Goal: Information Seeking & Learning: Learn about a topic

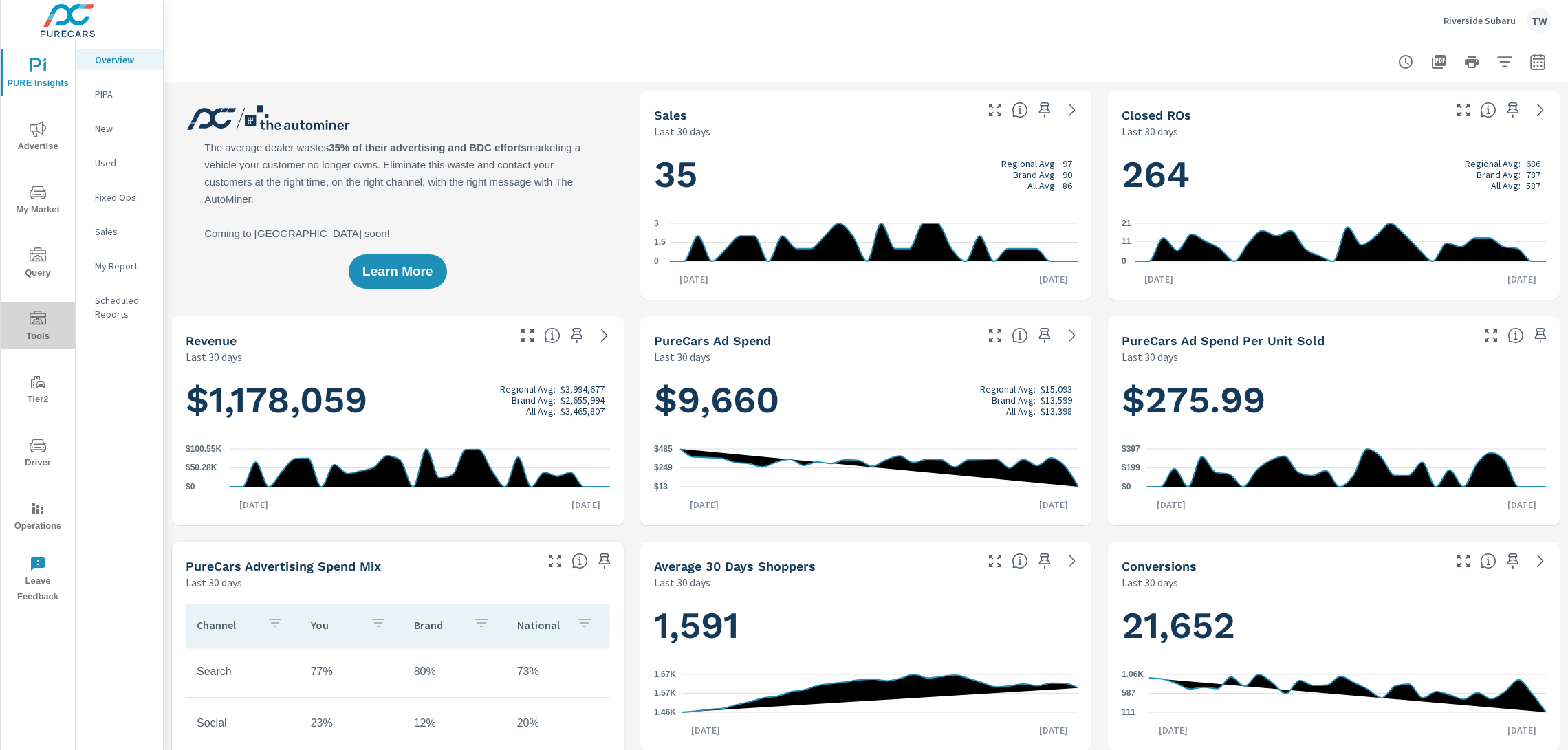
click at [49, 317] on span "Tools" at bounding box center [37, 328] width 66 height 33
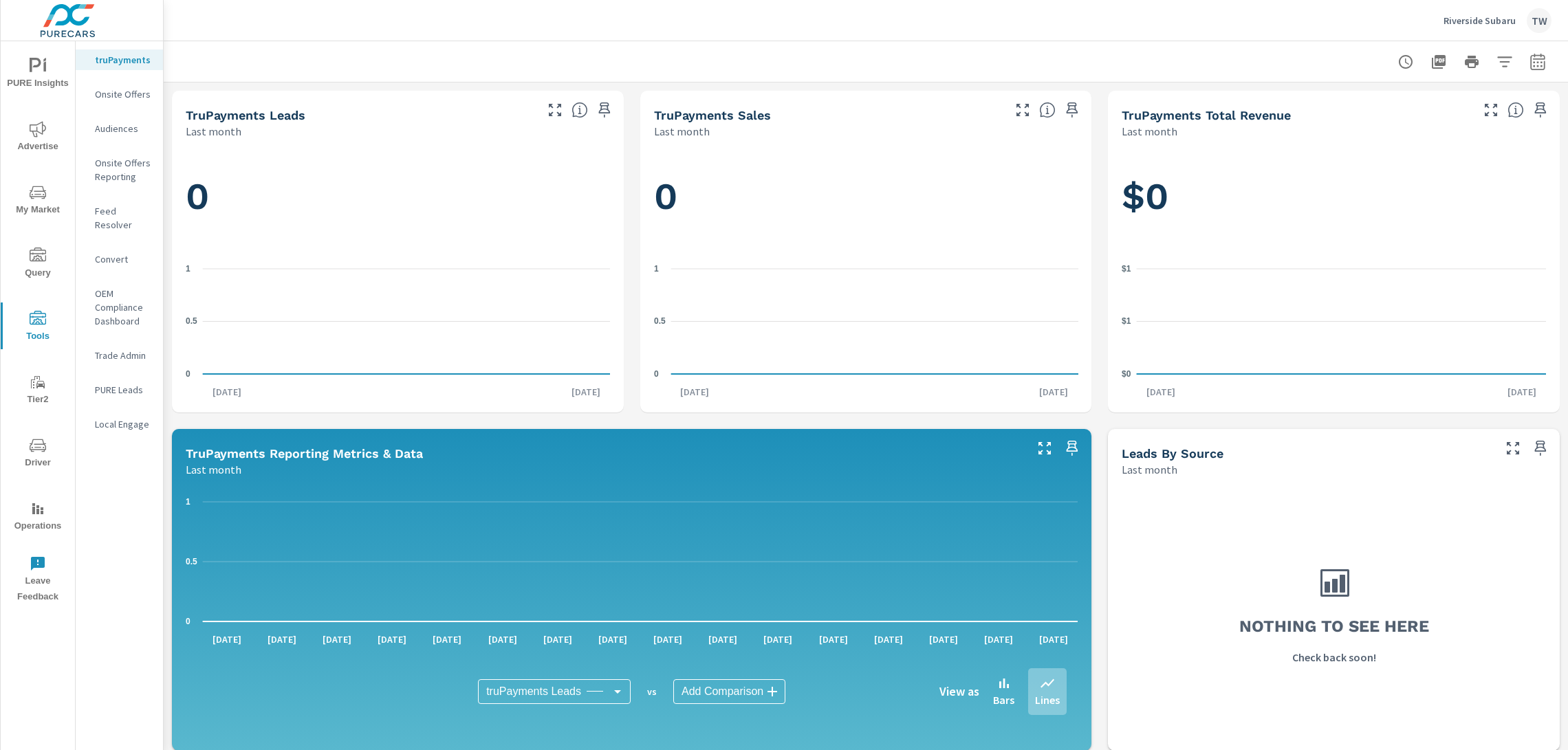
click at [44, 84] on span "PURE Insights" at bounding box center [37, 74] width 66 height 33
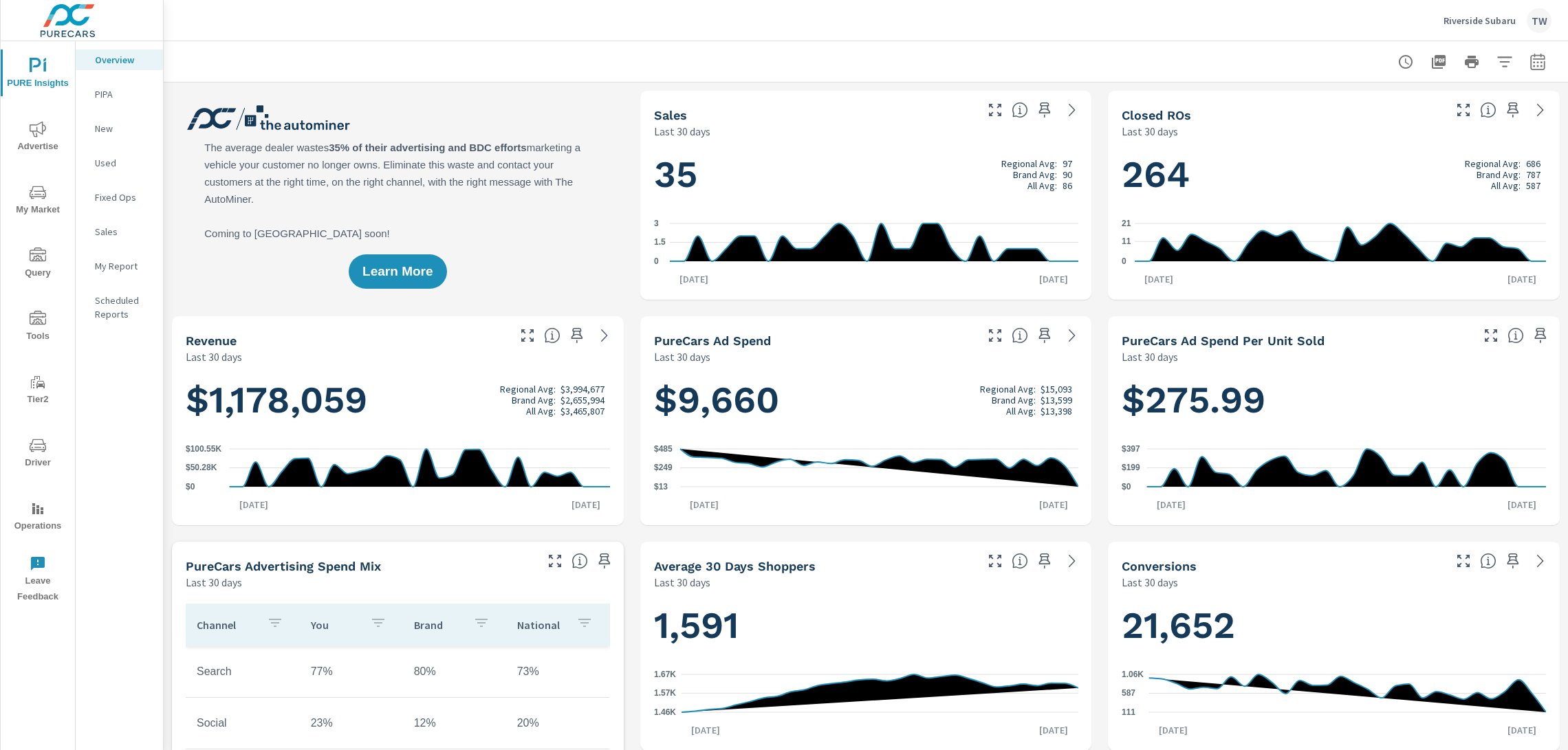
click at [110, 135] on p "New" at bounding box center [123, 128] width 57 height 14
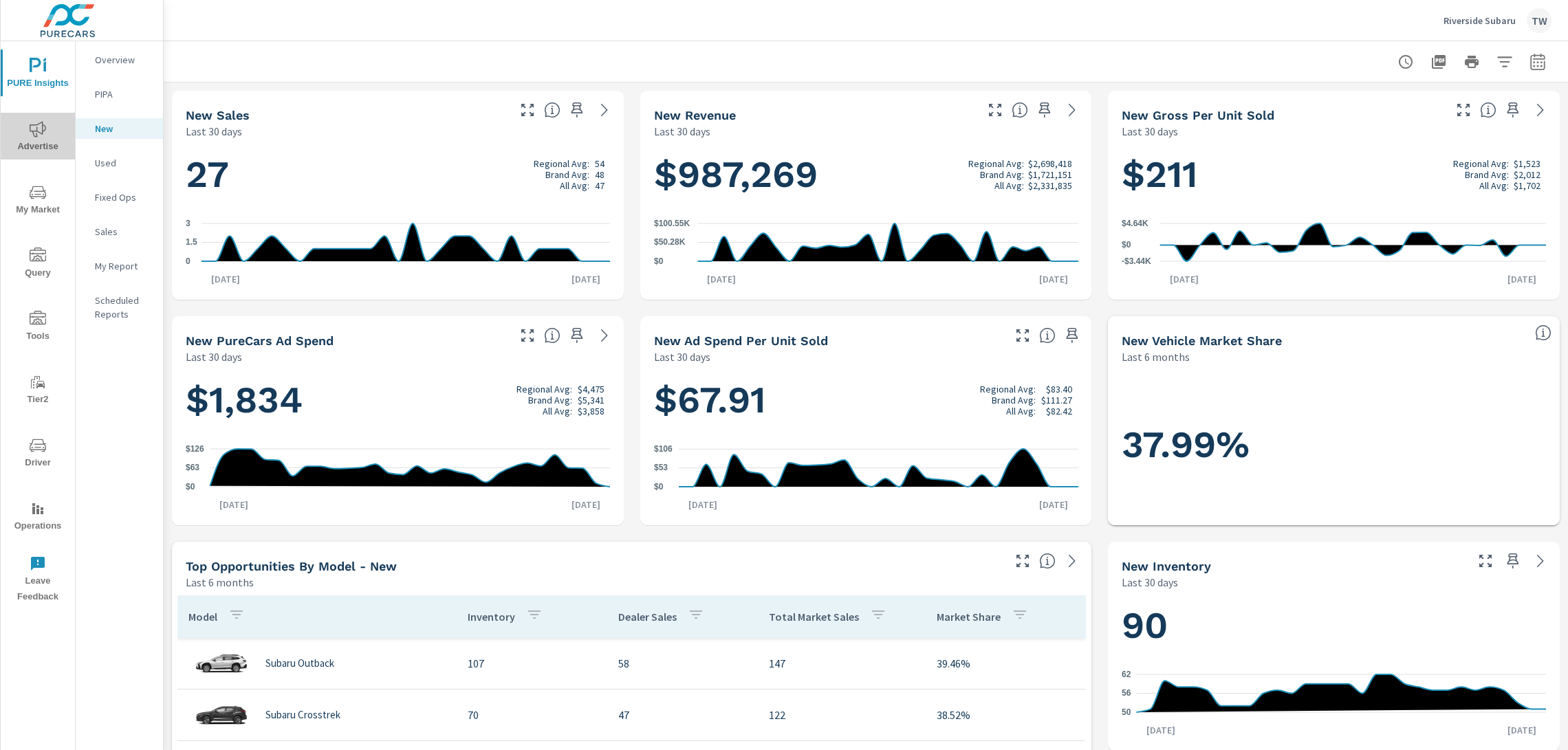
click at [30, 131] on icon "nav menu" at bounding box center [38, 128] width 17 height 16
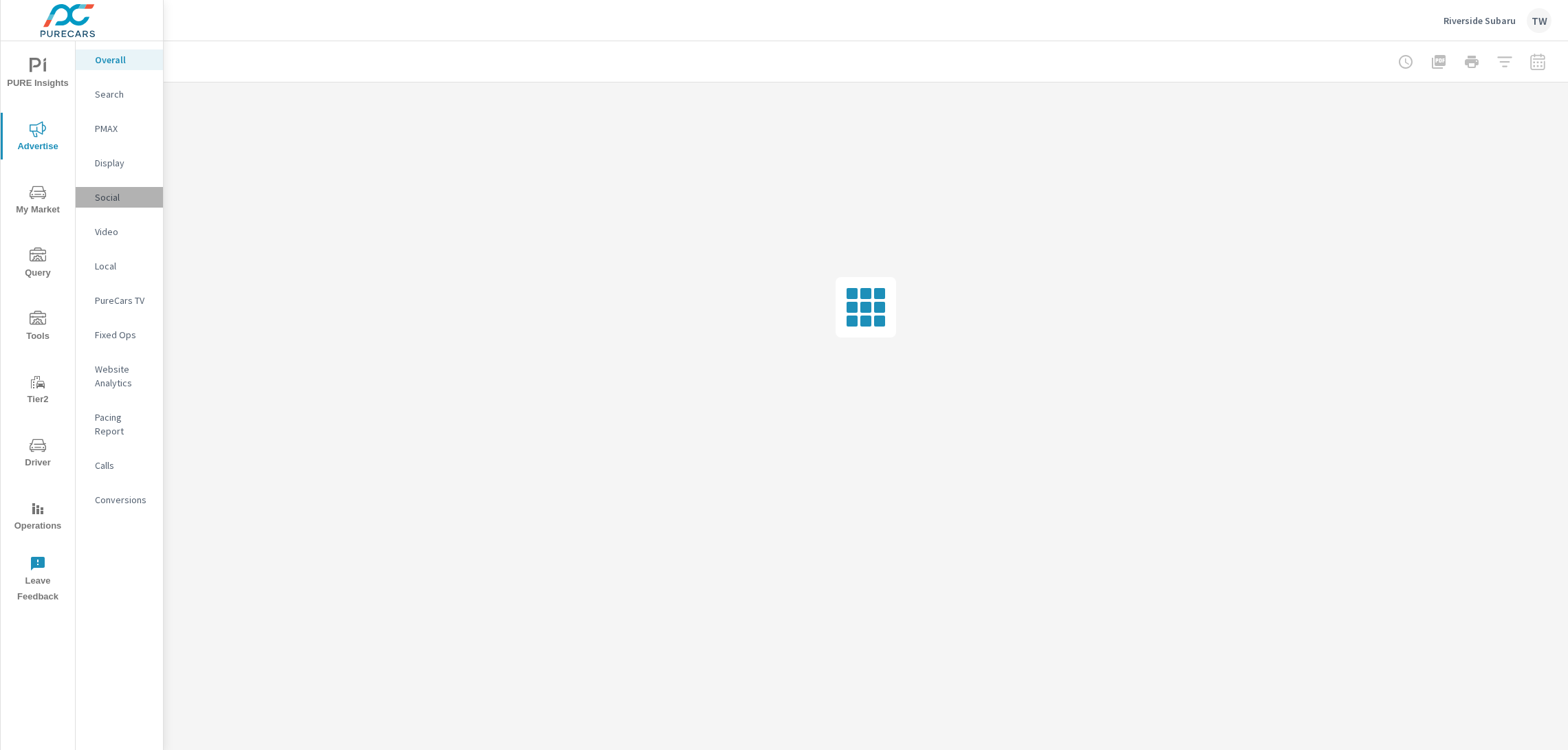
click at [128, 196] on p "Social" at bounding box center [123, 197] width 57 height 14
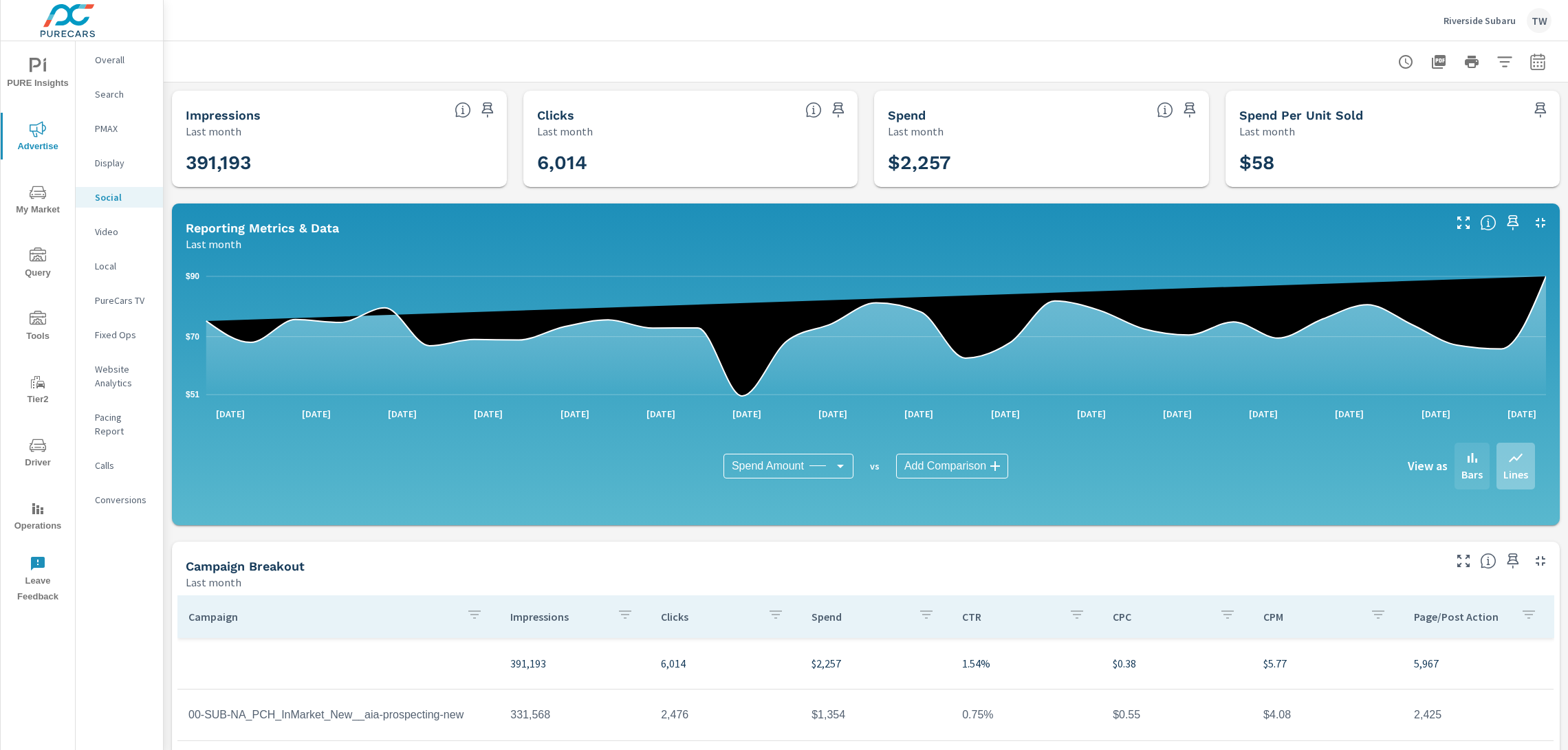
click at [1475, 476] on p "Bars" at bounding box center [1471, 474] width 21 height 17
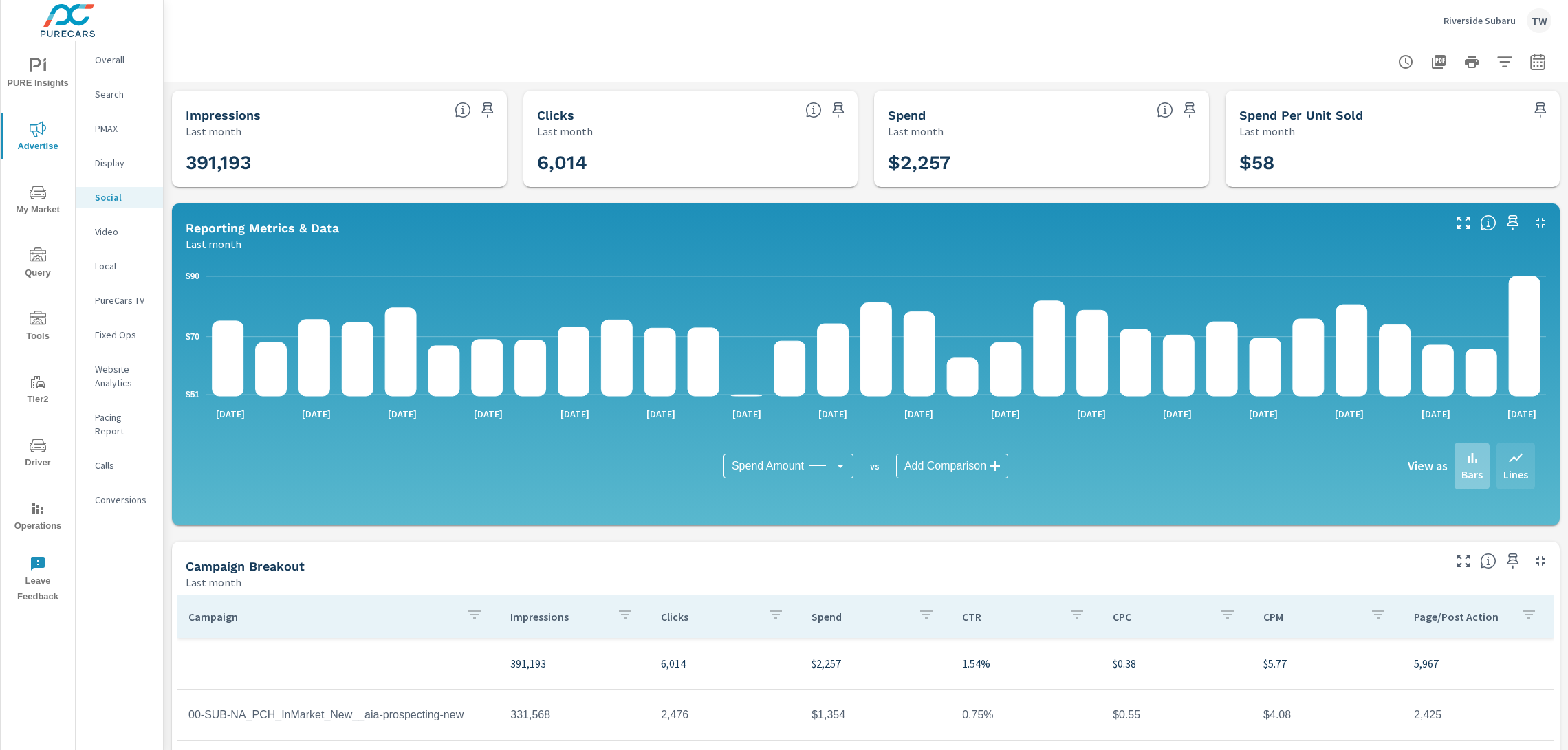
click at [1518, 472] on p "Lines" at bounding box center [1516, 474] width 25 height 17
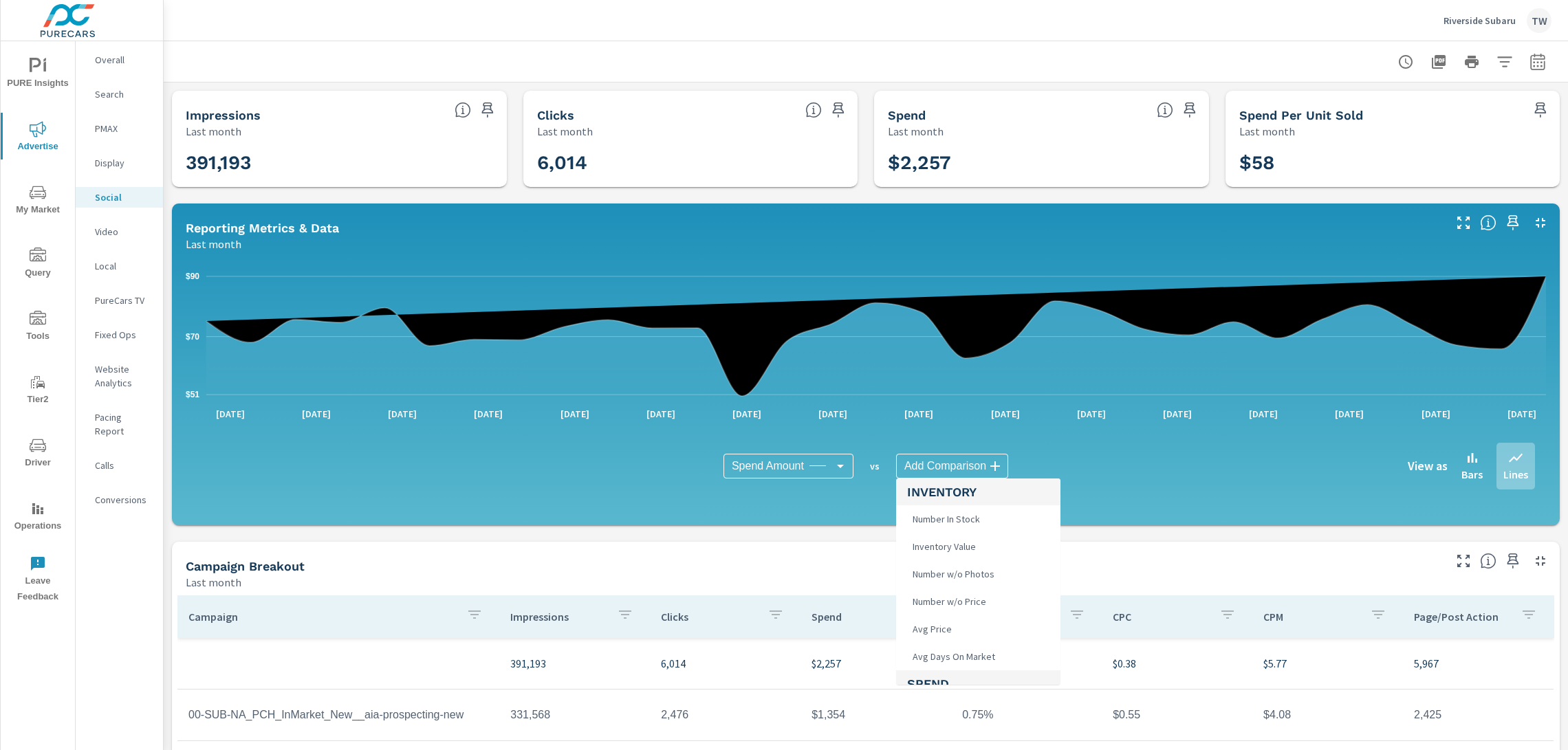
click at [952, 464] on body "PURE Insights Advertise My Market Query Tools Tier2 Driver Operations Leave Fee…" at bounding box center [784, 375] width 1568 height 750
drag, startPoint x: 978, startPoint y: 470, endPoint x: 840, endPoint y: 469, distance: 138.0
click at [977, 470] on div at bounding box center [784, 375] width 1568 height 750
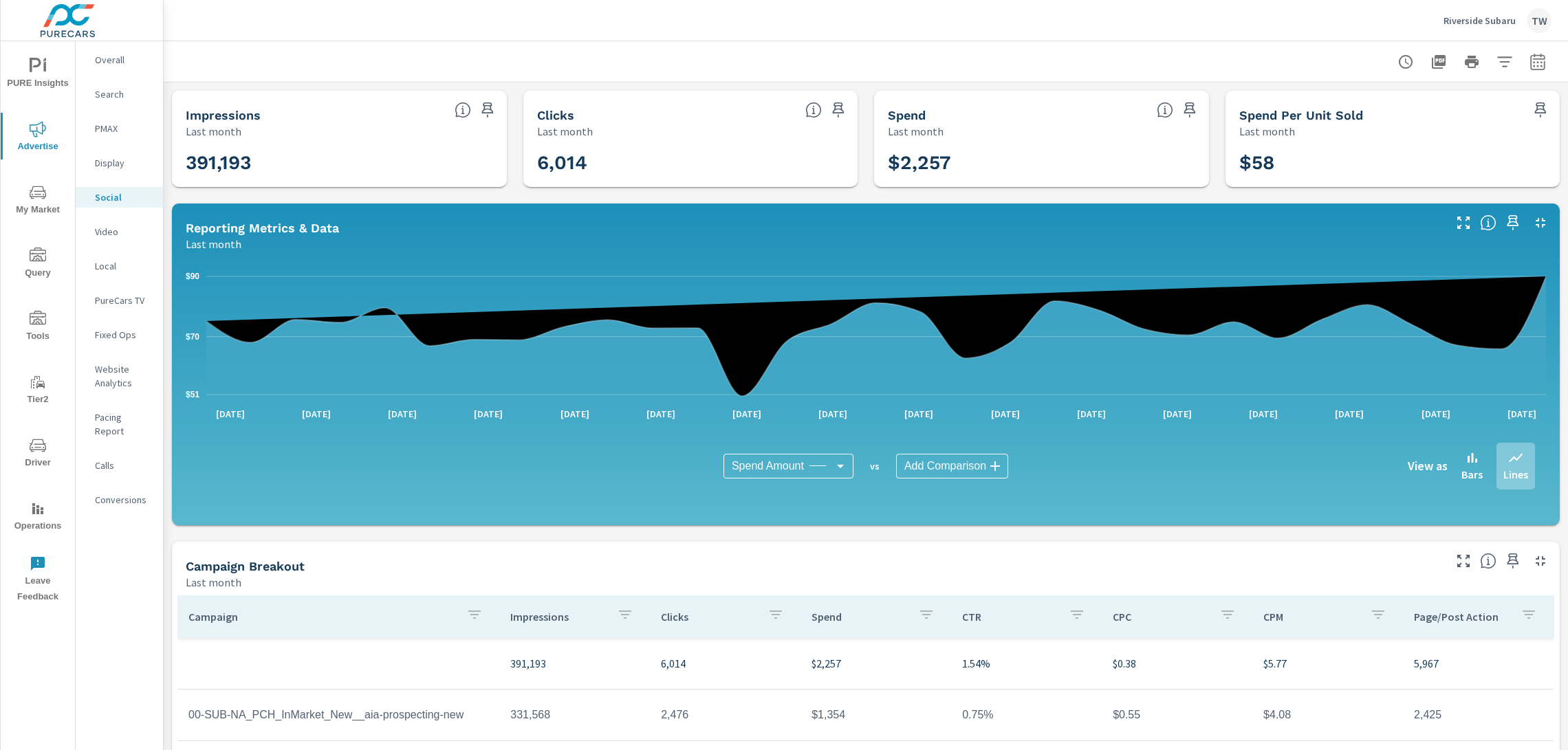
click at [838, 464] on body "PURE Insights Advertise My Market Query Tools Tier2 Driver Operations Leave Fee…" at bounding box center [784, 375] width 1568 height 750
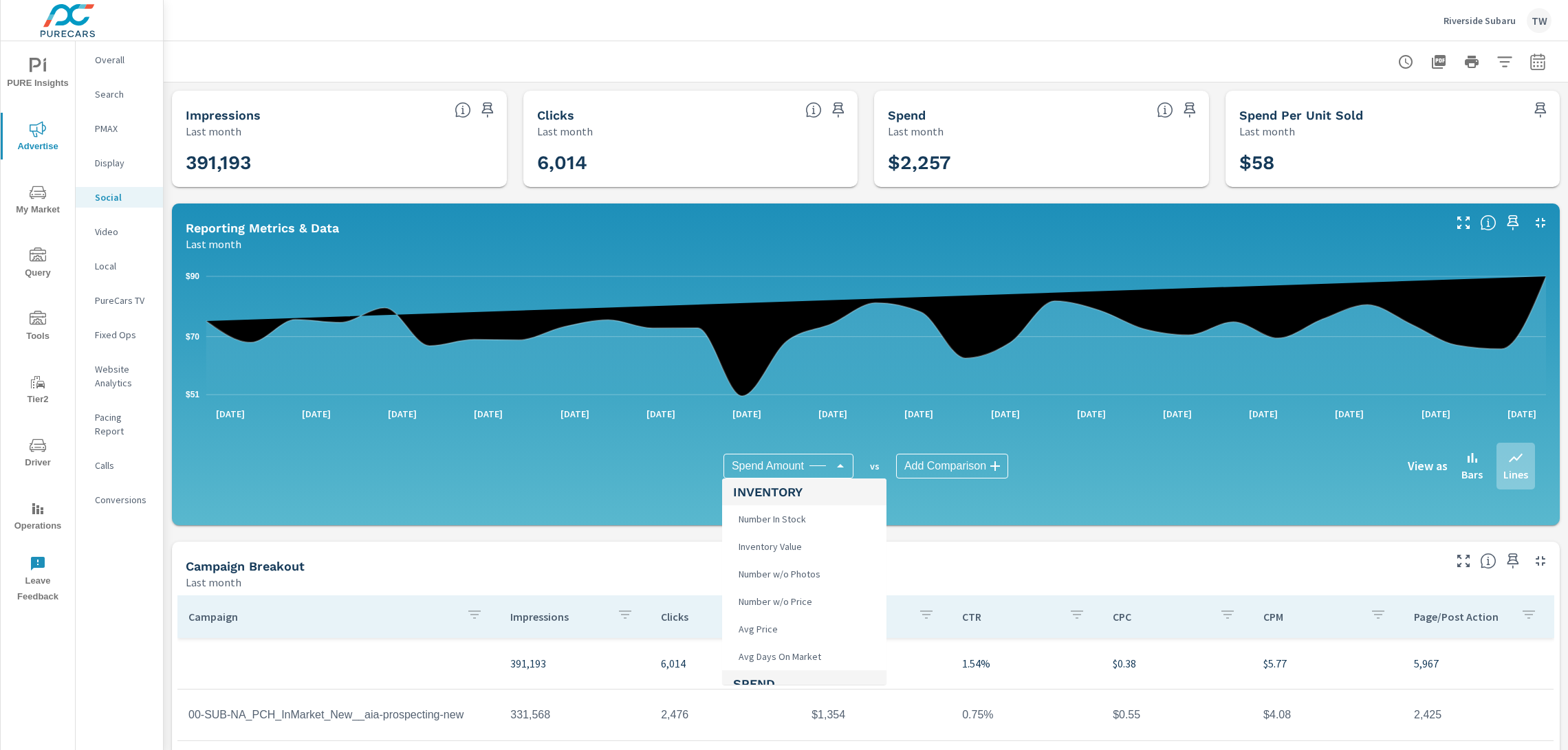
click at [838, 464] on div at bounding box center [784, 375] width 1568 height 750
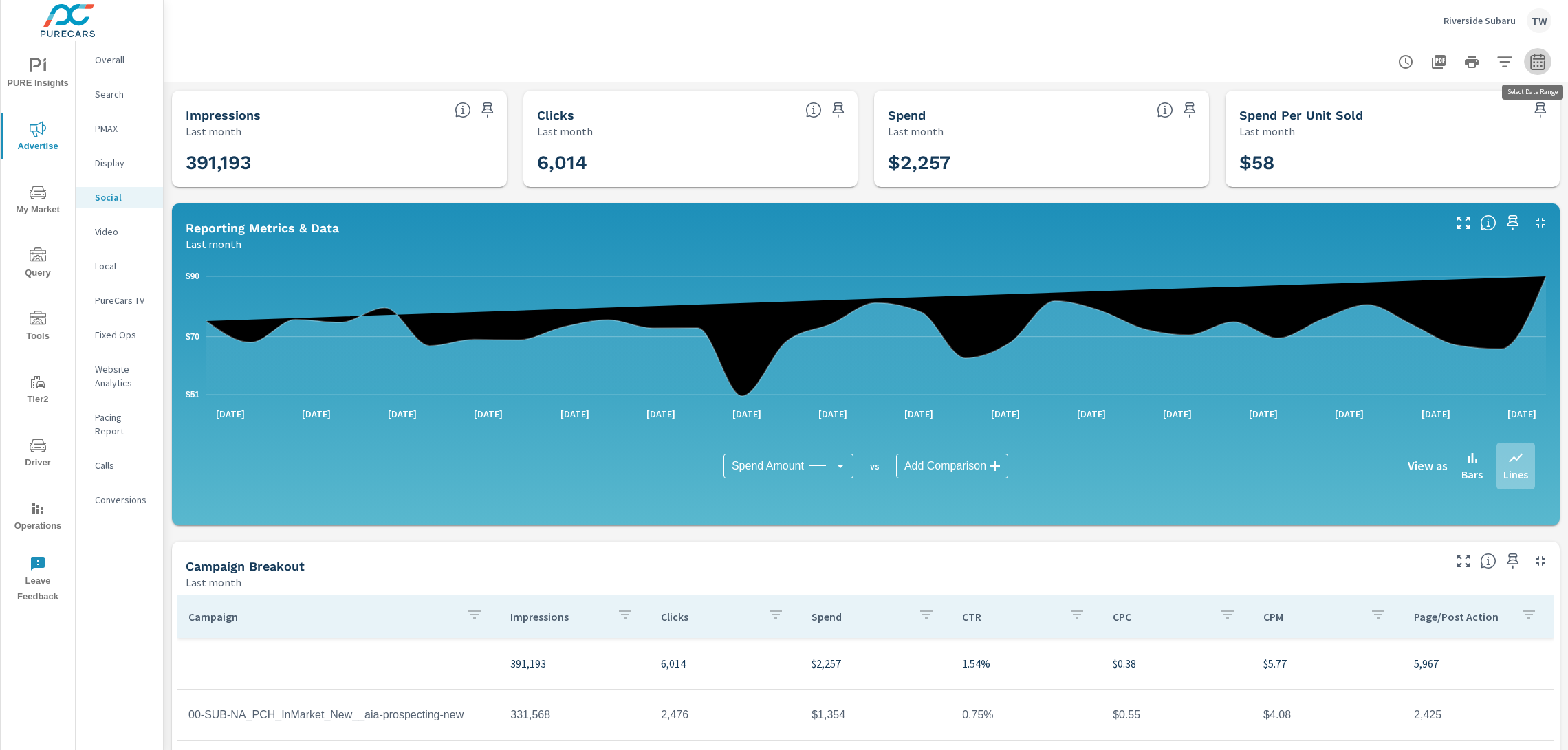
click at [1541, 65] on icon "button" at bounding box center [1537, 64] width 9 height 6
select select "Last month"
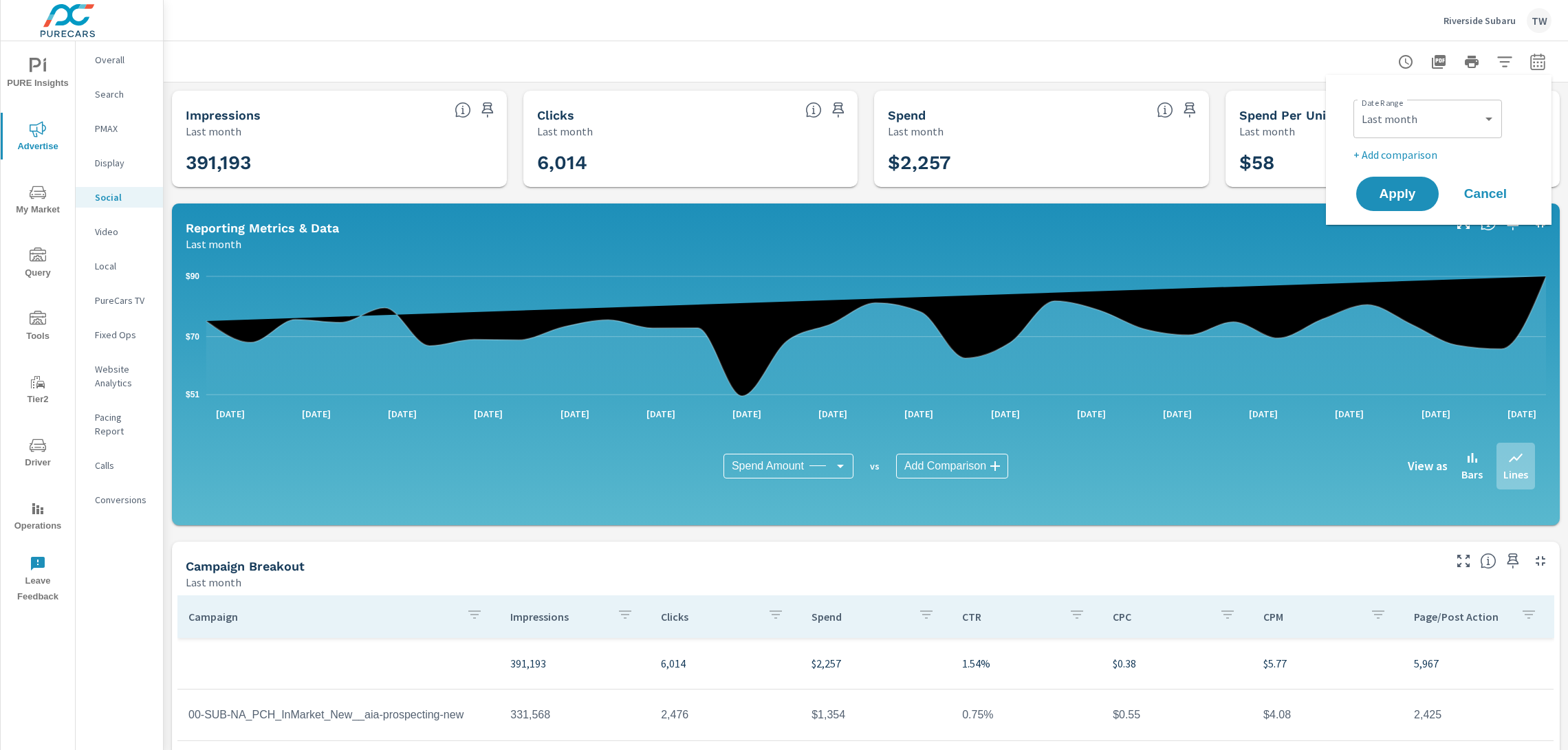
click at [1425, 153] on p "+ Add comparison" at bounding box center [1442, 155] width 176 height 17
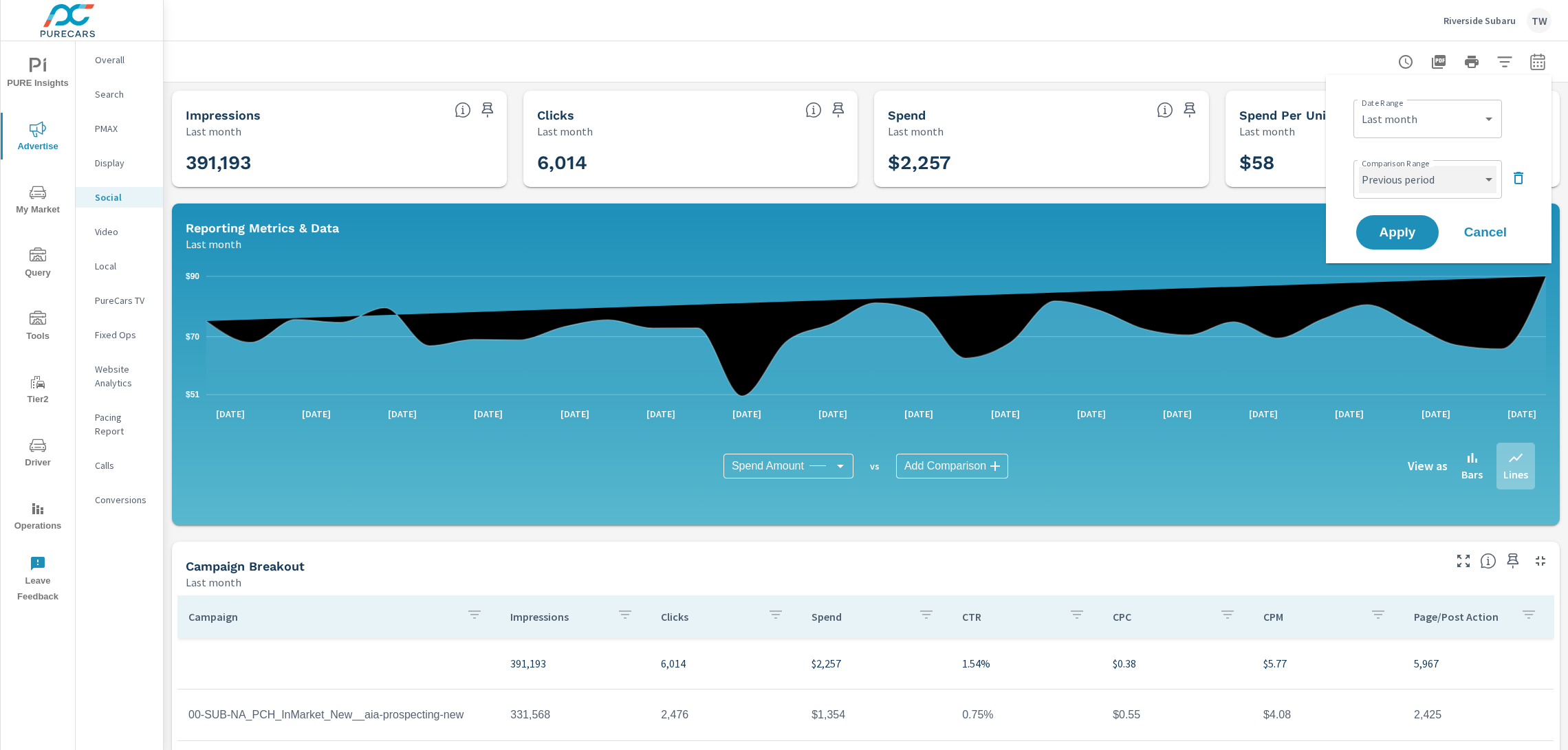
click at [1460, 175] on select "Custom Previous period Previous month Previous year" at bounding box center [1428, 180] width 137 height 28
click at [1359, 166] on select "Custom Previous period Previous month Previous year" at bounding box center [1428, 180] width 137 height 28
select select "custom"
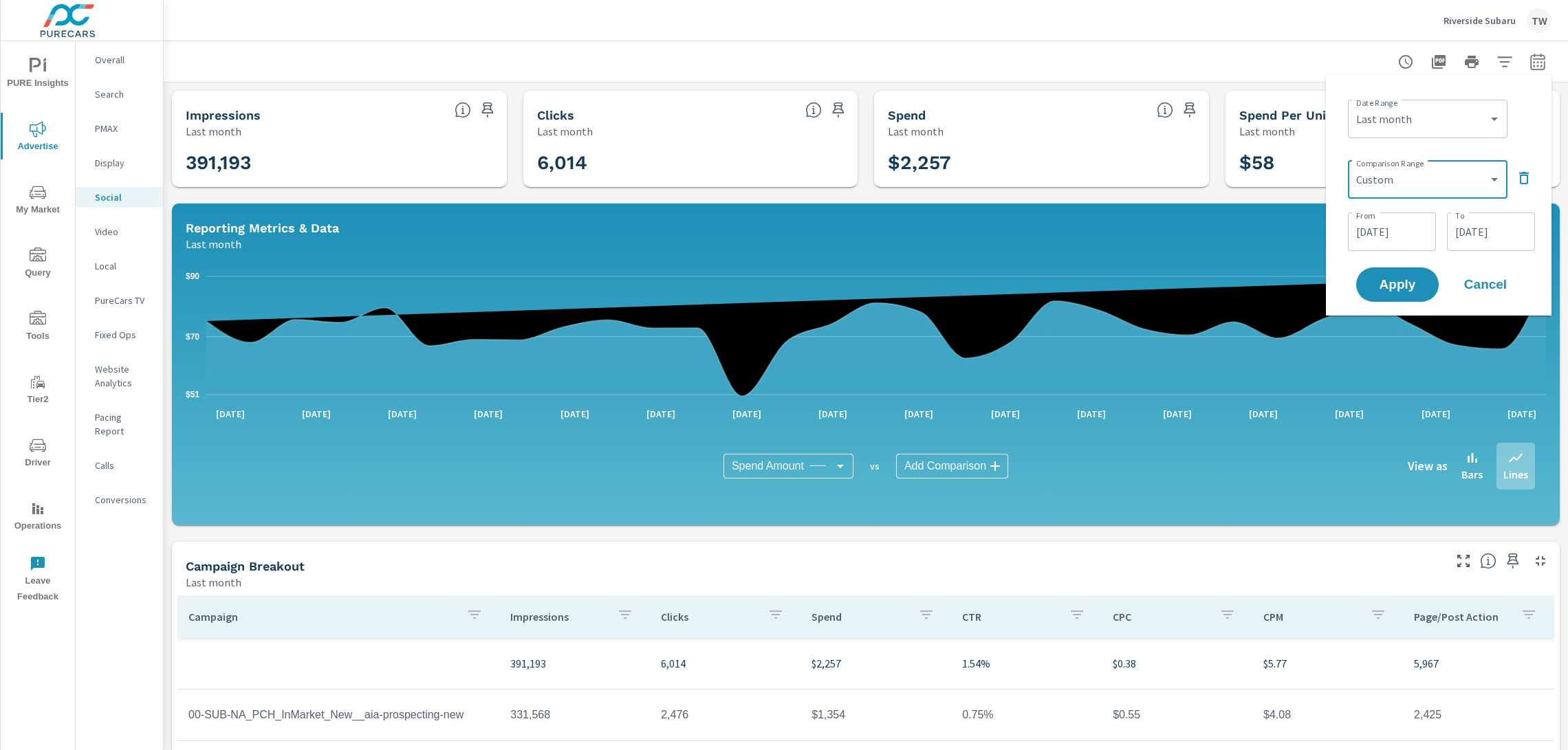
click at [1400, 230] on input "[DATE]" at bounding box center [1392, 232] width 77 height 28
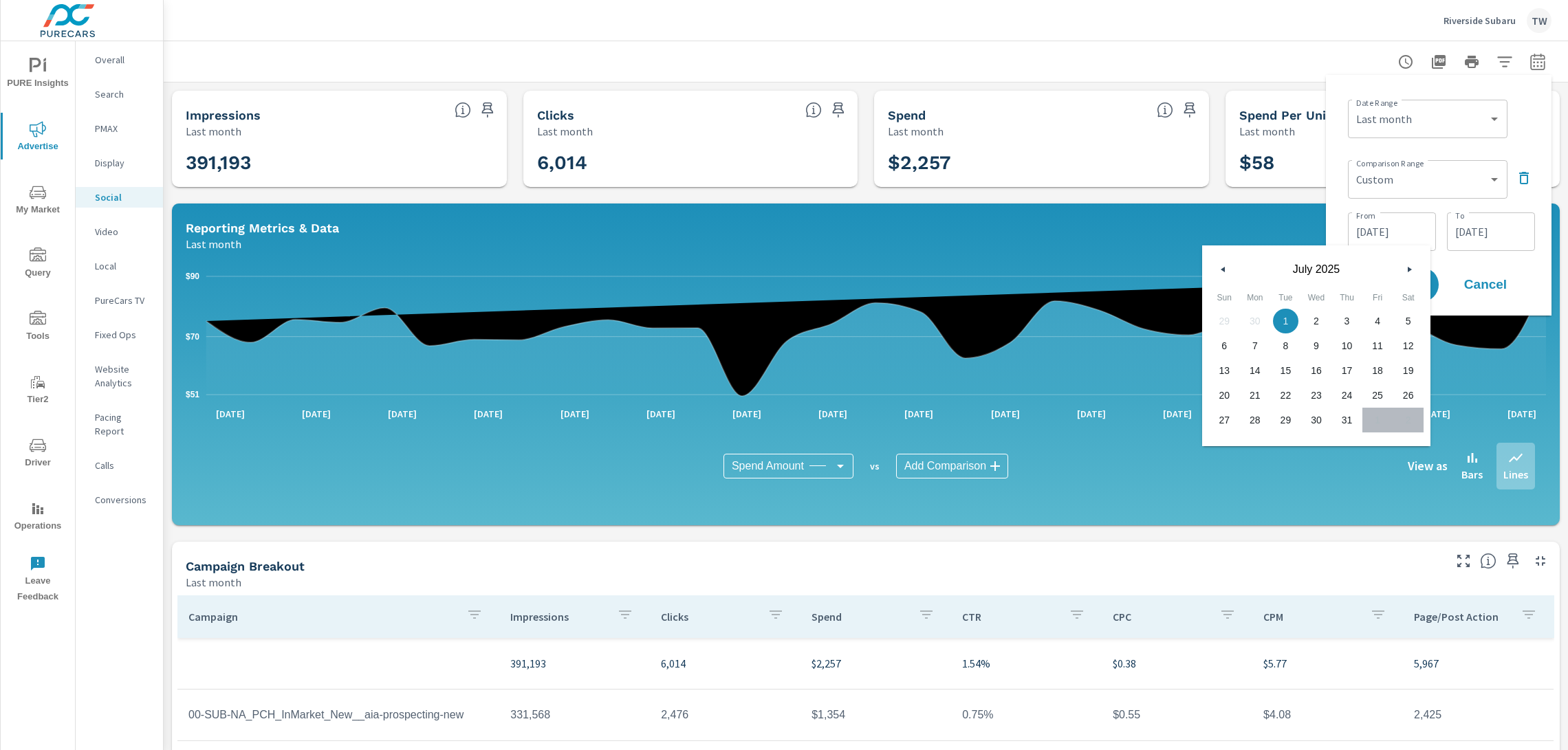
click at [1408, 271] on icon "button" at bounding box center [1411, 269] width 6 height 6
click at [1411, 268] on icon "button" at bounding box center [1411, 269] width 6 height 6
click at [1408, 269] on icon "button" at bounding box center [1411, 269] width 6 height 6
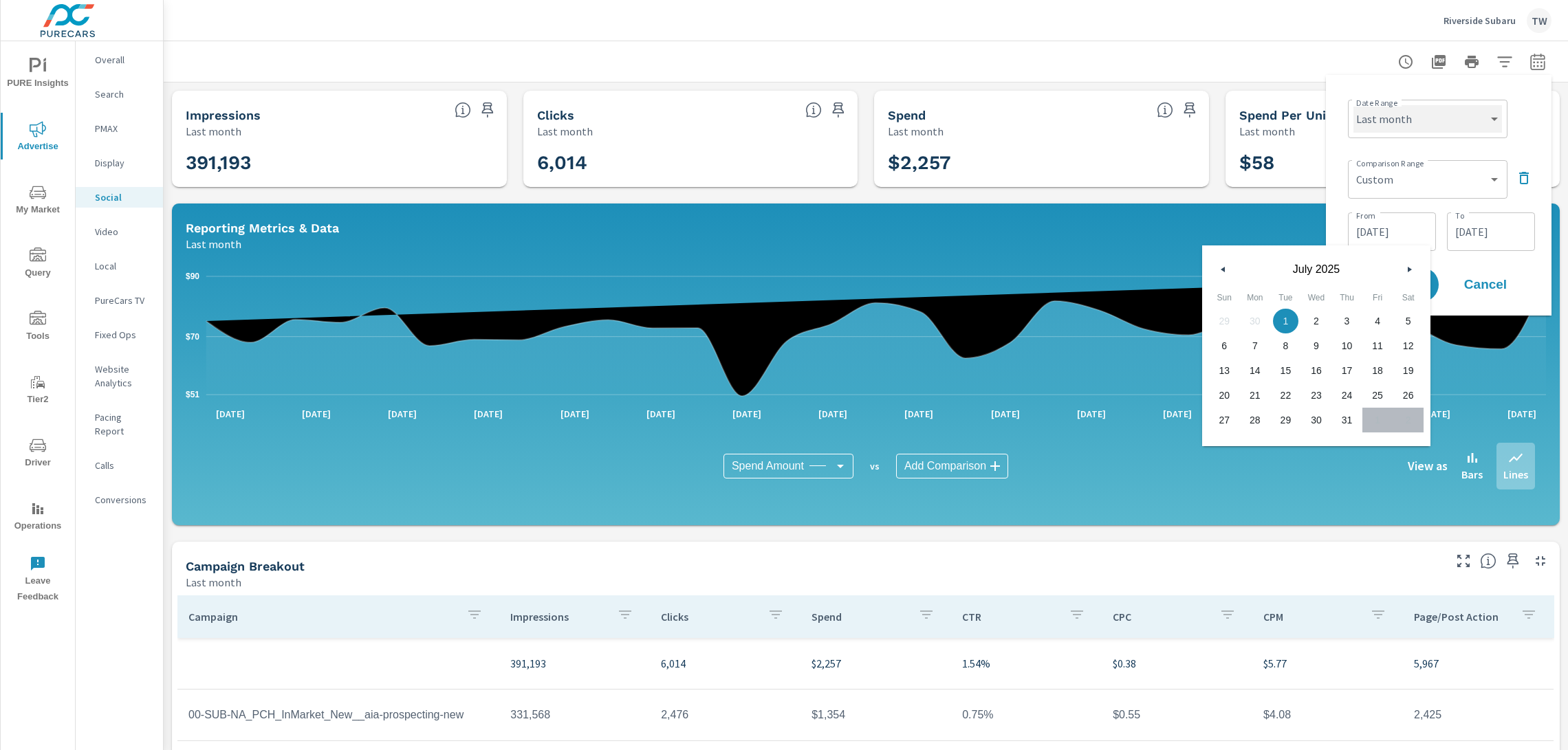
click at [1390, 125] on select "Custom [DATE] Last week Last 7 days Last 14 days Last 30 days Last 45 days Last…" at bounding box center [1428, 119] width 149 height 28
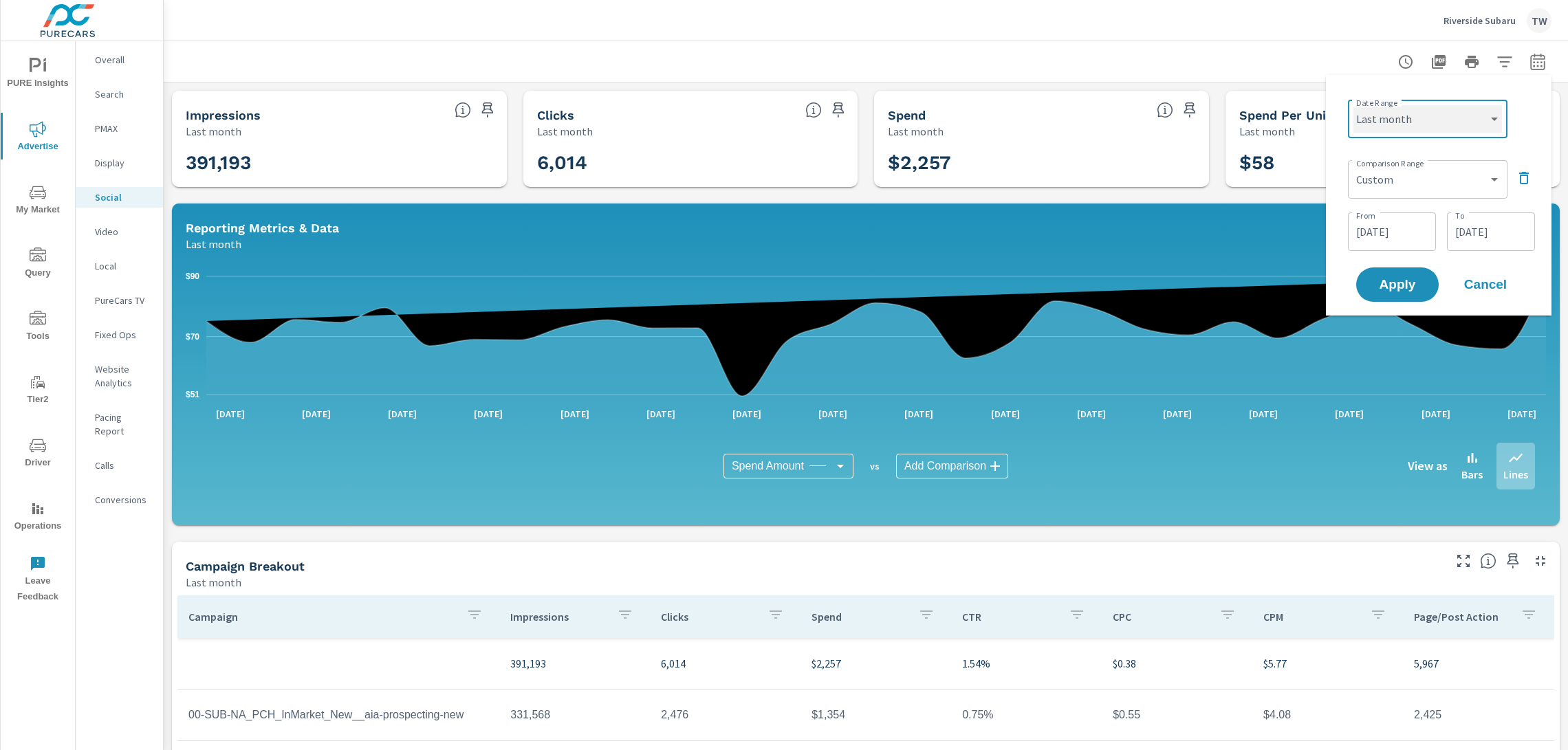
click at [1354, 105] on select "Custom [DATE] Last week Last 7 days Last 14 days Last 30 days Last 45 days Last…" at bounding box center [1428, 119] width 149 height 28
click at [1403, 183] on select "Custom Previous period Previous month Previous year" at bounding box center [1428, 180] width 149 height 28
click at [1400, 226] on input "[DATE]" at bounding box center [1392, 232] width 77 height 28
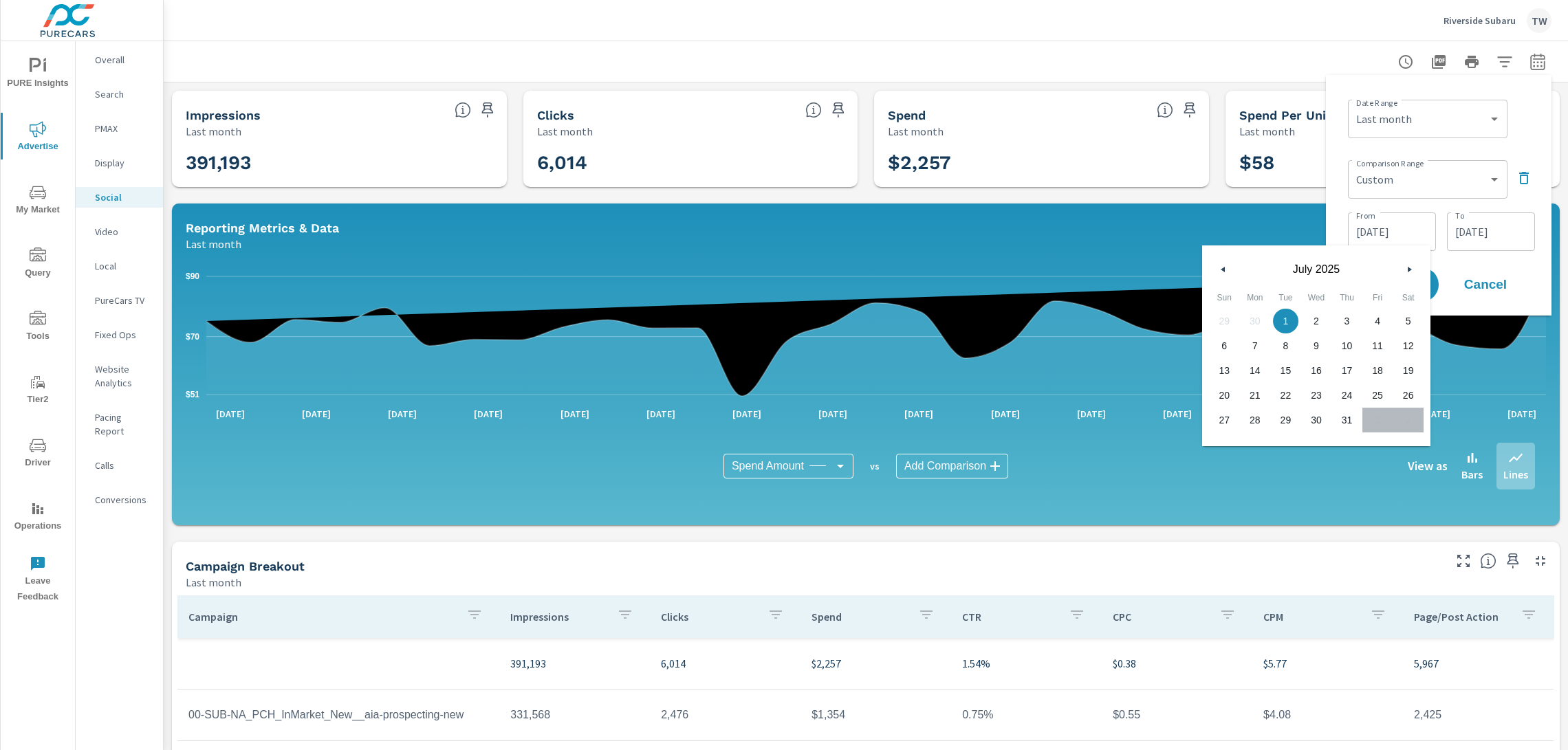
click at [1227, 269] on button "button" at bounding box center [1224, 270] width 17 height 17
click at [1406, 268] on button "button" at bounding box center [1409, 270] width 17 height 17
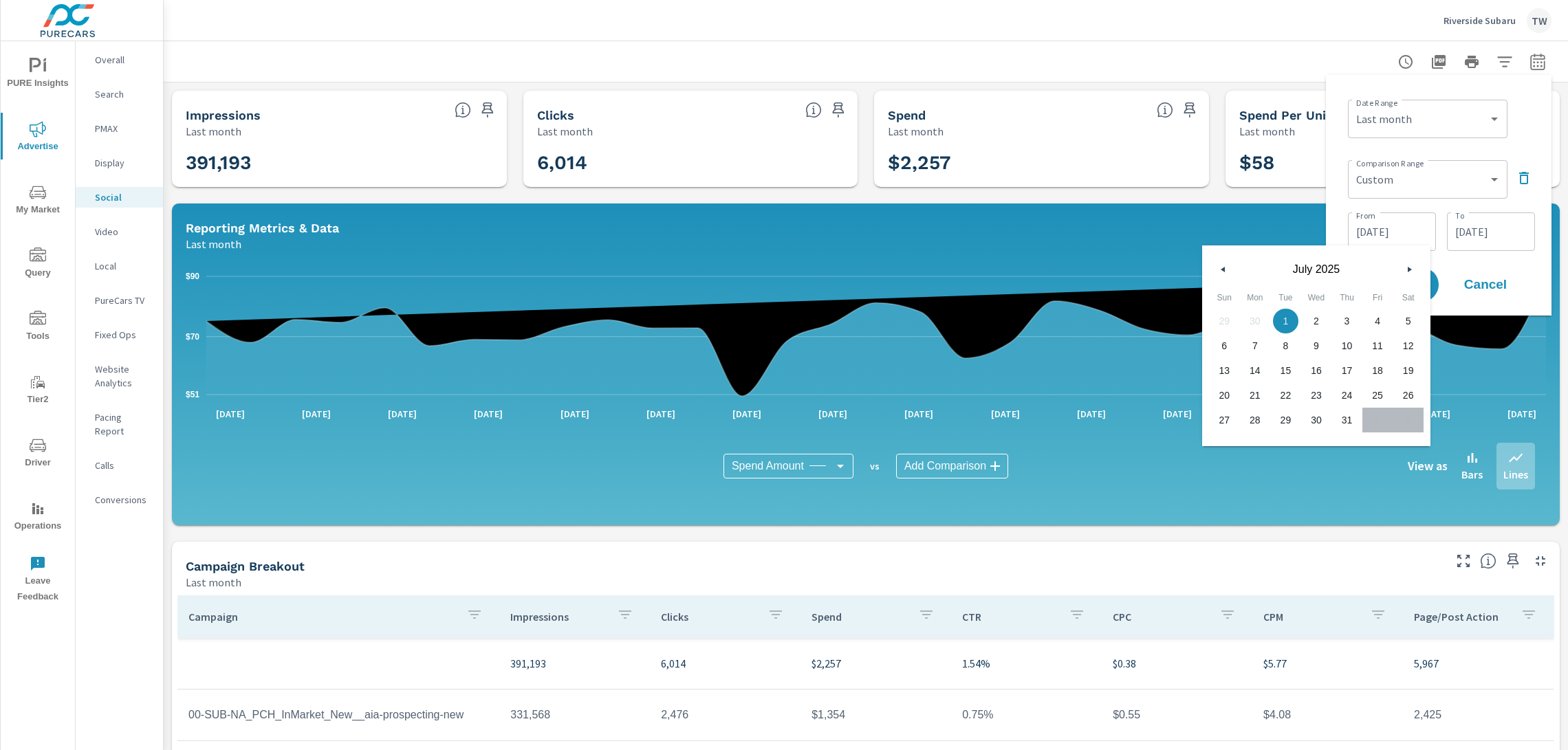
click at [1406, 268] on button "button" at bounding box center [1409, 270] width 17 height 17
click at [1521, 262] on div "Date Range Custom [DATE] Last week Last 7 days Last 14 days Last 30 days Last 4…" at bounding box center [1438, 196] width 203 height 219
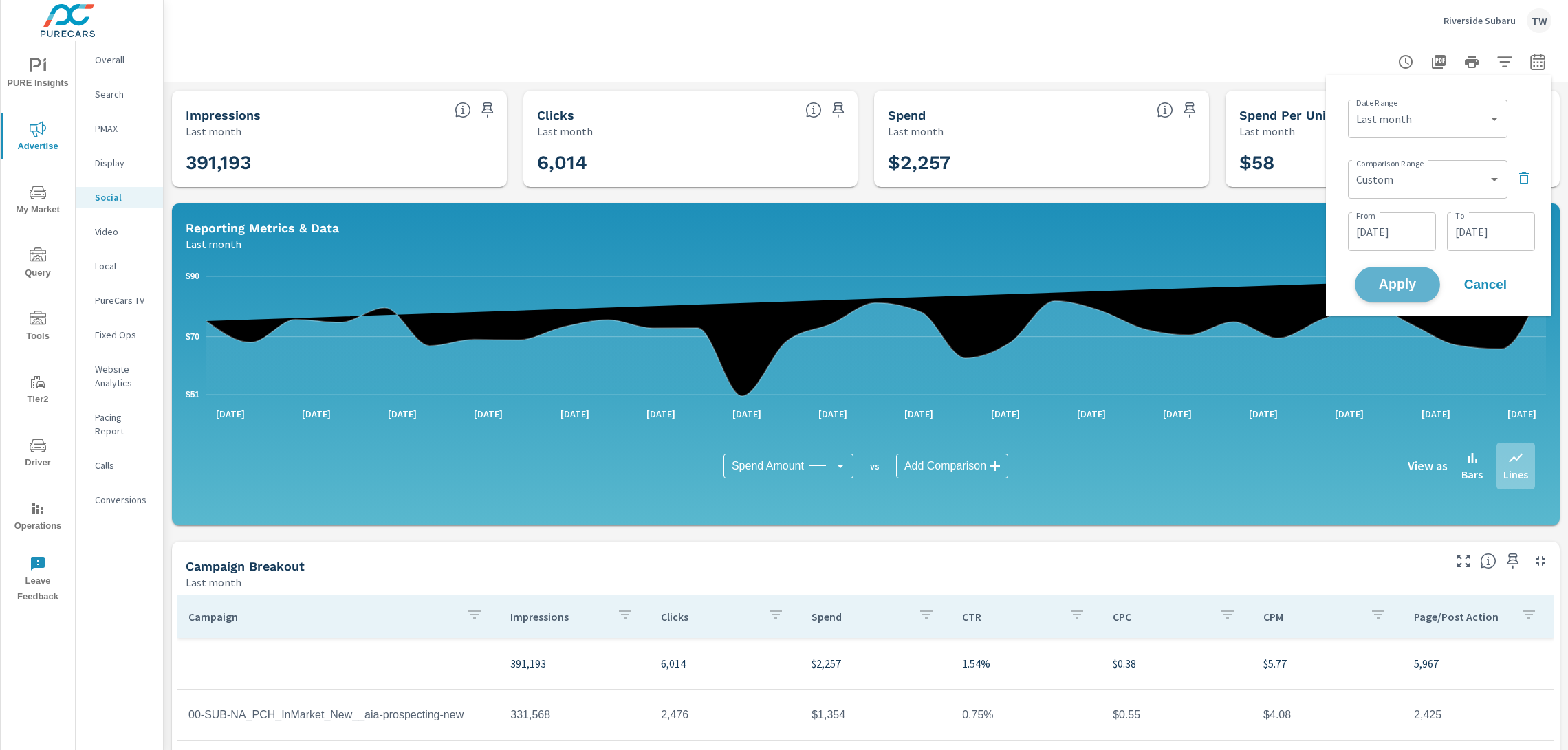
click at [1390, 291] on span "Apply" at bounding box center [1397, 285] width 57 height 13
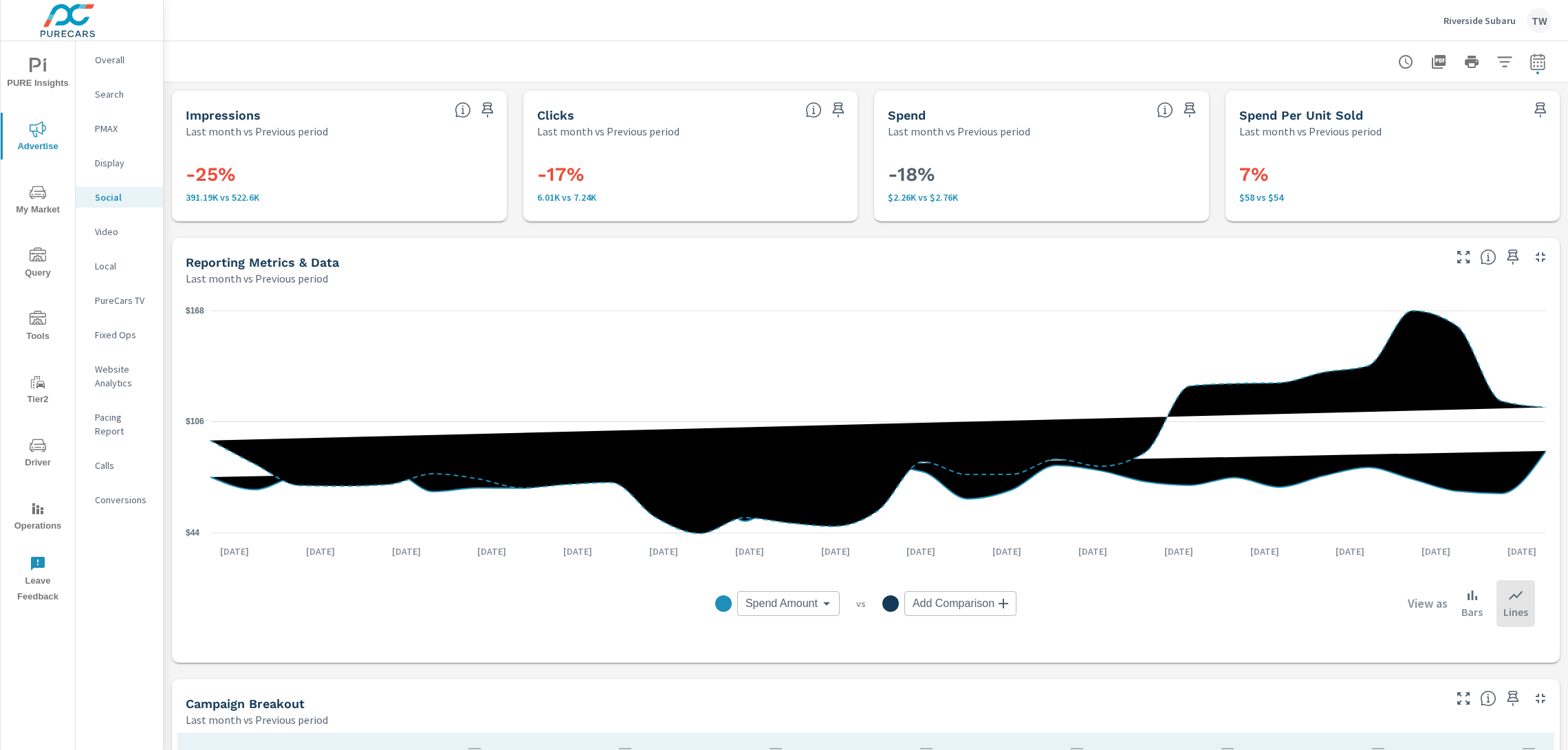
click at [1537, 65] on icon "button" at bounding box center [1537, 64] width 9 height 6
select select "Last month"
select select "Previous period"
click at [1490, 127] on select "Custom [DATE] Last week Last 7 days Last 14 days Last 30 days Last 45 days Last…" at bounding box center [1428, 119] width 137 height 28
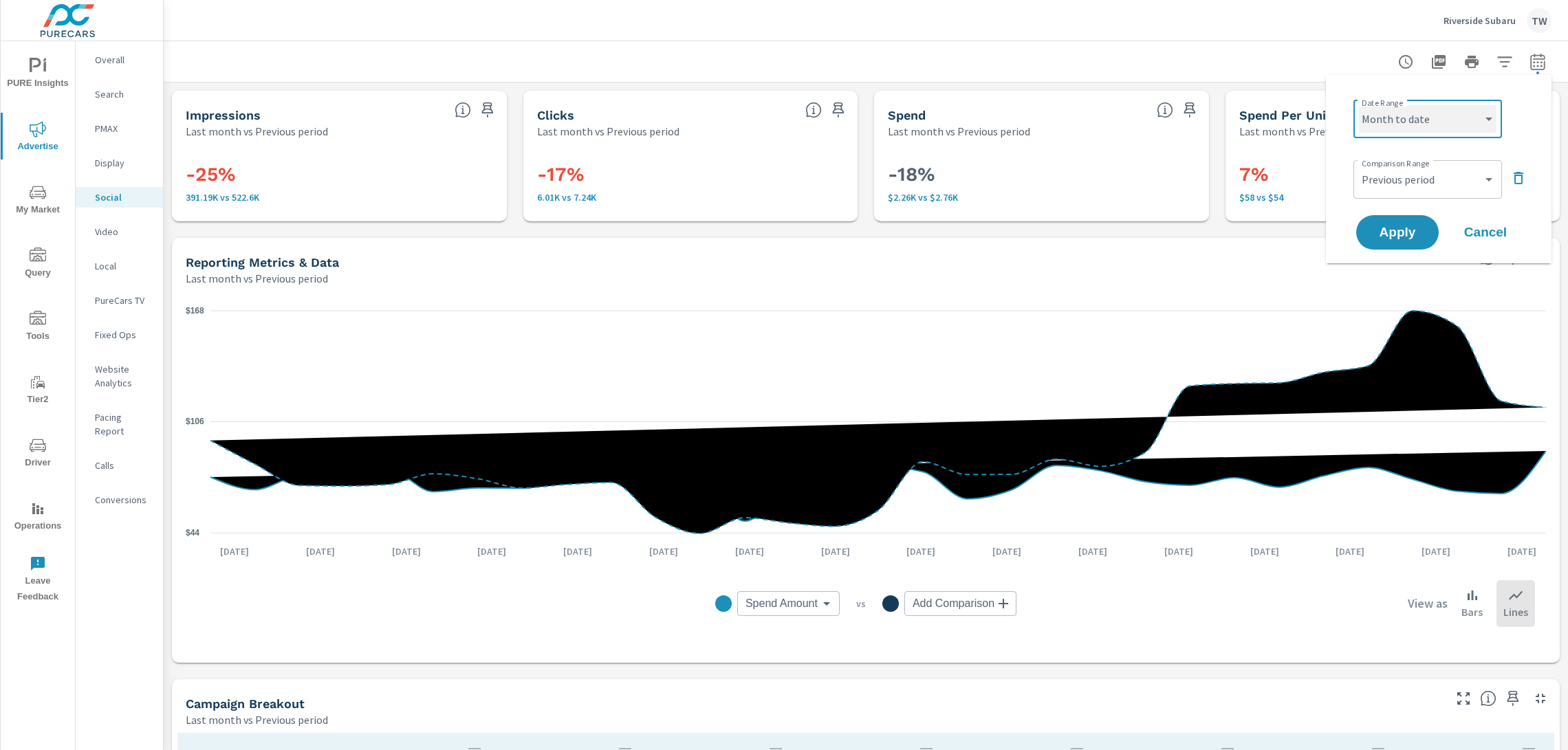
click at [1359, 105] on select "Custom [DATE] Last week Last 7 days Last 14 days Last 30 days Last 45 days Last…" at bounding box center [1428, 119] width 137 height 28
select select "Month to date"
click at [1462, 185] on select "Custom Previous period Previous month Previous year" at bounding box center [1428, 180] width 137 height 28
click at [1359, 166] on select "Custom Previous period Previous month Previous year" at bounding box center [1428, 180] width 137 height 28
click at [1430, 232] on button "Apply" at bounding box center [1398, 232] width 85 height 36
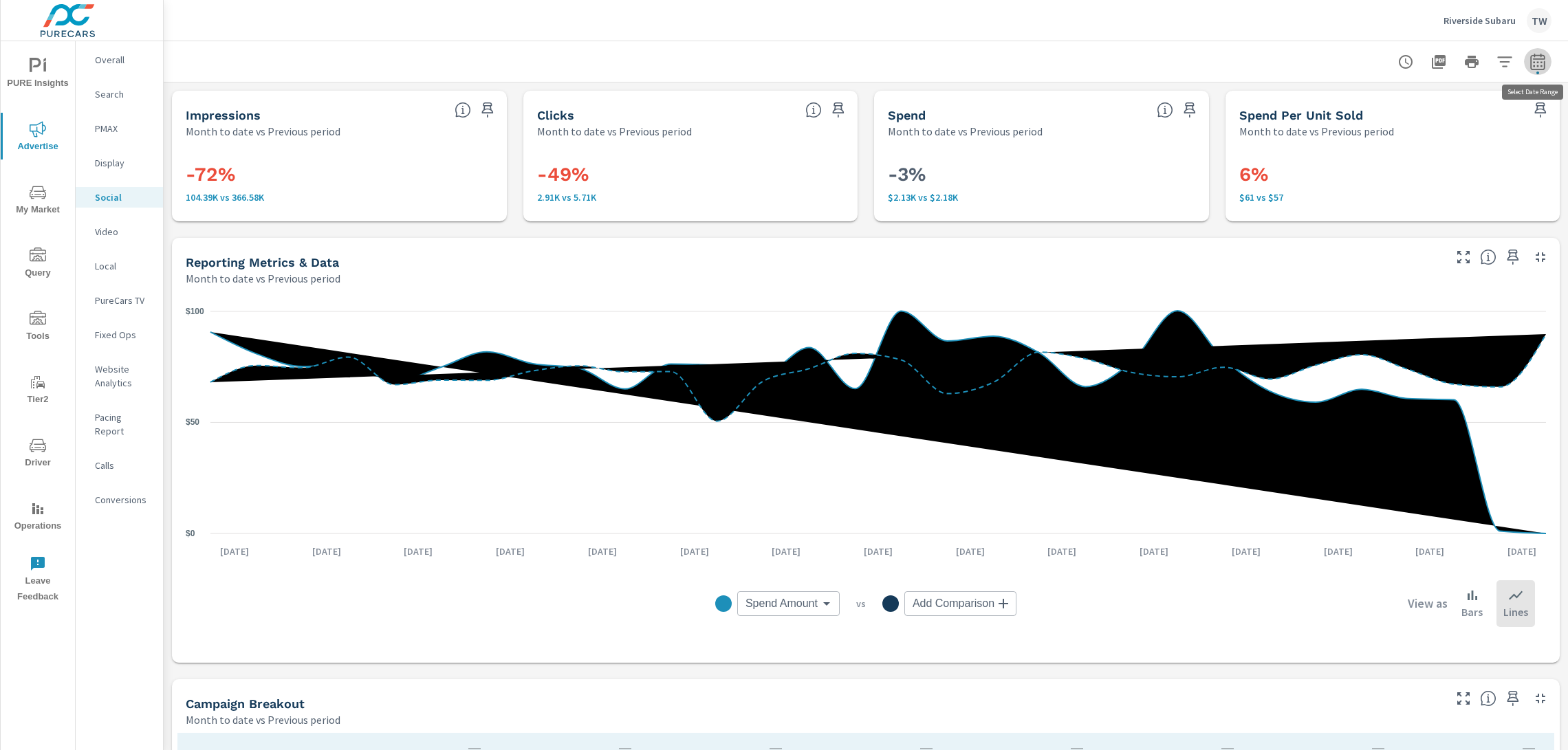
click at [1544, 57] on icon "button" at bounding box center [1537, 61] width 15 height 17
select select "Month to date"
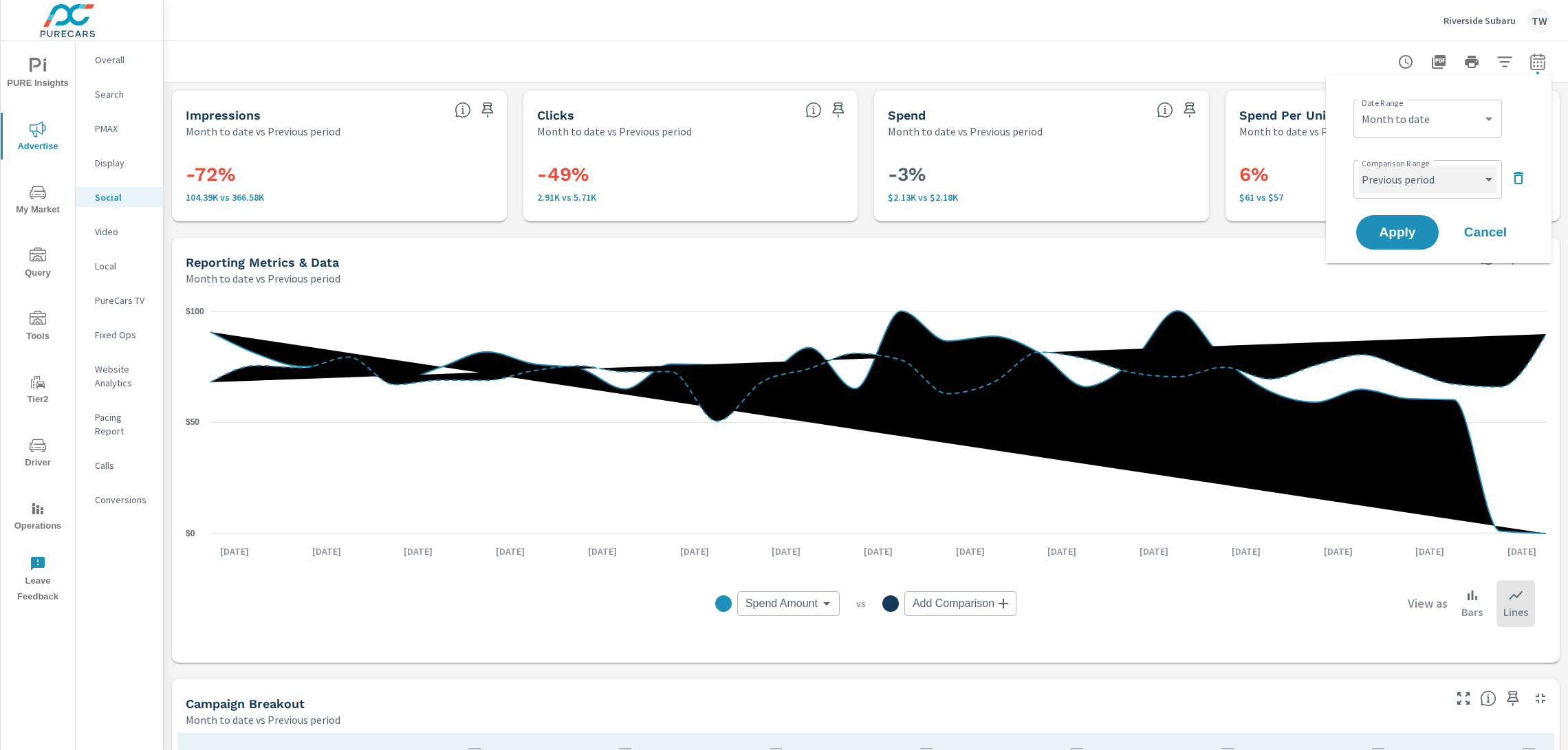
click at [1455, 175] on select "Custom Previous period Previous month Previous year" at bounding box center [1428, 180] width 137 height 28
click at [1359, 166] on select "Custom Previous period Previous month Previous year" at bounding box center [1428, 180] width 137 height 28
select select "Previous month"
click at [1410, 243] on button "Apply" at bounding box center [1398, 232] width 85 height 36
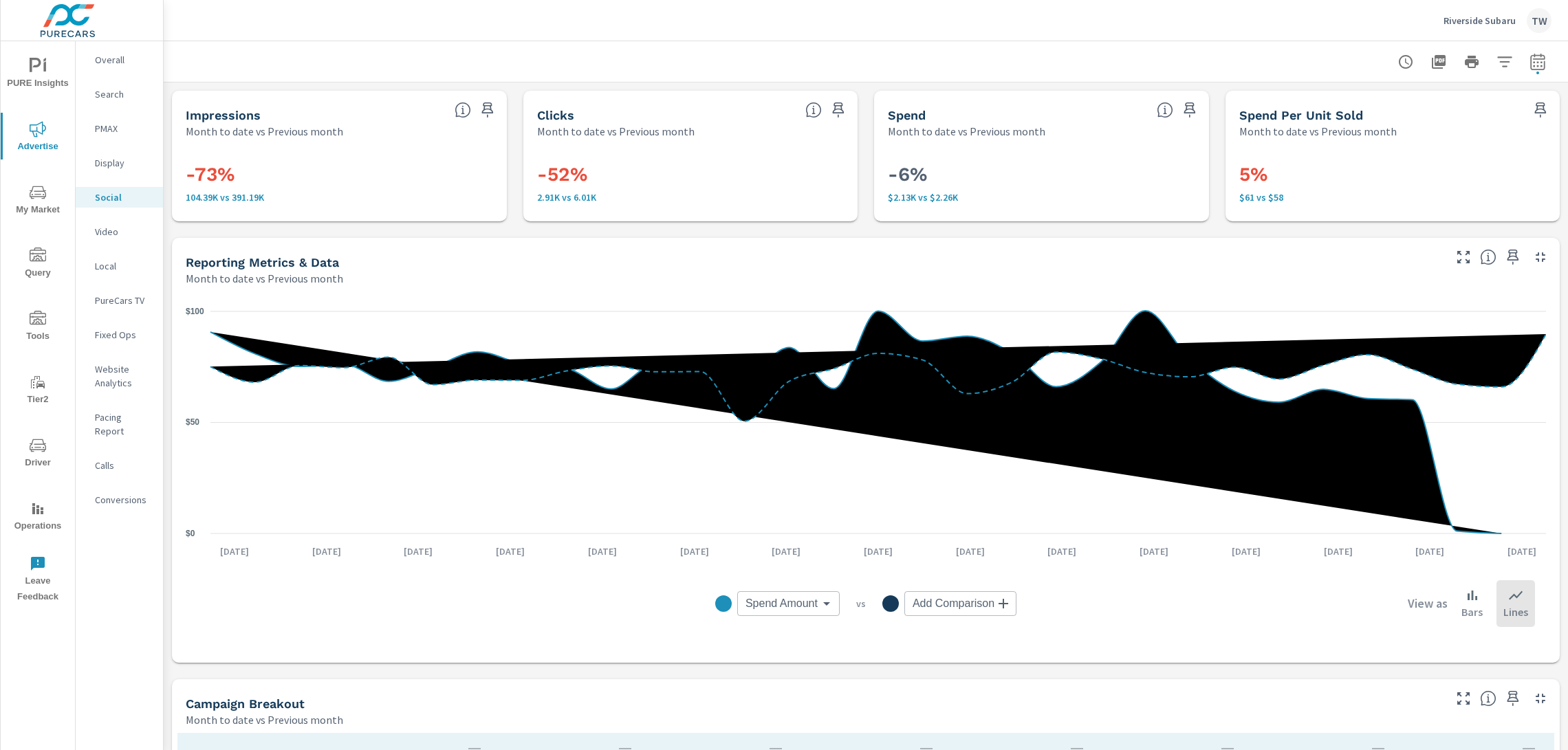
click at [1537, 73] on span "button" at bounding box center [1537, 72] width 3 height 3
select select "Month to date"
click at [1443, 176] on select "Custom Previous period Previous month Previous year" at bounding box center [1428, 180] width 137 height 28
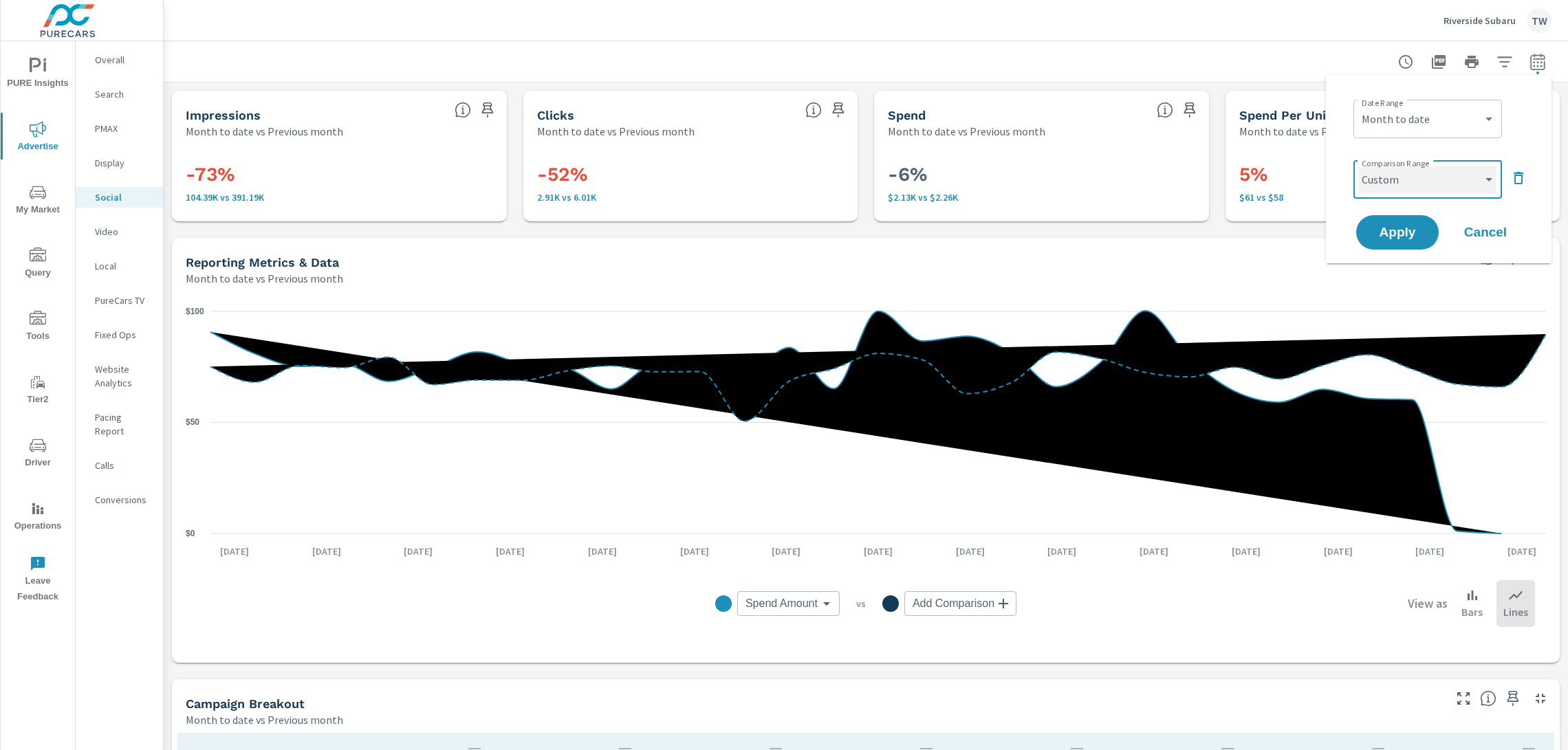
click at [1359, 166] on select "Custom Previous period Previous month Previous year" at bounding box center [1428, 180] width 137 height 28
select select "custom"
click at [1409, 235] on input "[DATE]" at bounding box center [1392, 232] width 77 height 28
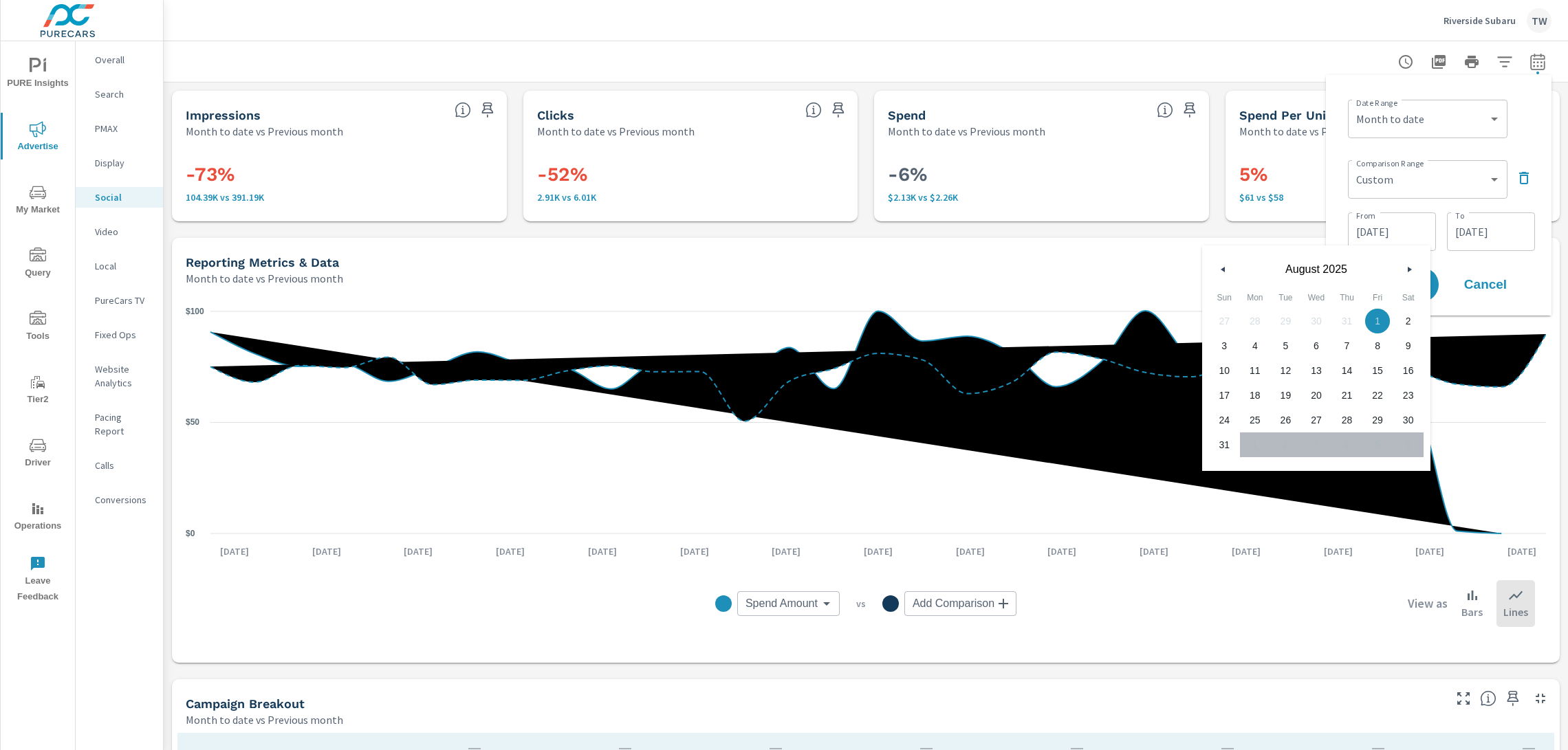
click at [1380, 327] on span "1" at bounding box center [1378, 320] width 31 height 18
click at [1225, 447] on span "31" at bounding box center [1224, 445] width 31 height 18
drag, startPoint x: 1375, startPoint y: 319, endPoint x: 1445, endPoint y: 264, distance: 89.0
click at [1375, 318] on span "1" at bounding box center [1378, 320] width 31 height 18
type input "[DATE]"
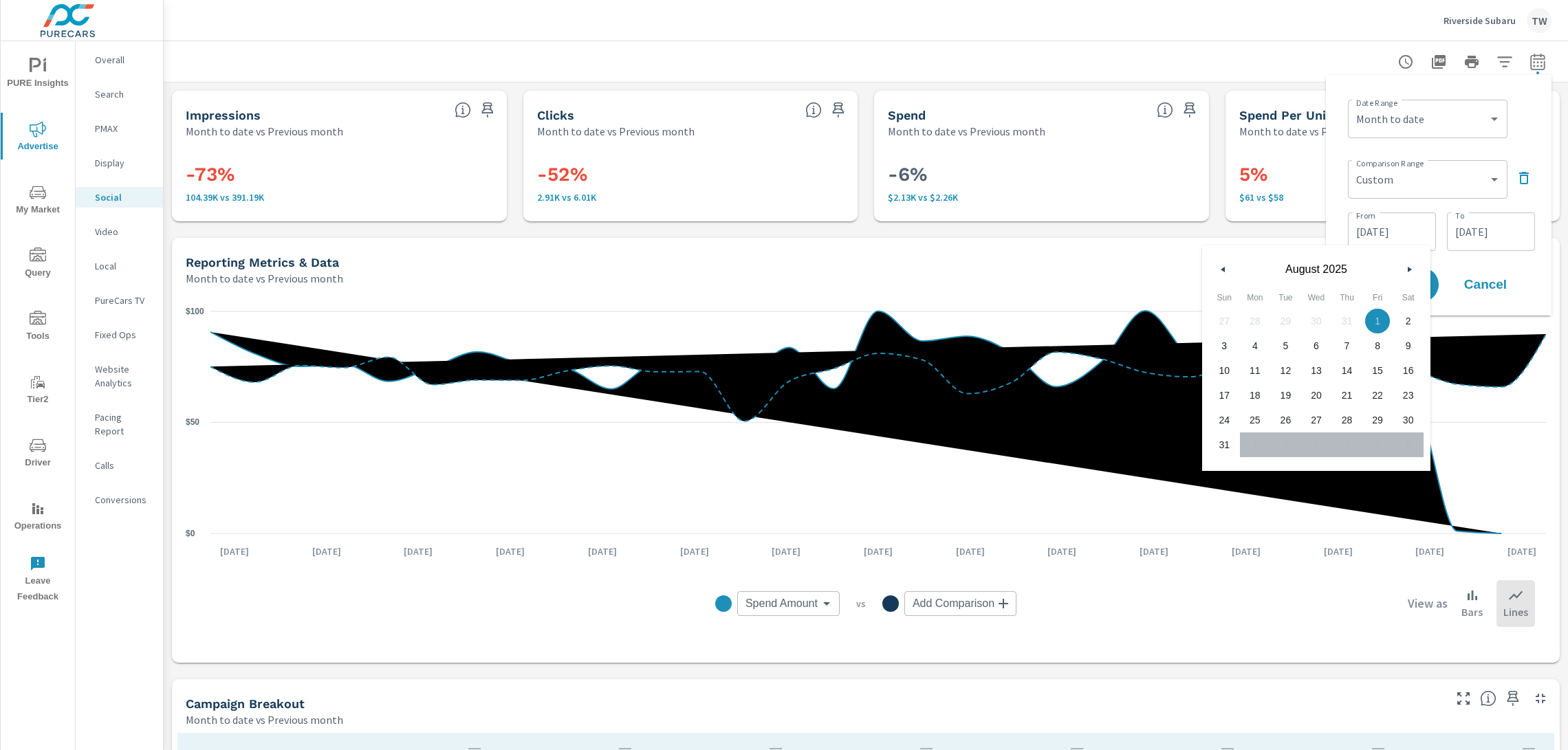
click at [1484, 233] on input "[DATE]" at bounding box center [1491, 232] width 77 height 28
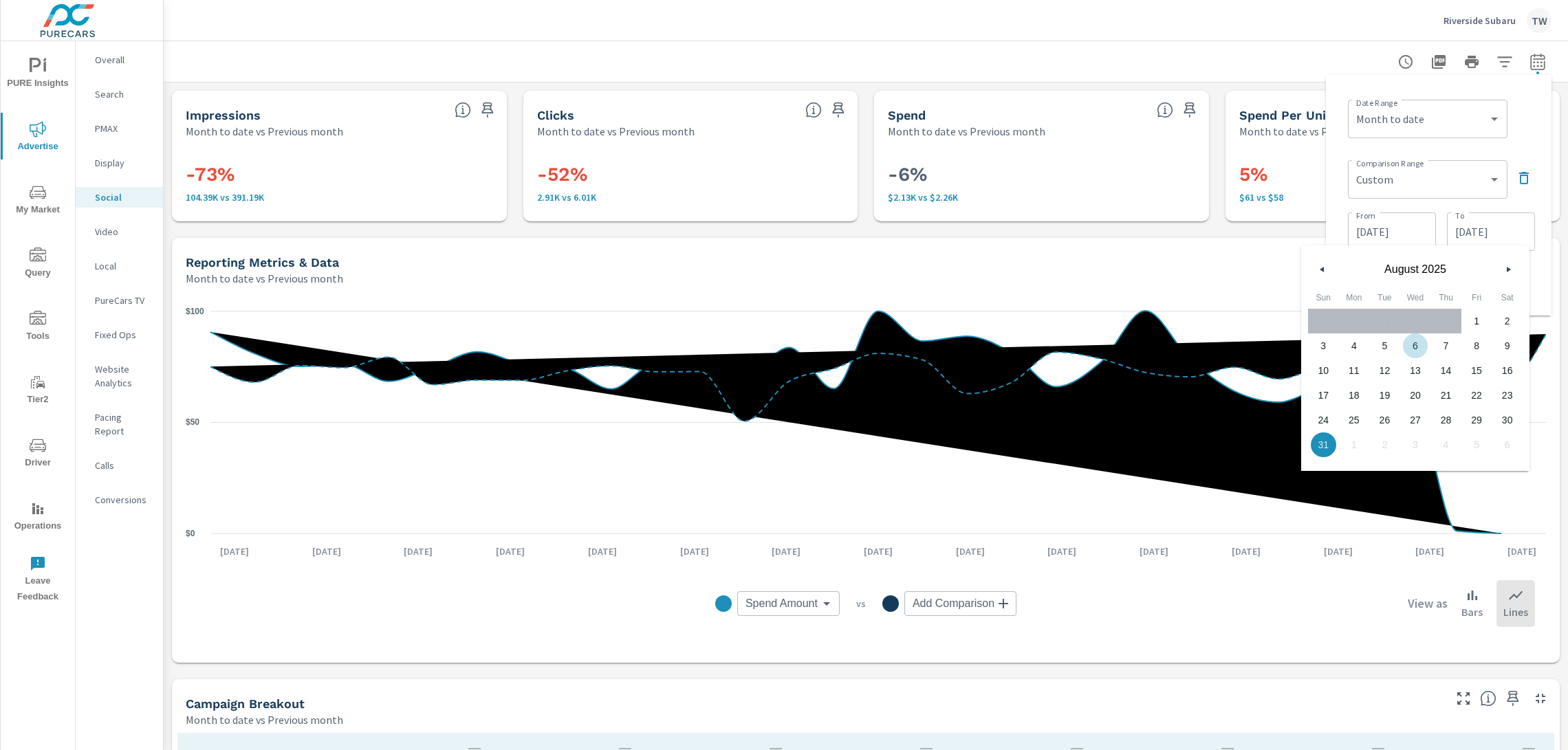
click at [1501, 232] on input "[DATE]" at bounding box center [1491, 232] width 77 height 28
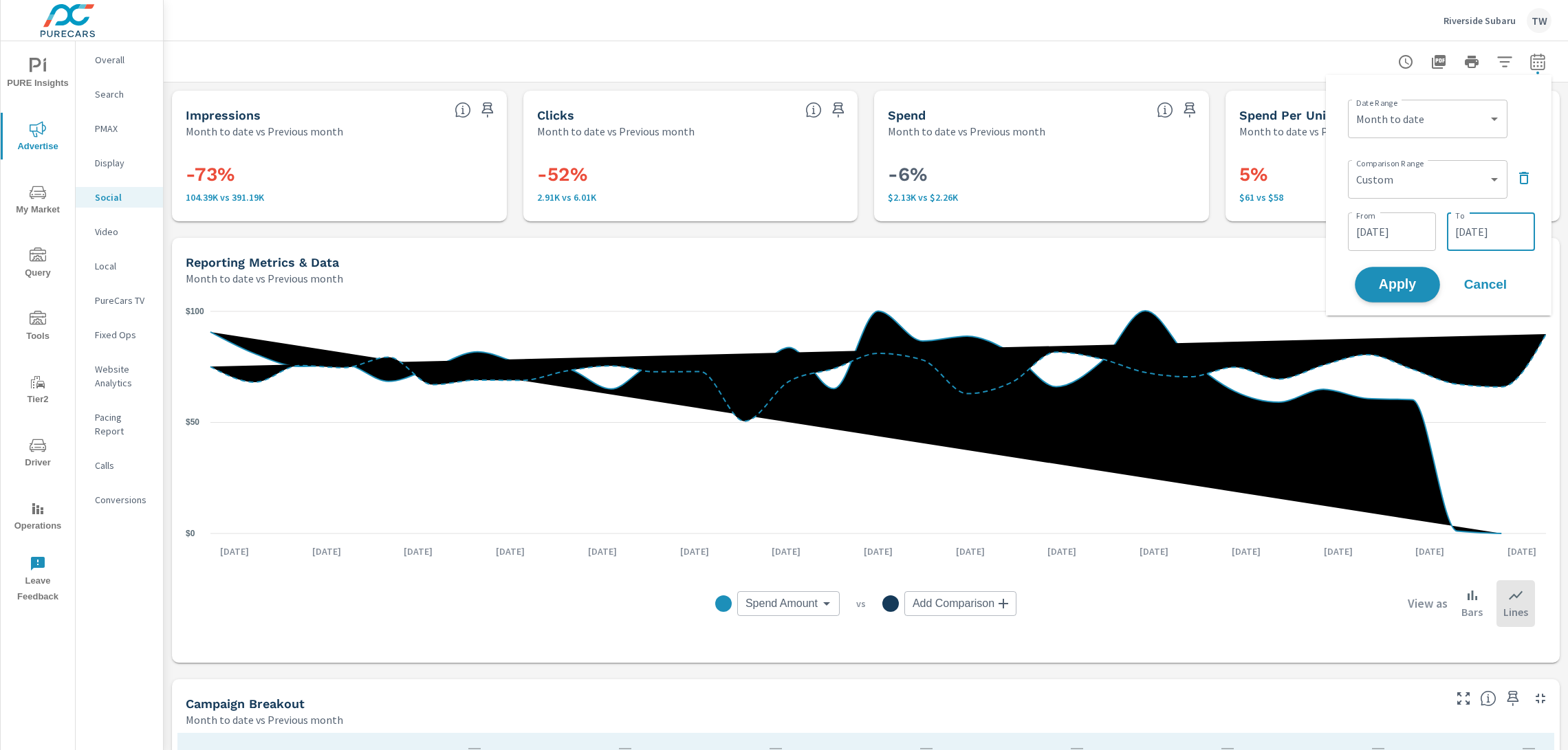
click at [1419, 280] on span "Apply" at bounding box center [1397, 285] width 57 height 13
click at [1466, 259] on icon "button" at bounding box center [1463, 256] width 12 height 12
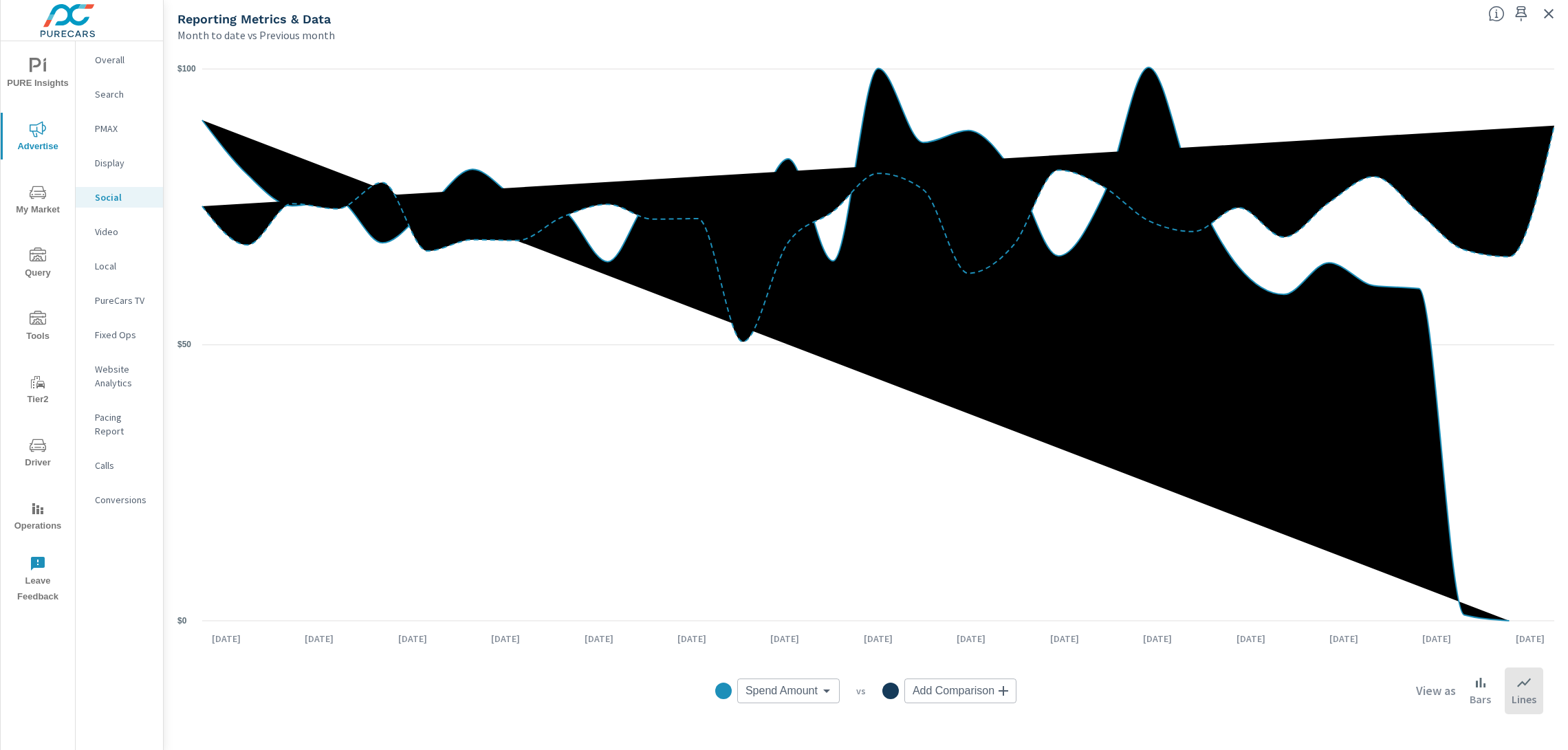
click at [806, 692] on body "PURE Insights Advertise My Market Query Tools Tier2 Driver Operations Leave Fee…" at bounding box center [784, 375] width 1568 height 750
click at [776, 670] on li "CPC" at bounding box center [818, 666] width 164 height 28
type input "CPC"
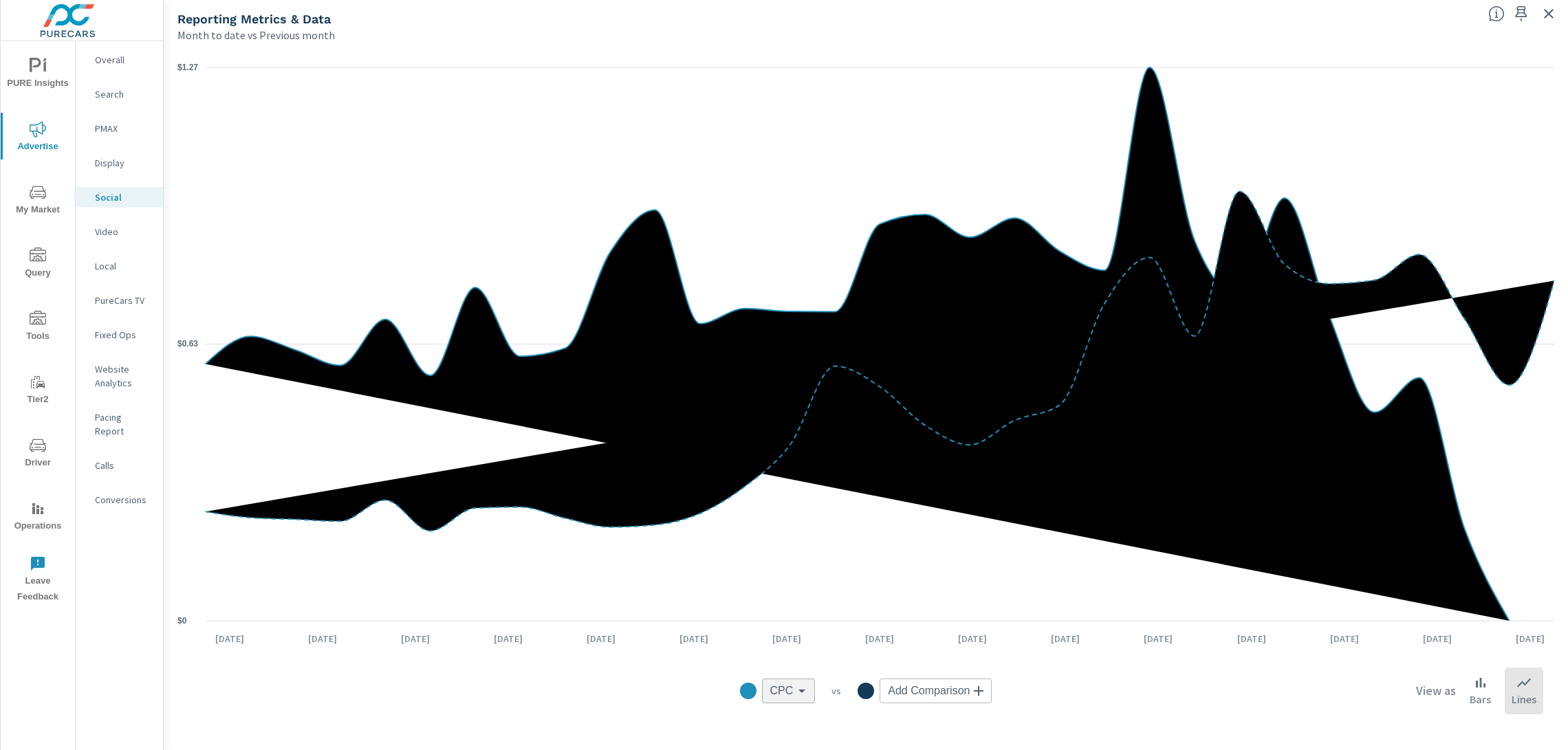
scroll to position [511, 0]
click at [965, 692] on body "PURE Insights Advertise My Market Query Tools Tier2 Driver Operations Leave Fee…" at bounding box center [784, 375] width 1568 height 750
click at [1153, 685] on div at bounding box center [784, 375] width 1568 height 750
click at [1547, 14] on icon "button" at bounding box center [1549, 14] width 17 height 17
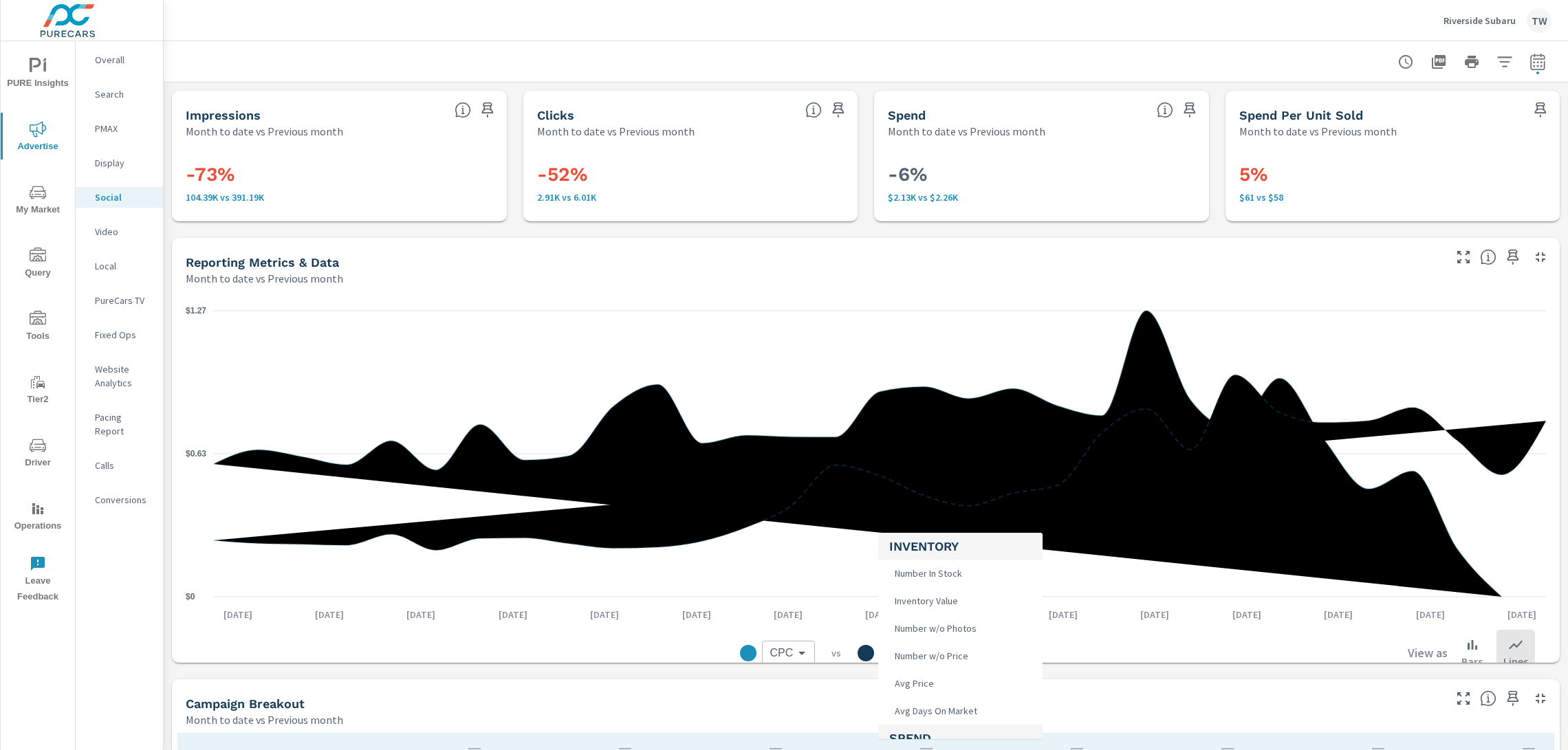
scroll to position [2, 0]
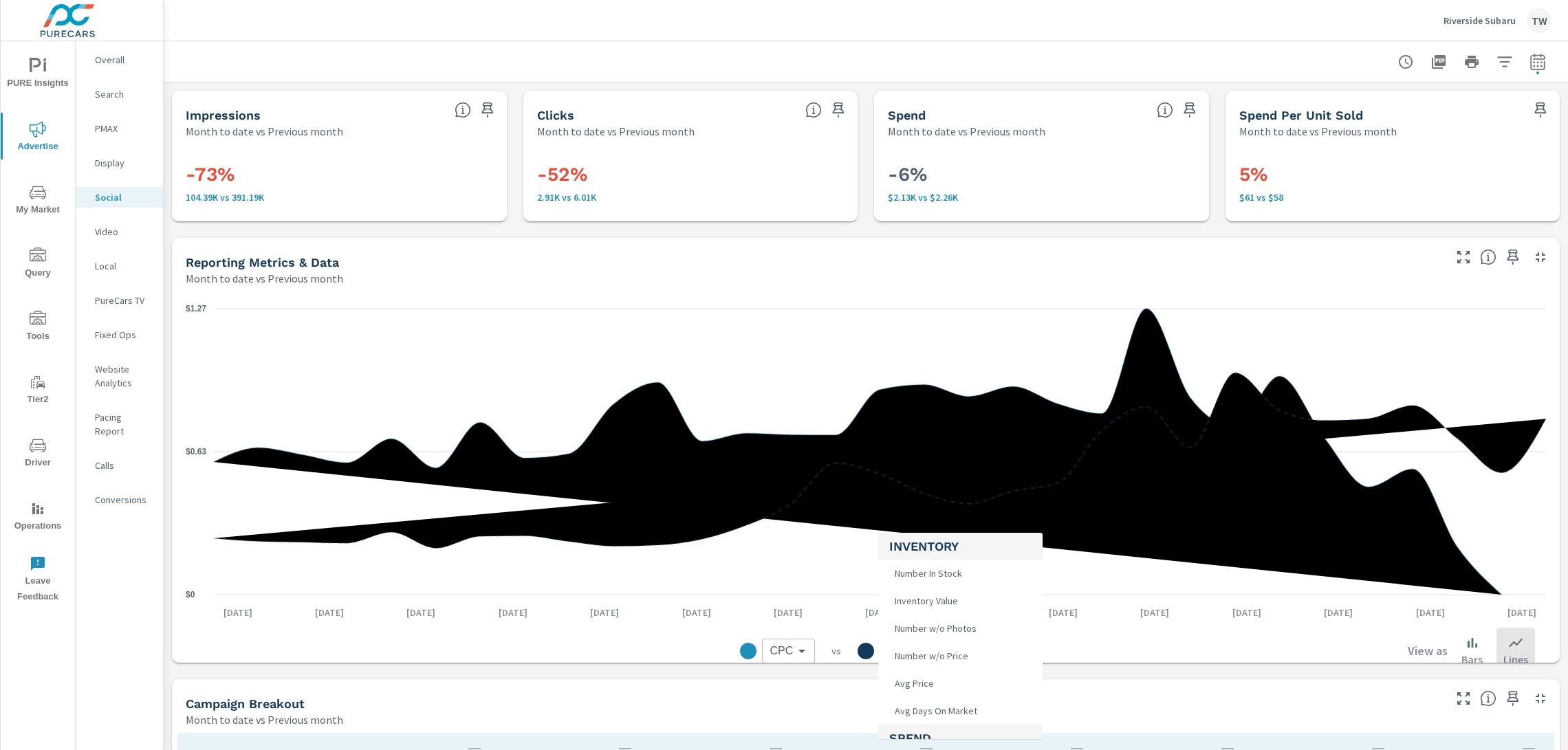
click at [978, 653] on body "PURE Insights Advertise My Market Query Tools Tier2 Driver Operations Leave Fee…" at bounding box center [784, 375] width 1568 height 750
click at [918, 661] on li "CPM" at bounding box center [960, 655] width 164 height 28
type input "CPM"
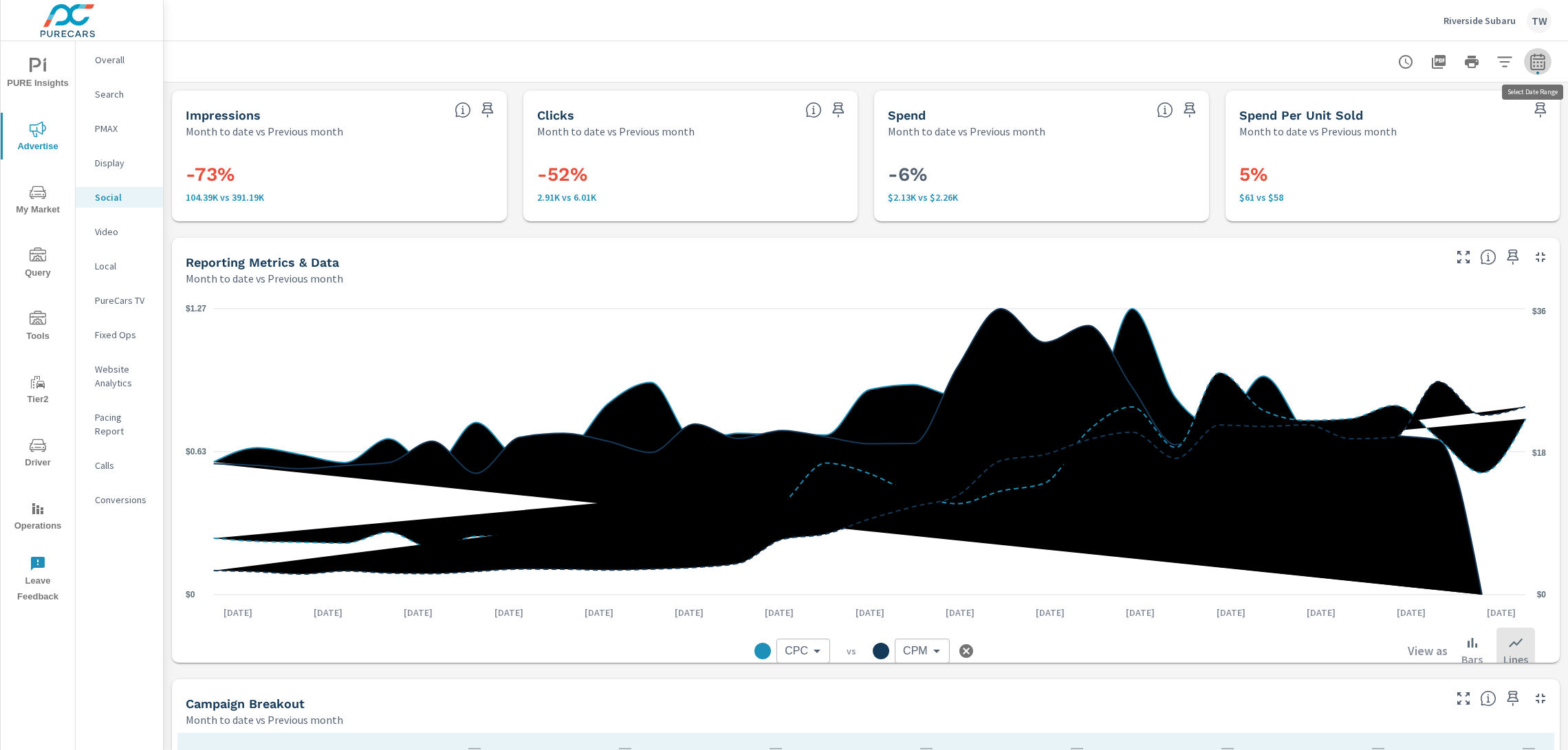
click at [1536, 65] on icon "button" at bounding box center [1538, 62] width 17 height 17
select select "Month to date"
select select "Previous month"
click at [1523, 176] on icon "button" at bounding box center [1519, 177] width 9 height 12
click at [1423, 184] on button "Apply" at bounding box center [1398, 194] width 85 height 36
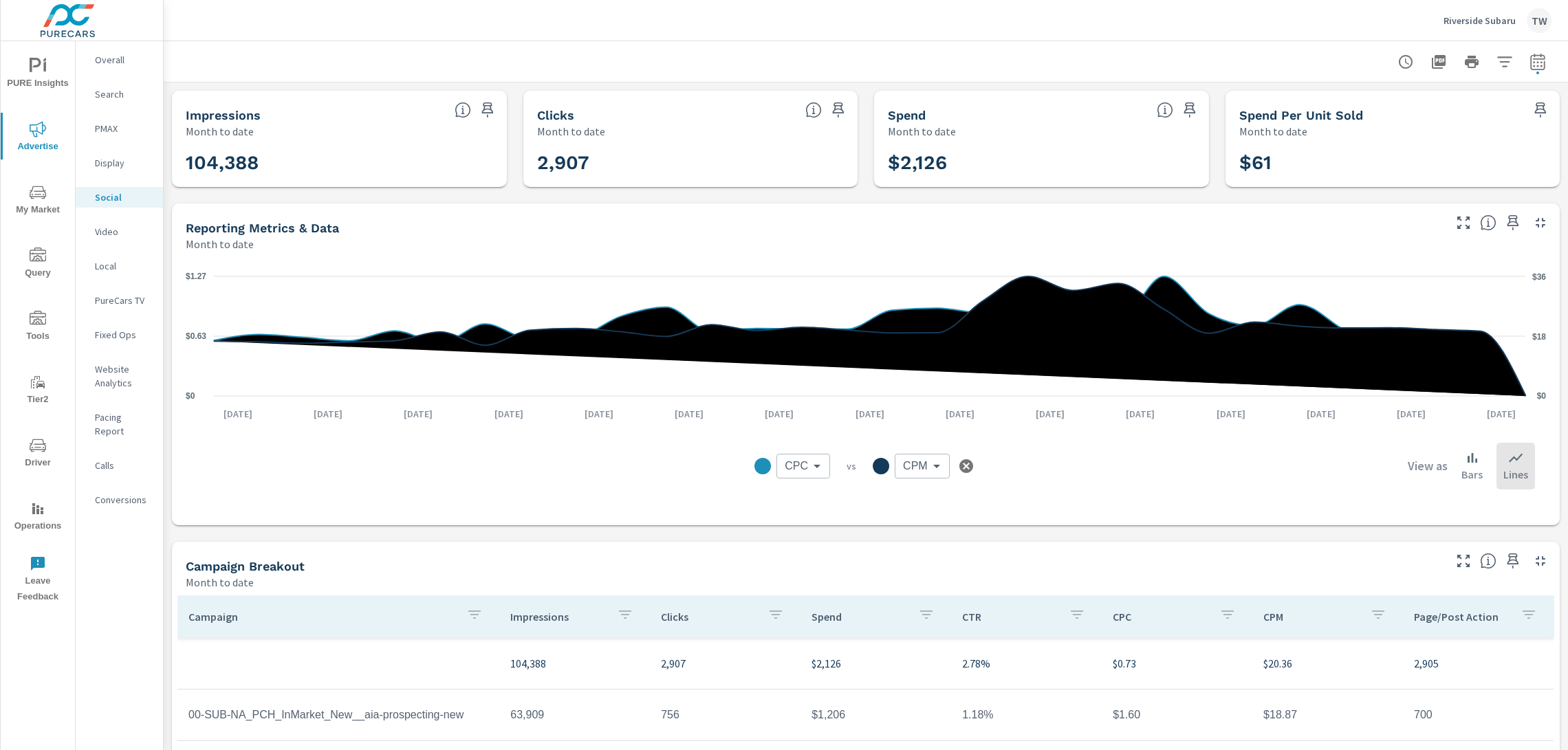
click at [1536, 65] on icon "button" at bounding box center [1538, 62] width 17 height 17
click at [1480, 115] on select "Custom [DATE] Last week Last 7 days Last 14 days Last 30 days Last 45 days Last…" at bounding box center [1428, 119] width 137 height 28
click at [1359, 105] on select "Custom [DATE] Last week Last 7 days Last 14 days Last 30 days Last 45 days Last…" at bounding box center [1428, 119] width 137 height 28
select select "Last 12 months"
click at [1419, 198] on span "Apply" at bounding box center [1397, 194] width 57 height 13
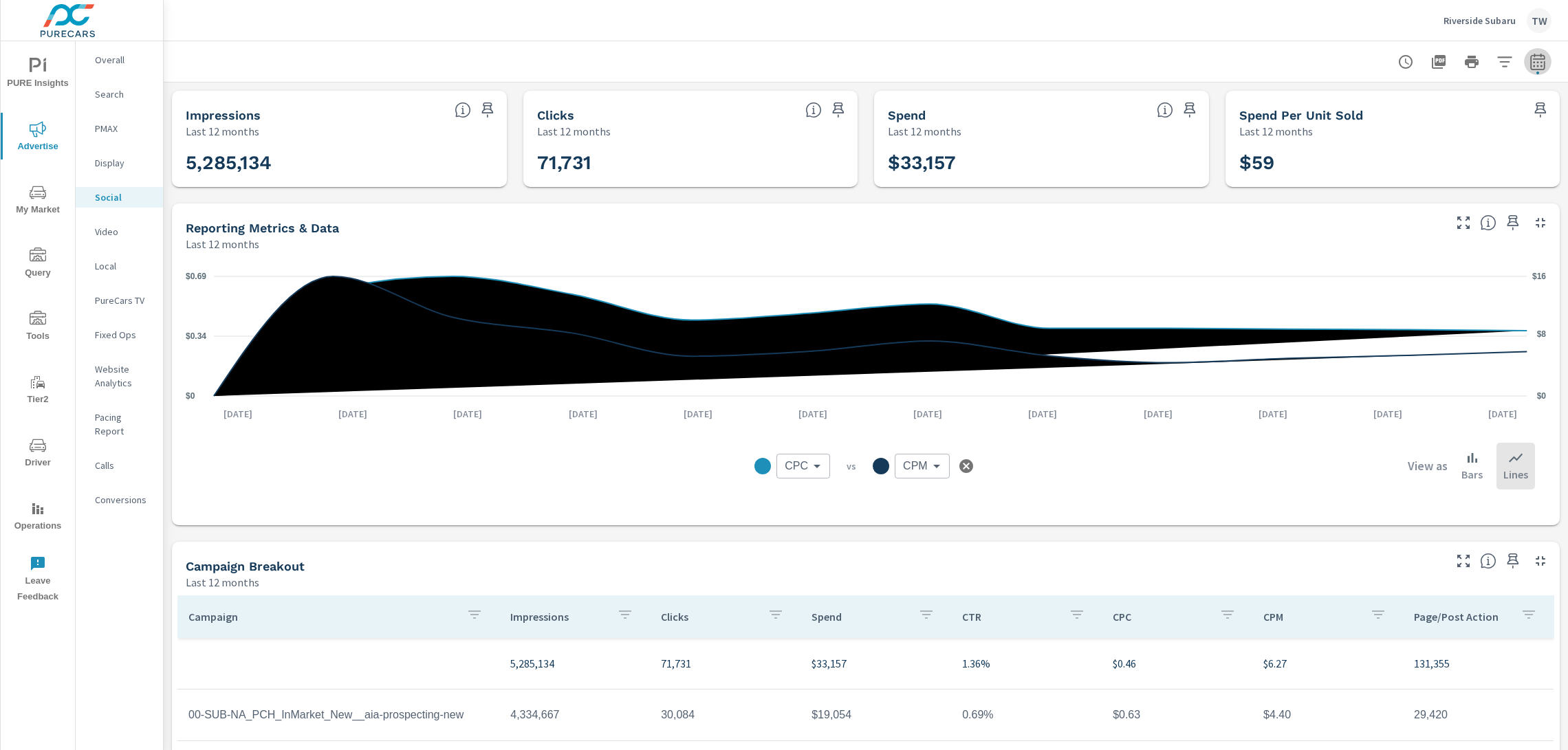
click at [1537, 68] on icon "button" at bounding box center [1538, 62] width 17 height 17
click at [1484, 112] on select "Custom [DATE] Last week Last 7 days Last 14 days Last 30 days Last 45 days Last…" at bounding box center [1428, 119] width 137 height 28
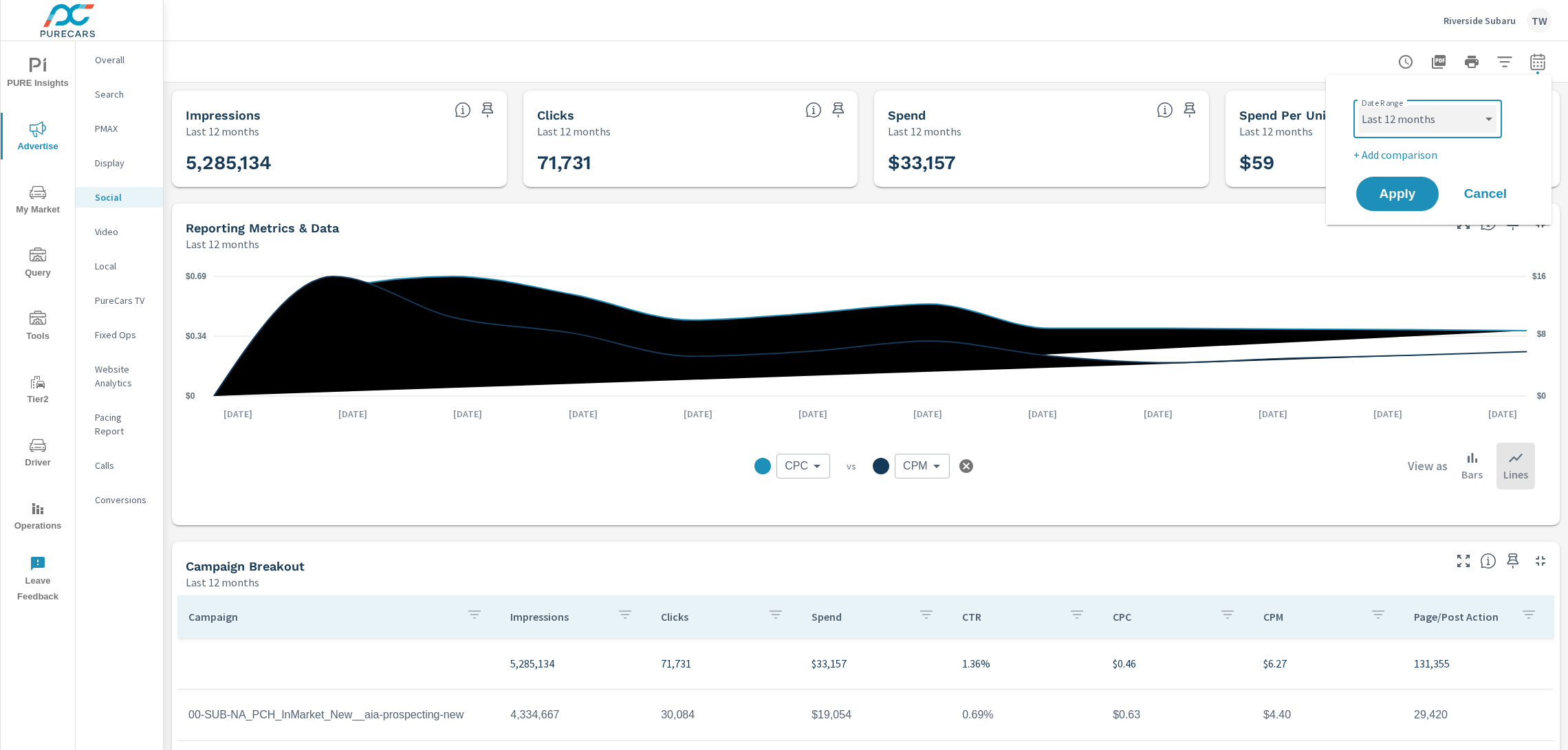
click at [1359, 105] on select "Custom [DATE] Last week Last 7 days Last 14 days Last 30 days Last 45 days Last…" at bounding box center [1428, 119] width 137 height 28
select select "custom"
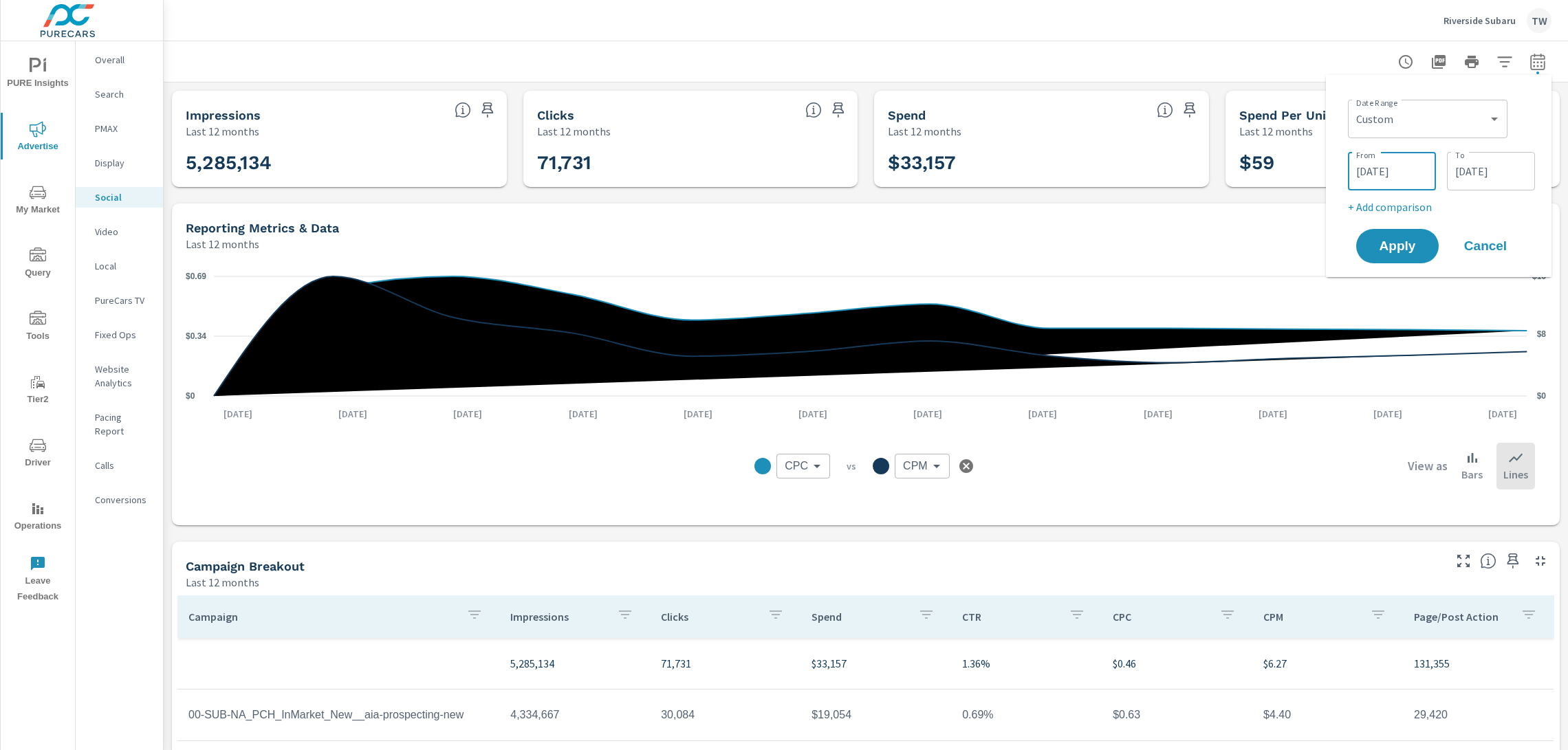
click at [1413, 169] on input "09/01/2024" at bounding box center [1392, 172] width 77 height 28
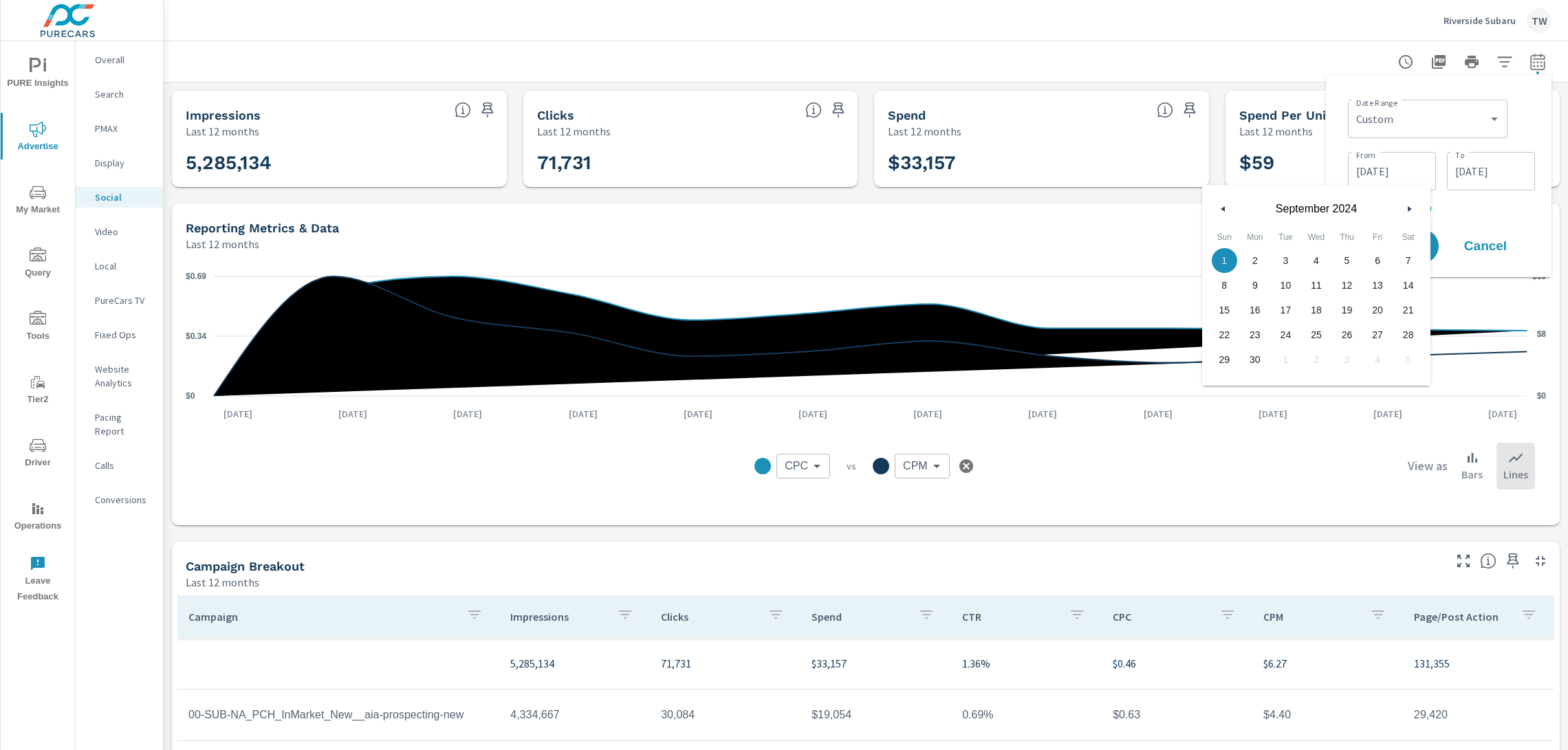
click at [1224, 208] on icon "button" at bounding box center [1221, 209] width 6 height 6
click at [1346, 259] on span "1" at bounding box center [1346, 260] width 31 height 18
type input "08/01/2024"
click at [1504, 161] on input "[DATE]" at bounding box center [1491, 172] width 77 height 28
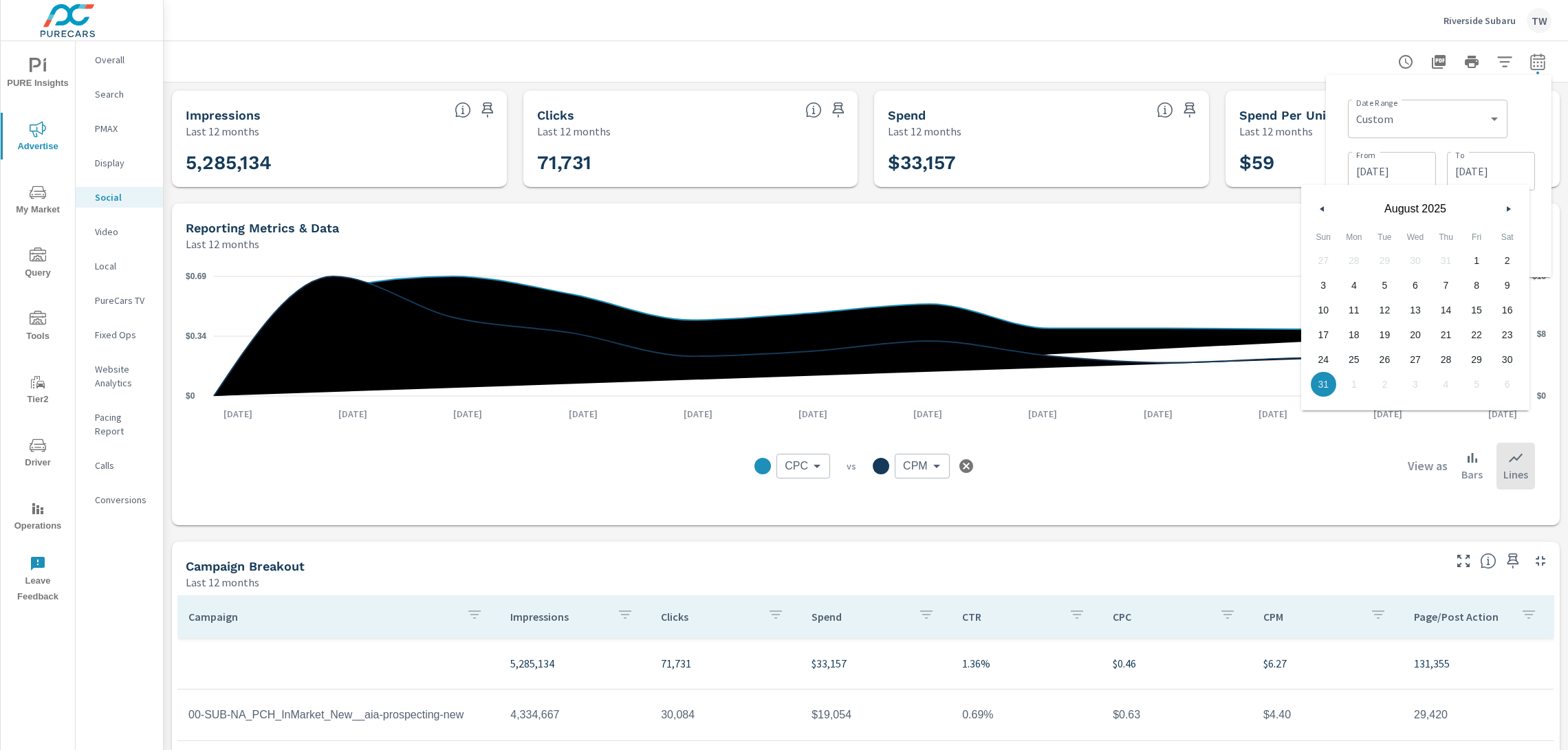
click at [1512, 209] on button "button" at bounding box center [1509, 209] width 17 height 17
click at [1387, 359] on span "30" at bounding box center [1384, 359] width 31 height 18
type input "09/30/2025"
click at [1548, 207] on div "Date Range Custom Yesterday Last week Last 7 days Last 14 days Last 30 days Las…" at bounding box center [1438, 176] width 226 height 202
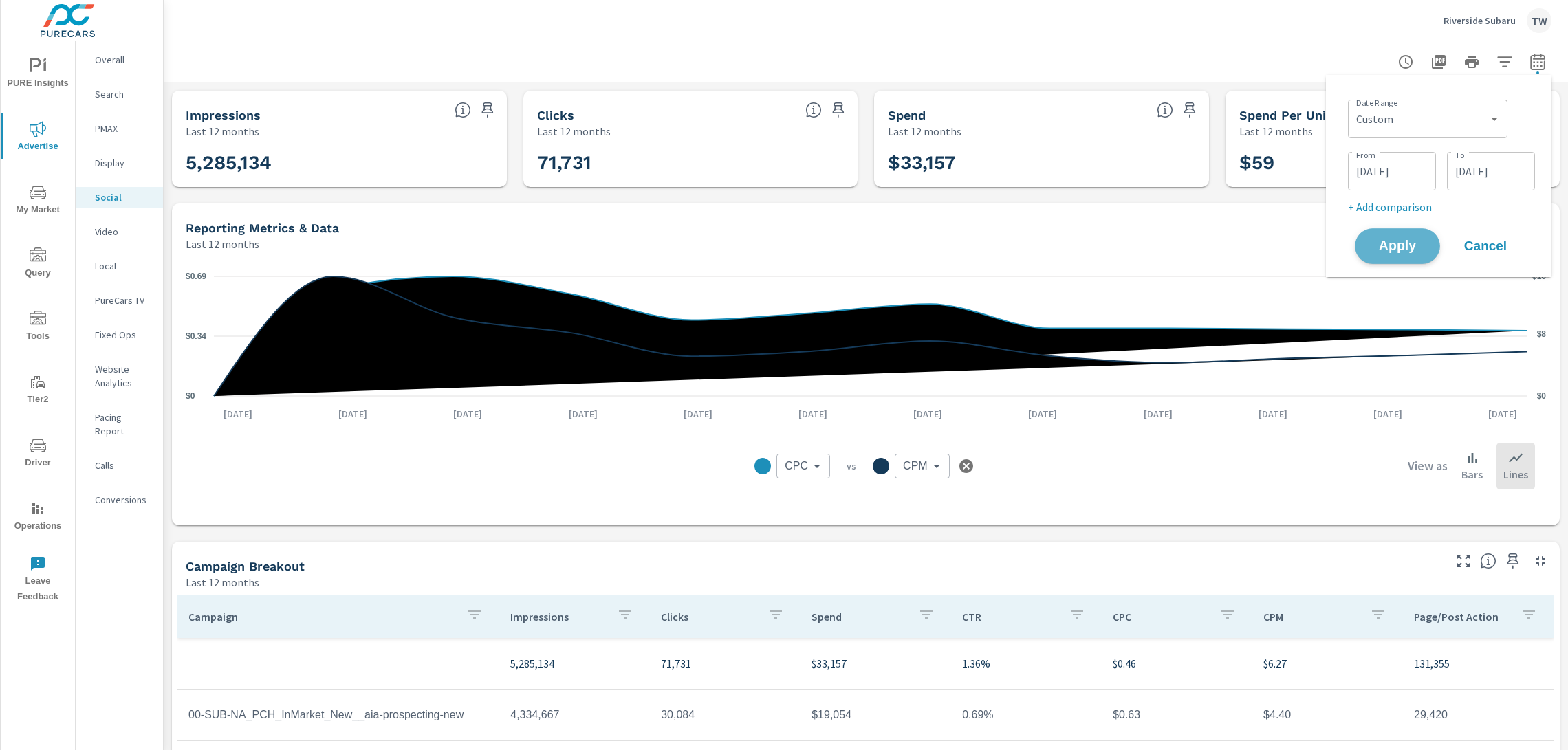
click at [1412, 255] on button "Apply" at bounding box center [1398, 246] width 85 height 36
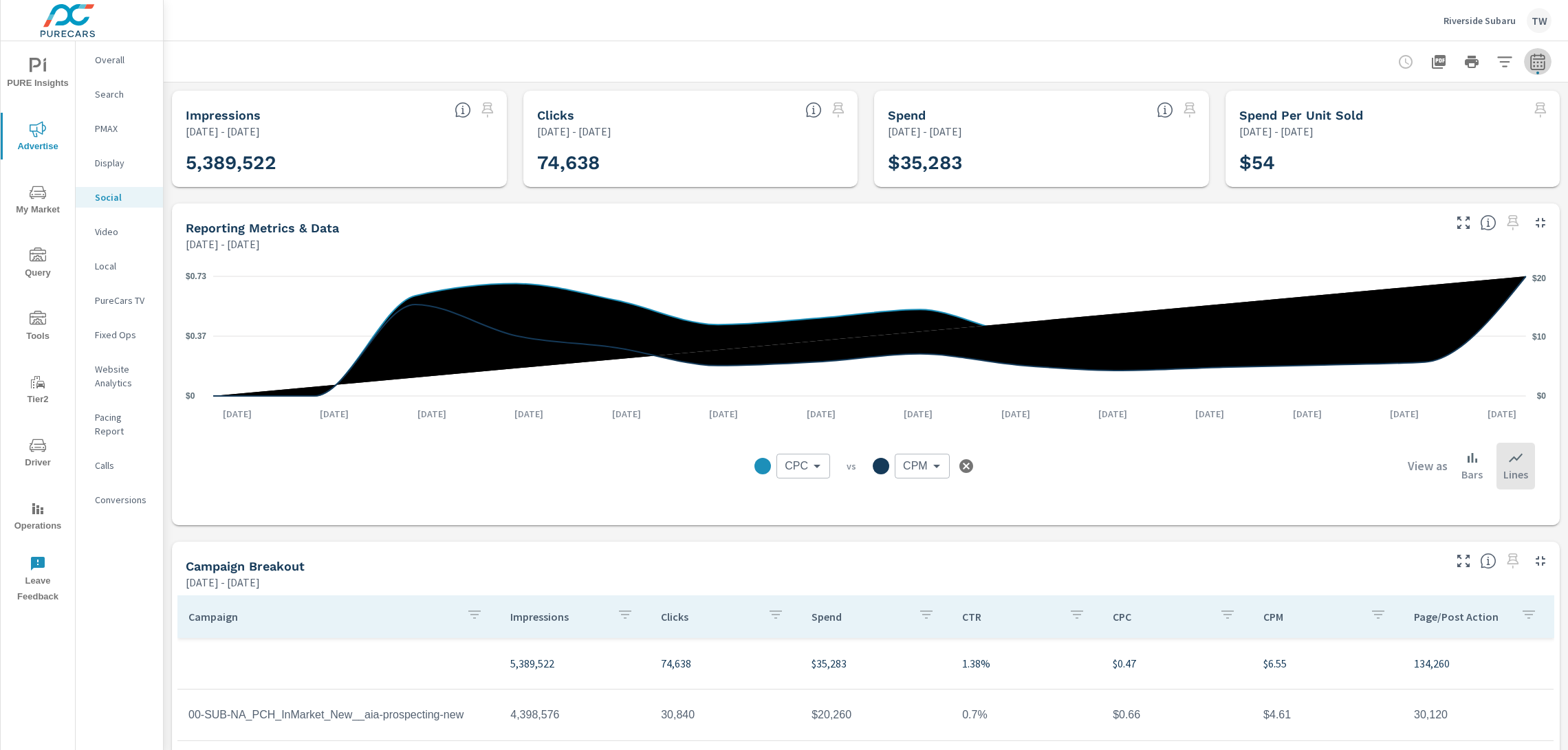
click at [1541, 68] on icon "button" at bounding box center [1538, 62] width 17 height 17
click at [1419, 167] on input "08/01/2024" at bounding box center [1392, 172] width 77 height 28
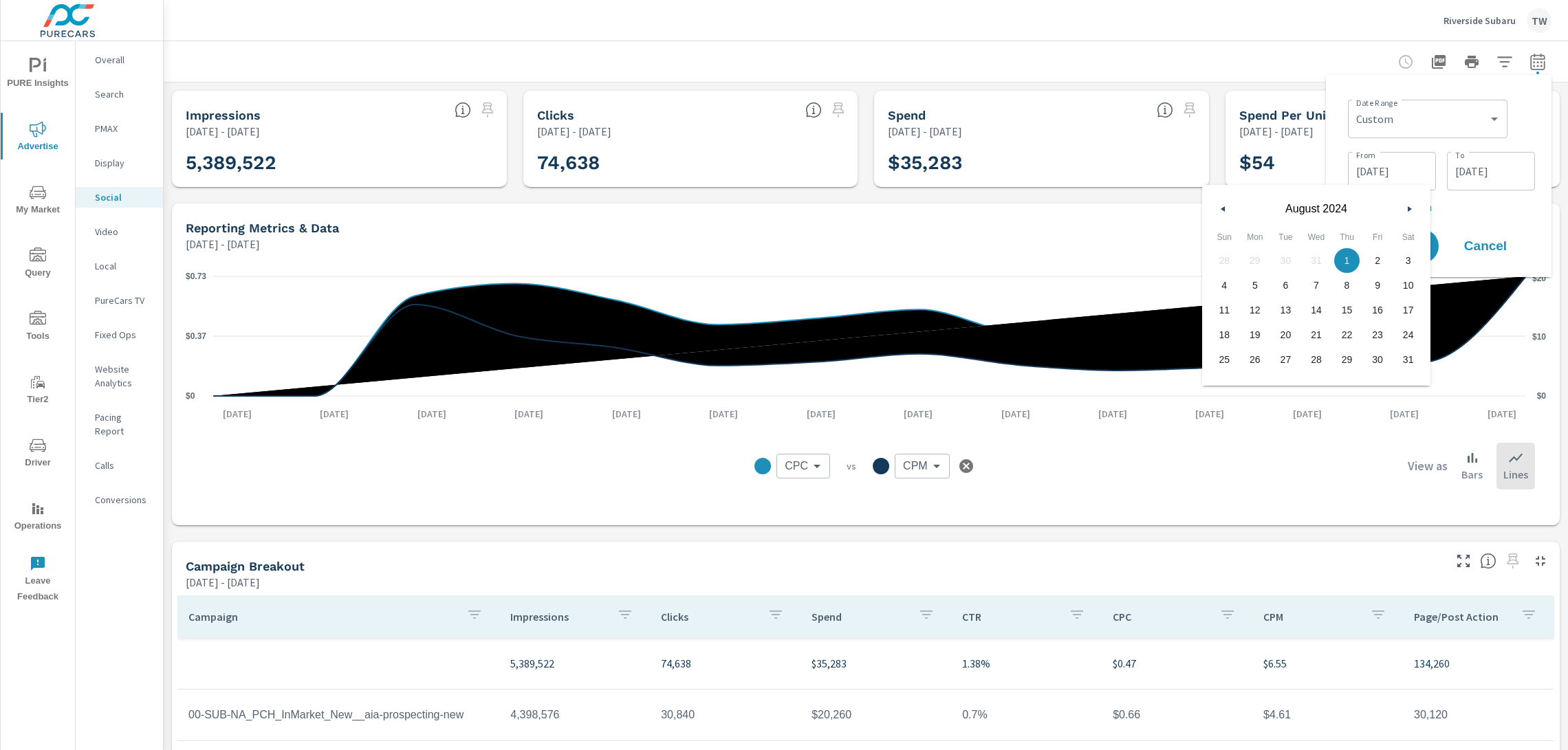
click at [1412, 208] on icon "button" at bounding box center [1411, 209] width 6 height 6
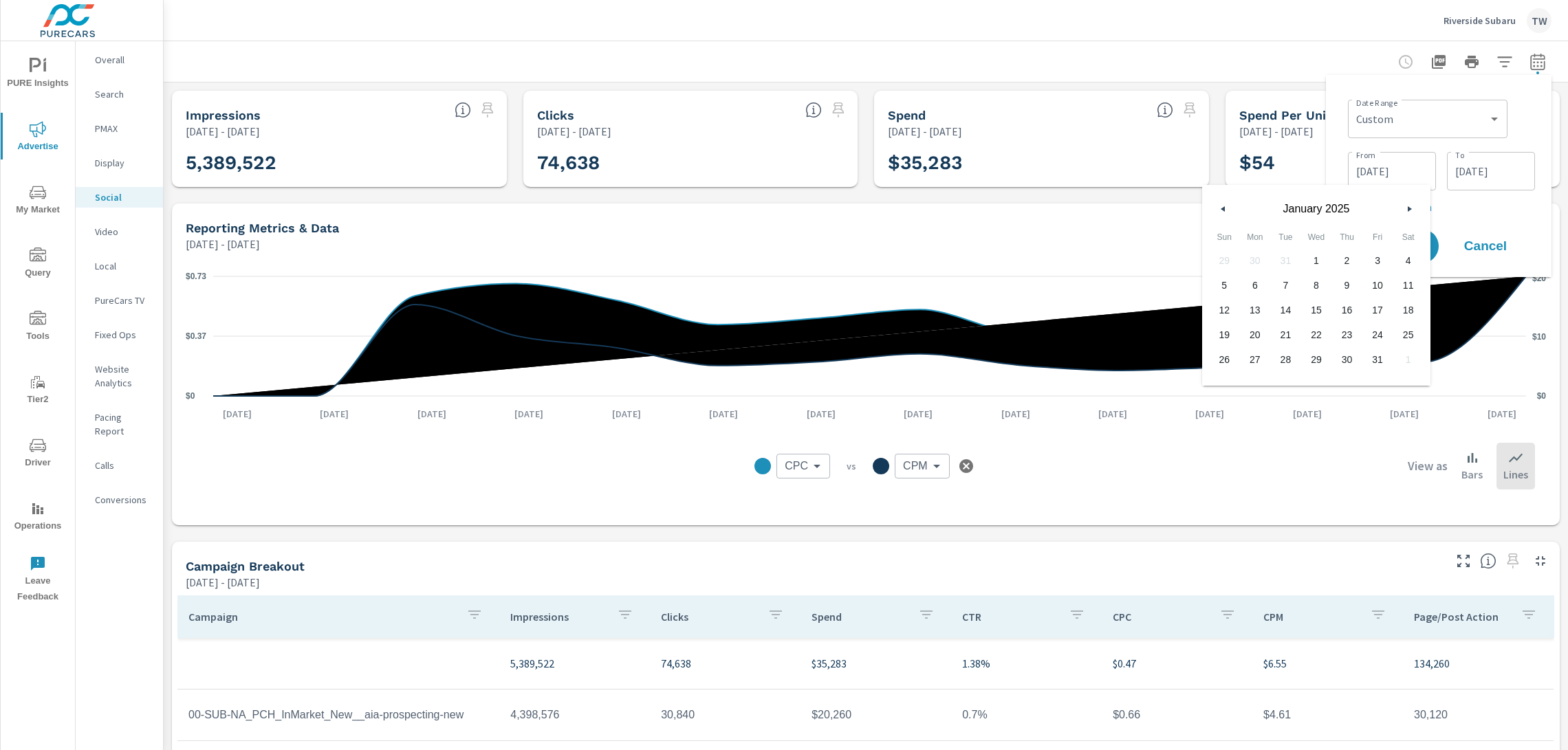
click at [1412, 208] on icon "button" at bounding box center [1411, 209] width 6 height 6
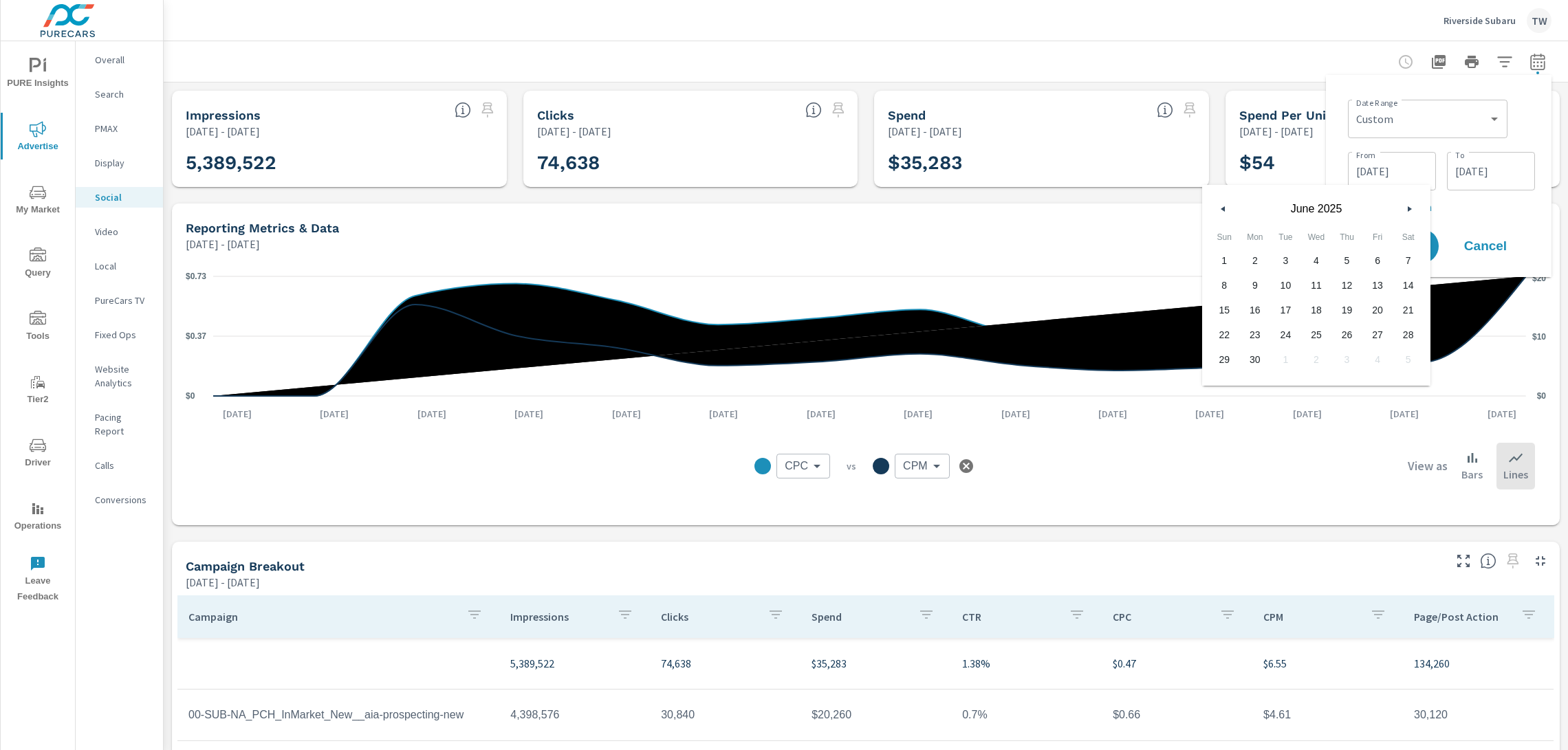
click at [1412, 208] on icon "button" at bounding box center [1411, 209] width 6 height 6
click at [1371, 262] on span "1" at bounding box center [1378, 260] width 31 height 18
type input "[DATE]"
click at [1456, 216] on div "Date Range Custom Yesterday Last week Last 7 days Last 14 days Last 30 days Las…" at bounding box center [1438, 176] width 203 height 180
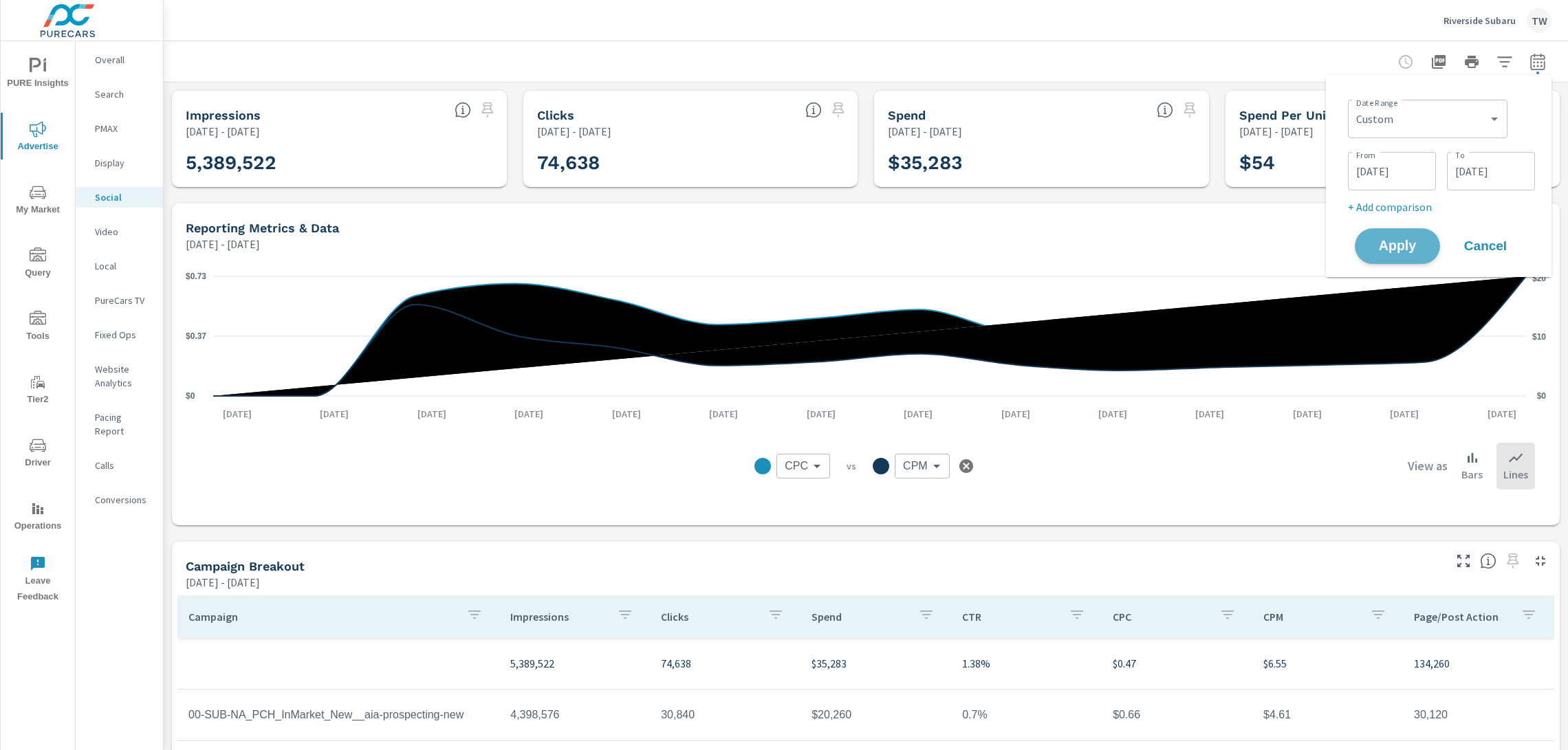
click at [1410, 245] on span "Apply" at bounding box center [1397, 247] width 57 height 13
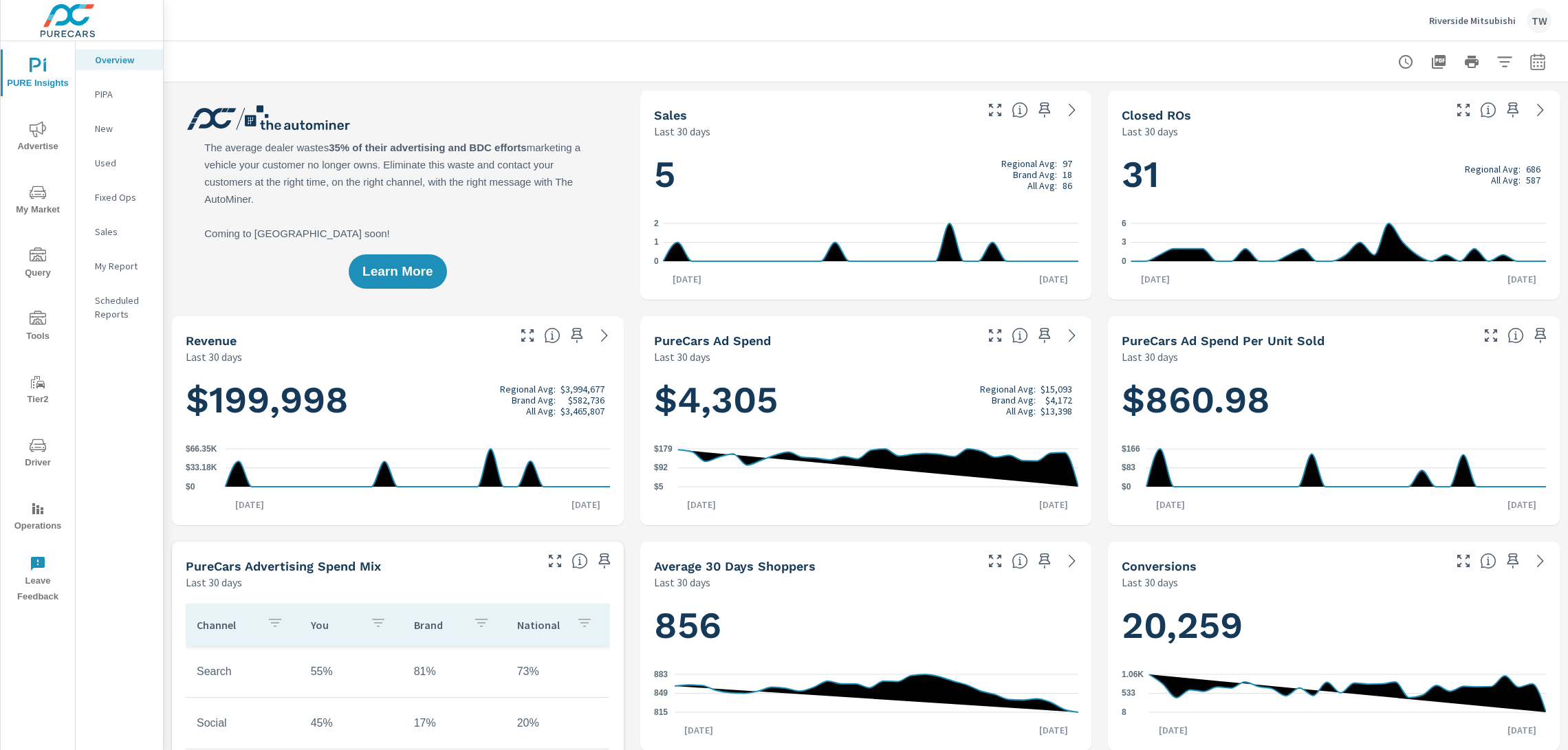
click at [37, 152] on span "Advertise" at bounding box center [37, 137] width 66 height 33
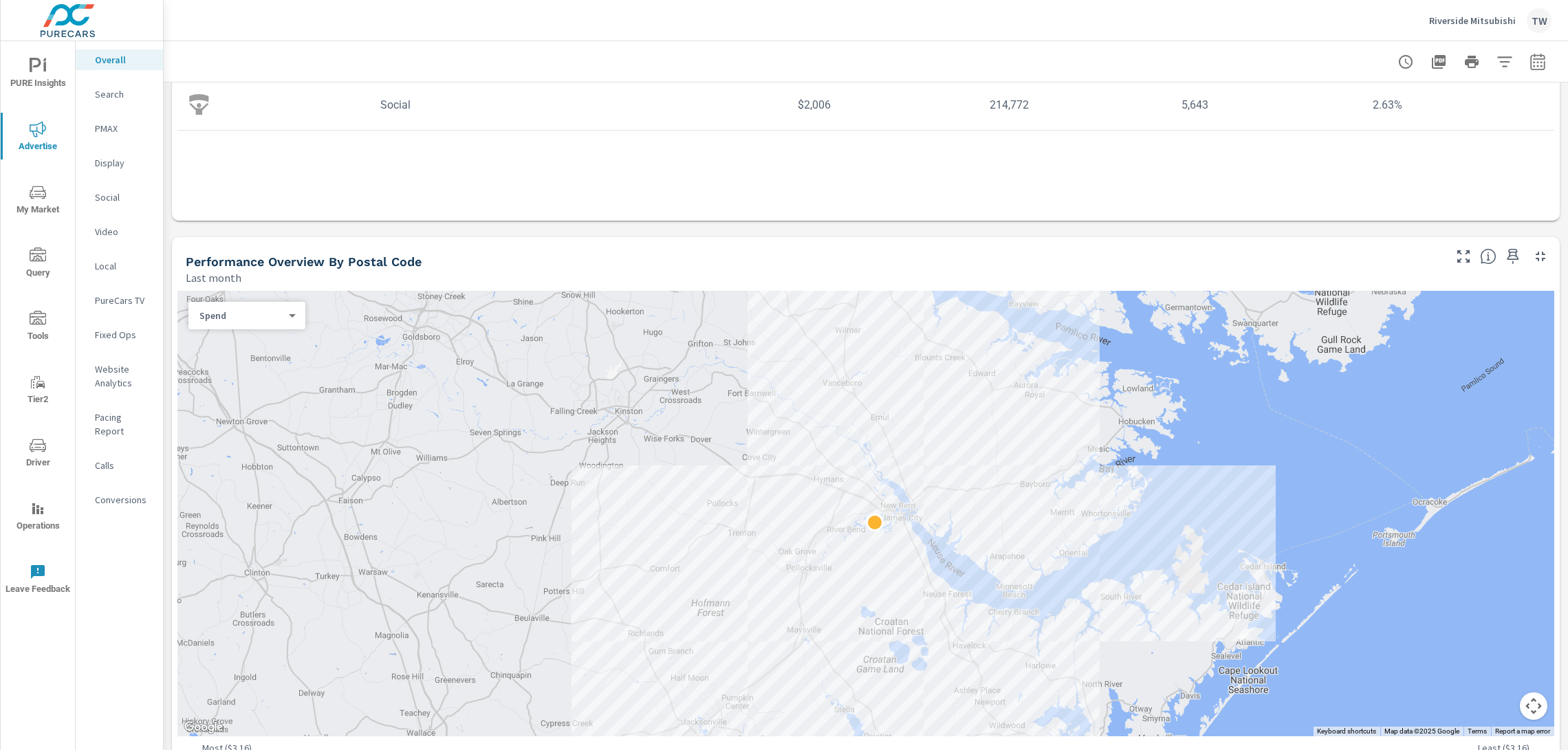
scroll to position [462, 0]
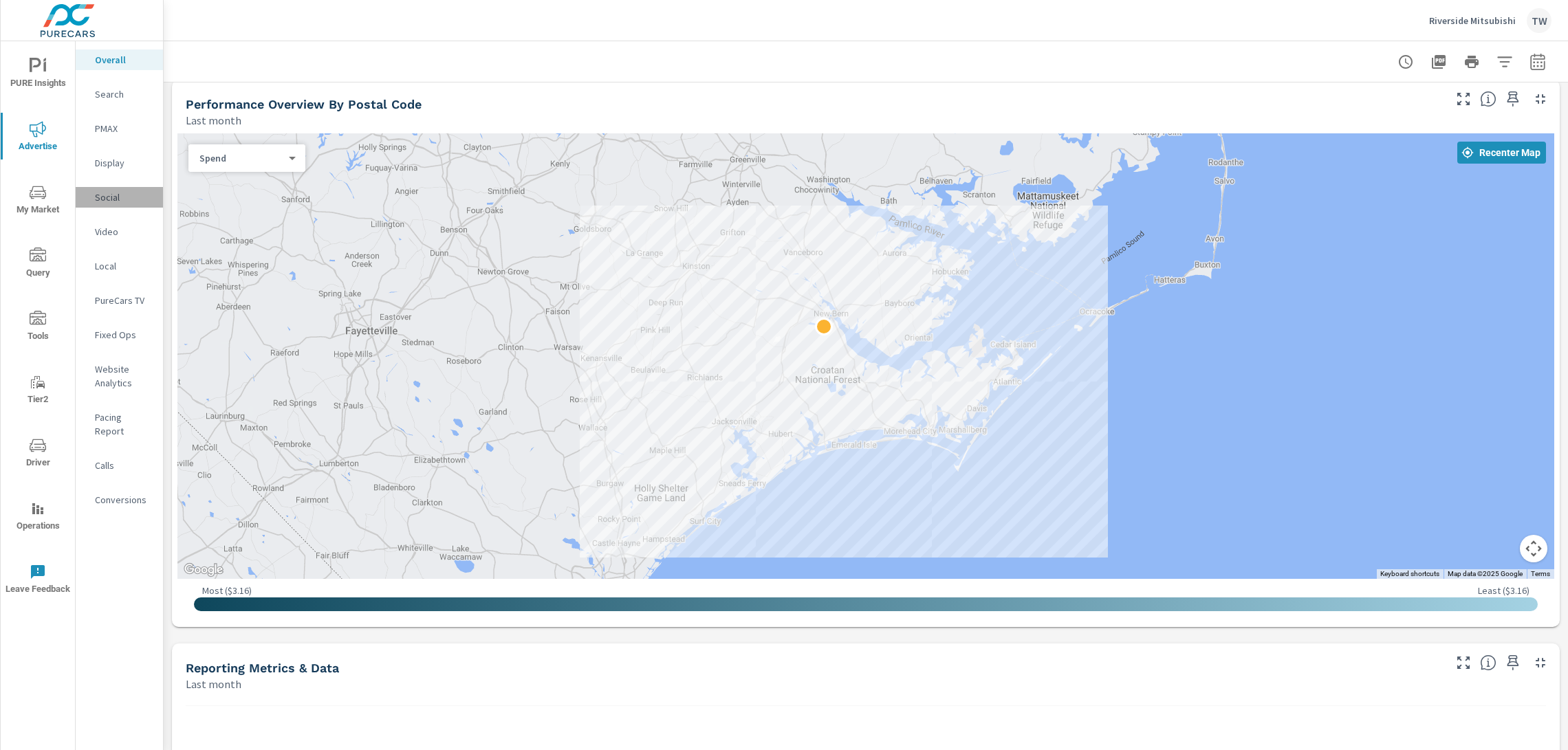
click at [104, 203] on p "Social" at bounding box center [123, 197] width 57 height 14
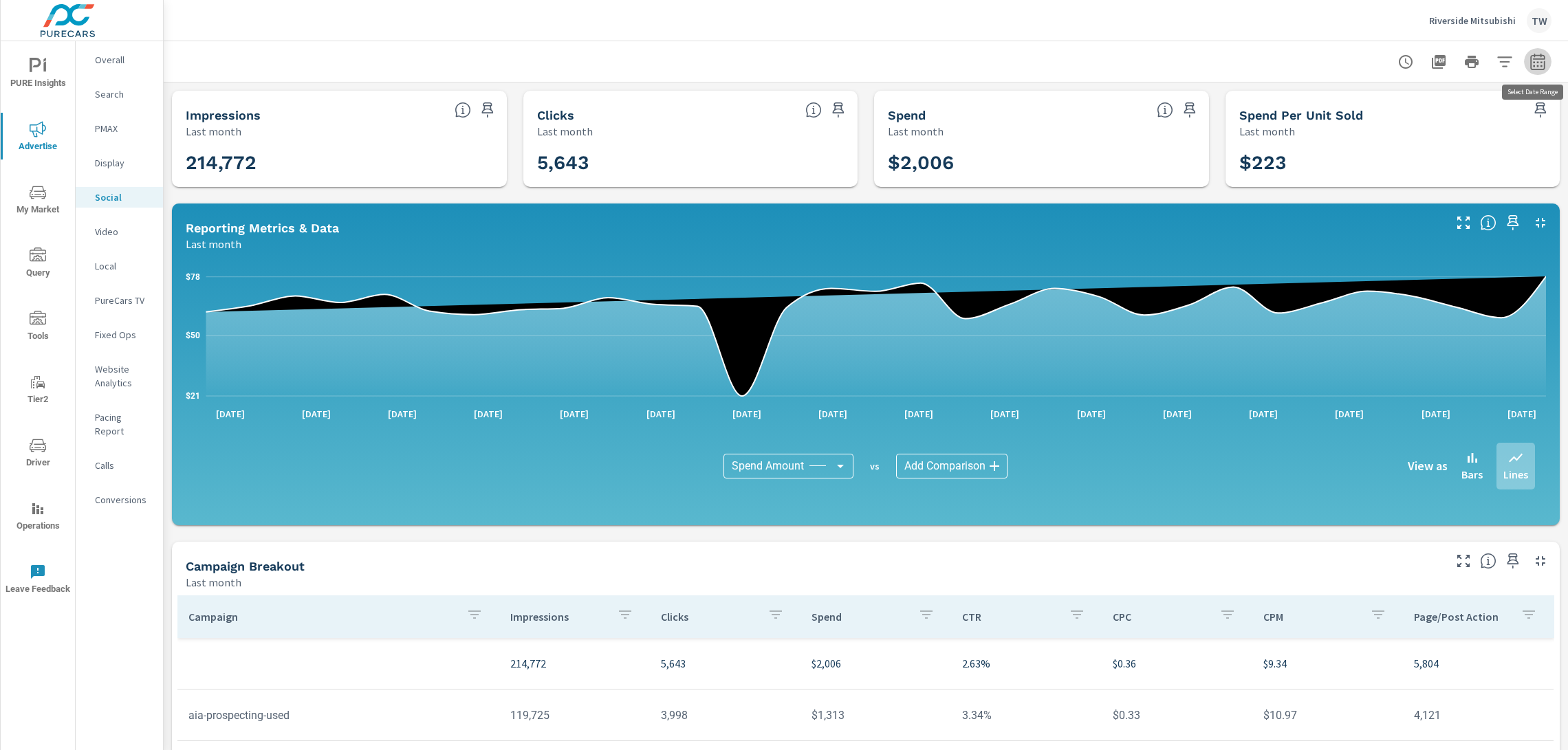
click at [1533, 64] on icon "button" at bounding box center [1538, 62] width 17 height 17
select select "Last month"
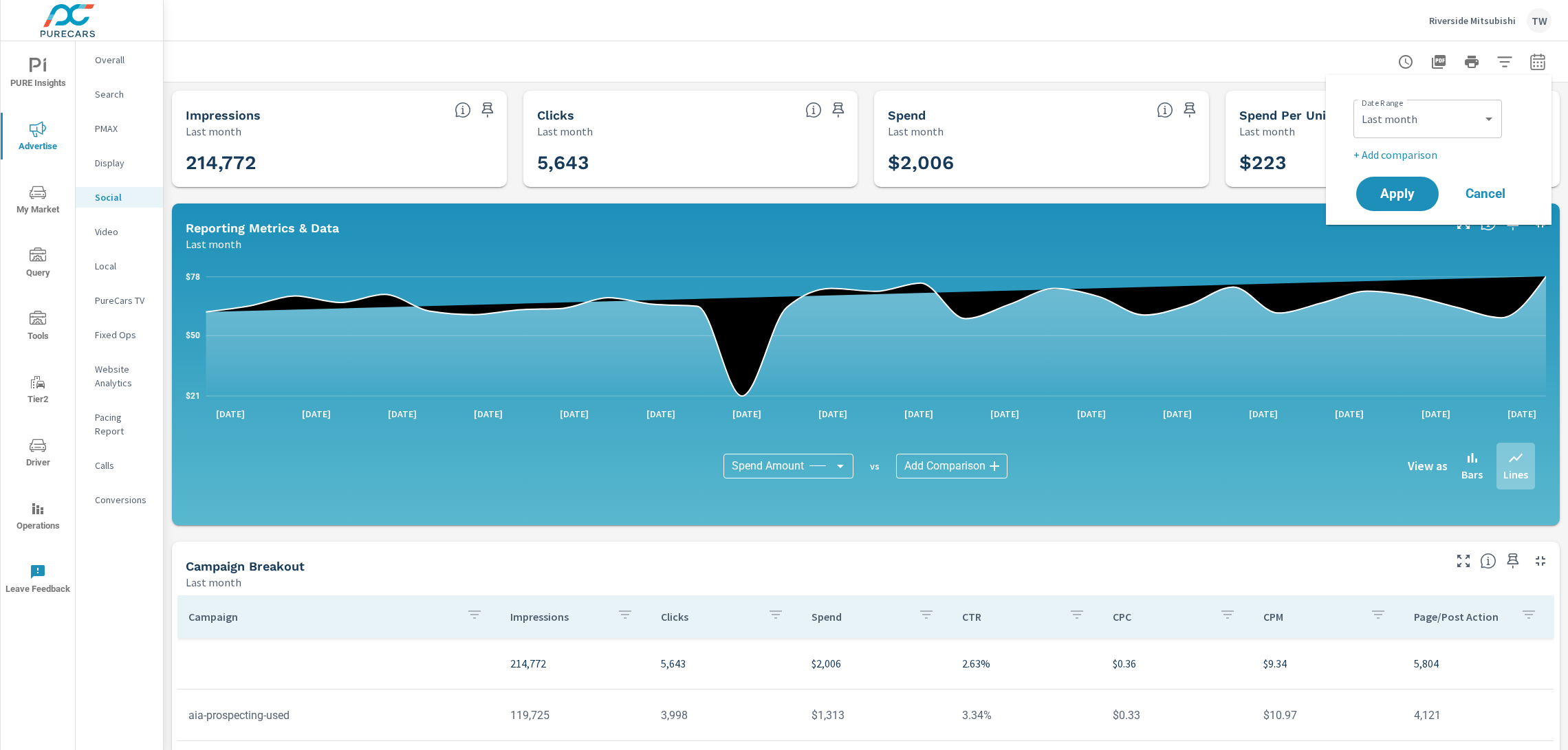
click at [1424, 155] on p "+ Add comparison" at bounding box center [1442, 155] width 176 height 17
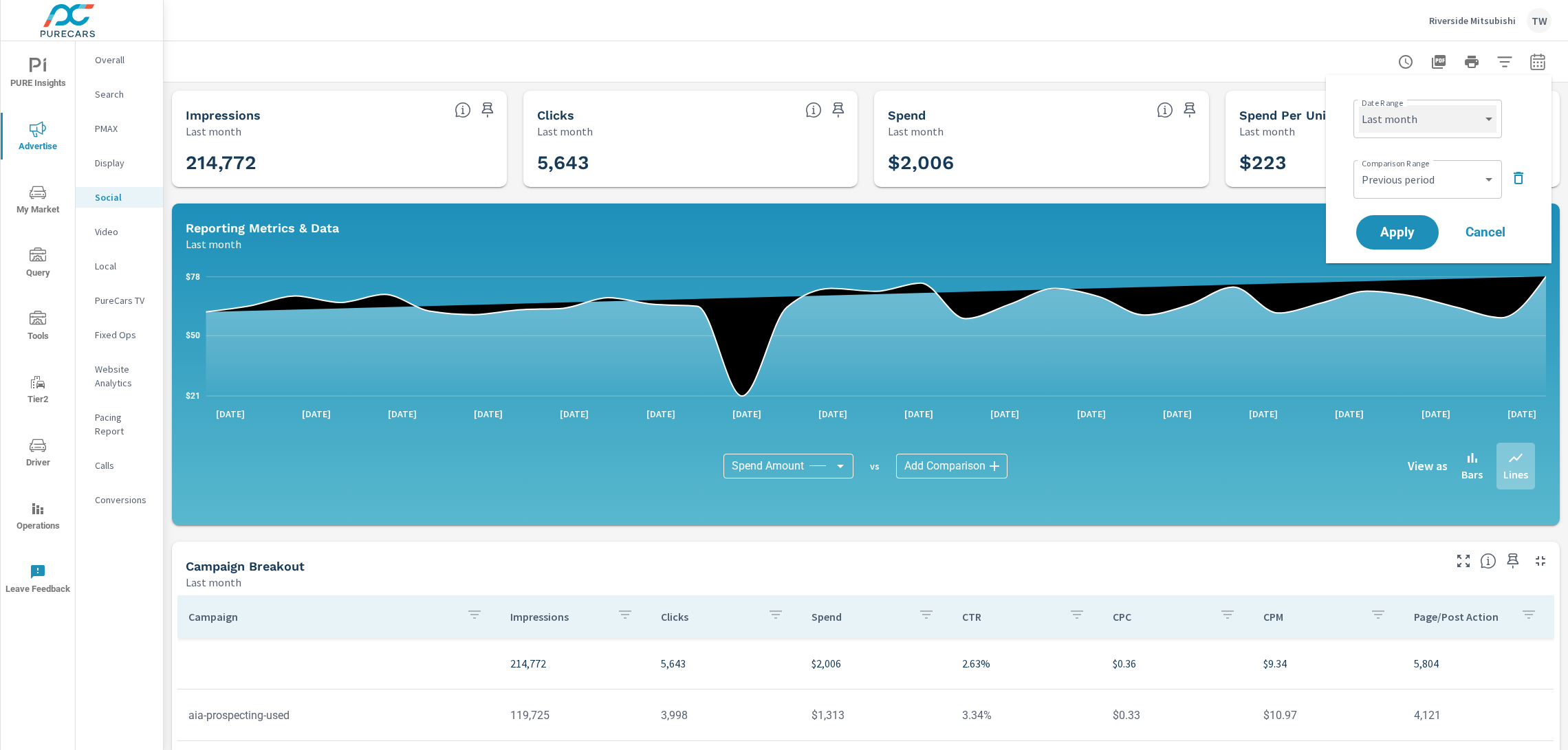
click at [1424, 118] on select "Custom [DATE] Last week Last 7 days Last 14 days Last 30 days Last 45 days Last…" at bounding box center [1428, 119] width 137 height 28
click at [1359, 105] on select "Custom [DATE] Last week Last 7 days Last 14 days Last 30 days Last 45 days Last…" at bounding box center [1428, 119] width 137 height 28
click at [1421, 176] on select "Custom Previous period Previous month Previous year" at bounding box center [1428, 180] width 137 height 28
click at [1359, 166] on select "Custom Previous period Previous month Previous year" at bounding box center [1428, 180] width 137 height 28
select select "custom"
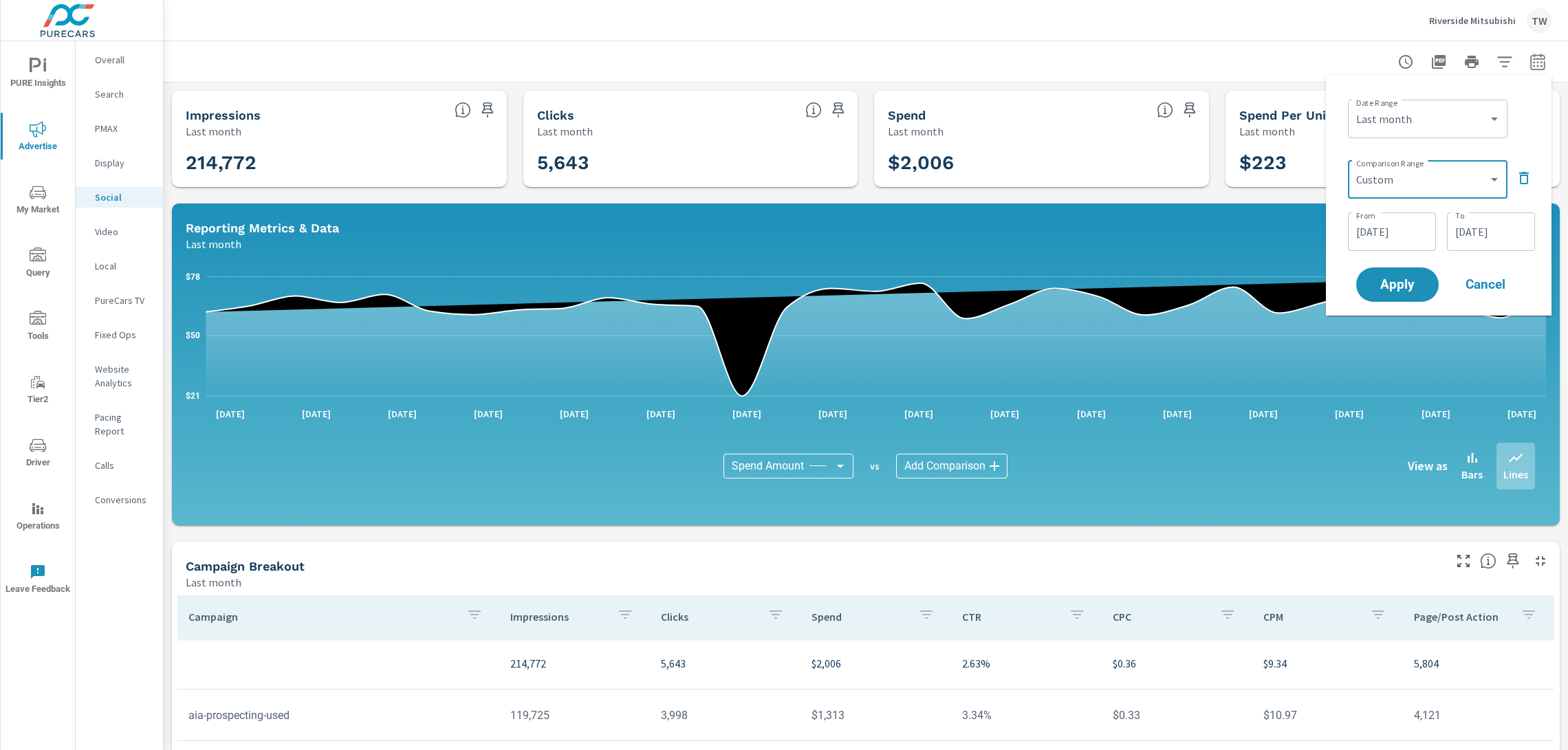
click at [1426, 238] on input "[DATE]" at bounding box center [1392, 232] width 77 height 28
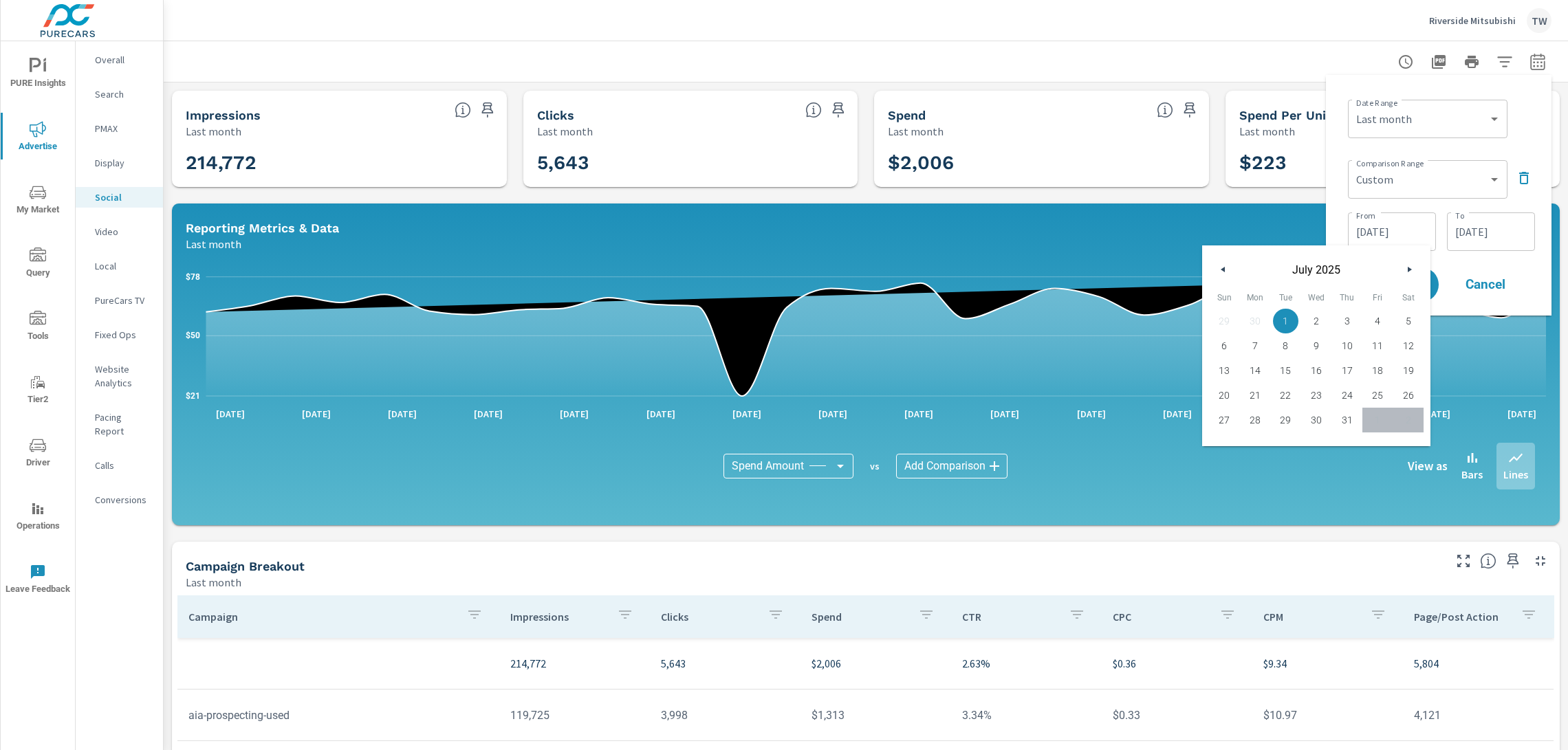
click at [1411, 275] on button "button" at bounding box center [1409, 270] width 17 height 17
click at [1411, 271] on icon "button" at bounding box center [1411, 269] width 6 height 6
click at [1486, 287] on span "Cancel" at bounding box center [1485, 284] width 55 height 12
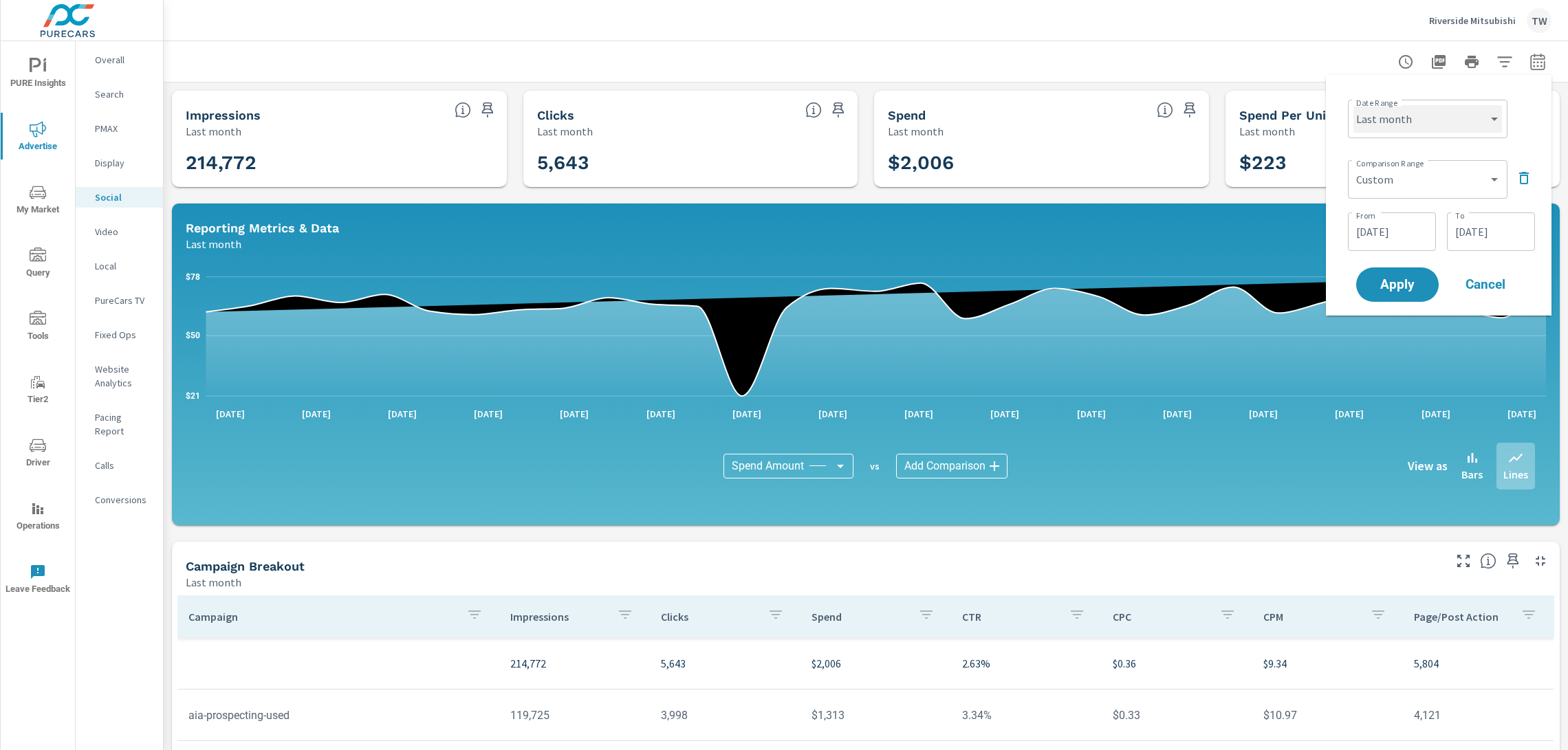
click at [1451, 125] on select "Custom [DATE] Last week Last 7 days Last 14 days Last 30 days Last 45 days Last…" at bounding box center [1428, 119] width 149 height 28
click at [1354, 105] on select "Custom [DATE] Last week Last 7 days Last 14 days Last 30 days Last 45 days Last…" at bounding box center [1428, 119] width 149 height 28
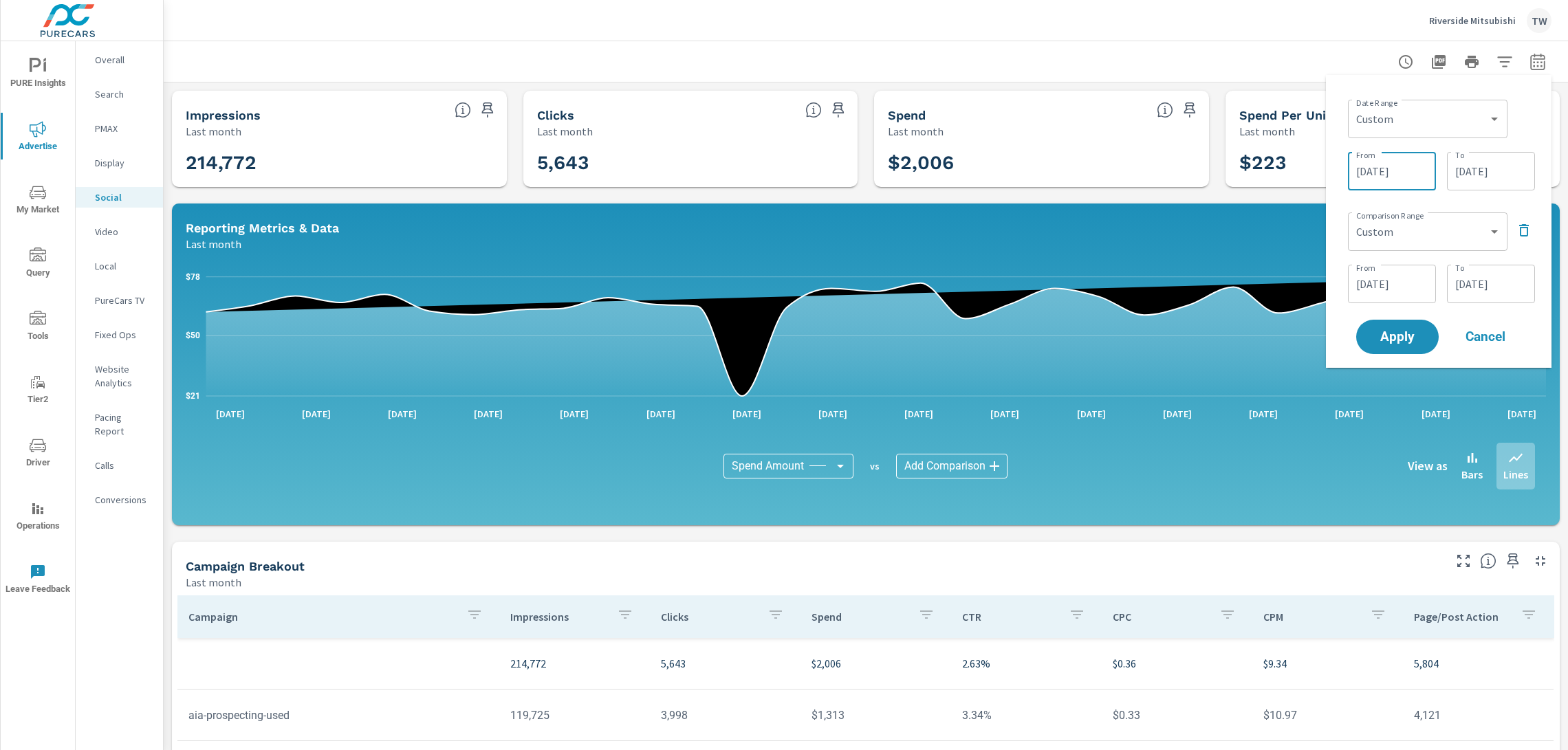
click at [1424, 176] on input "[DATE]" at bounding box center [1392, 172] width 77 height 28
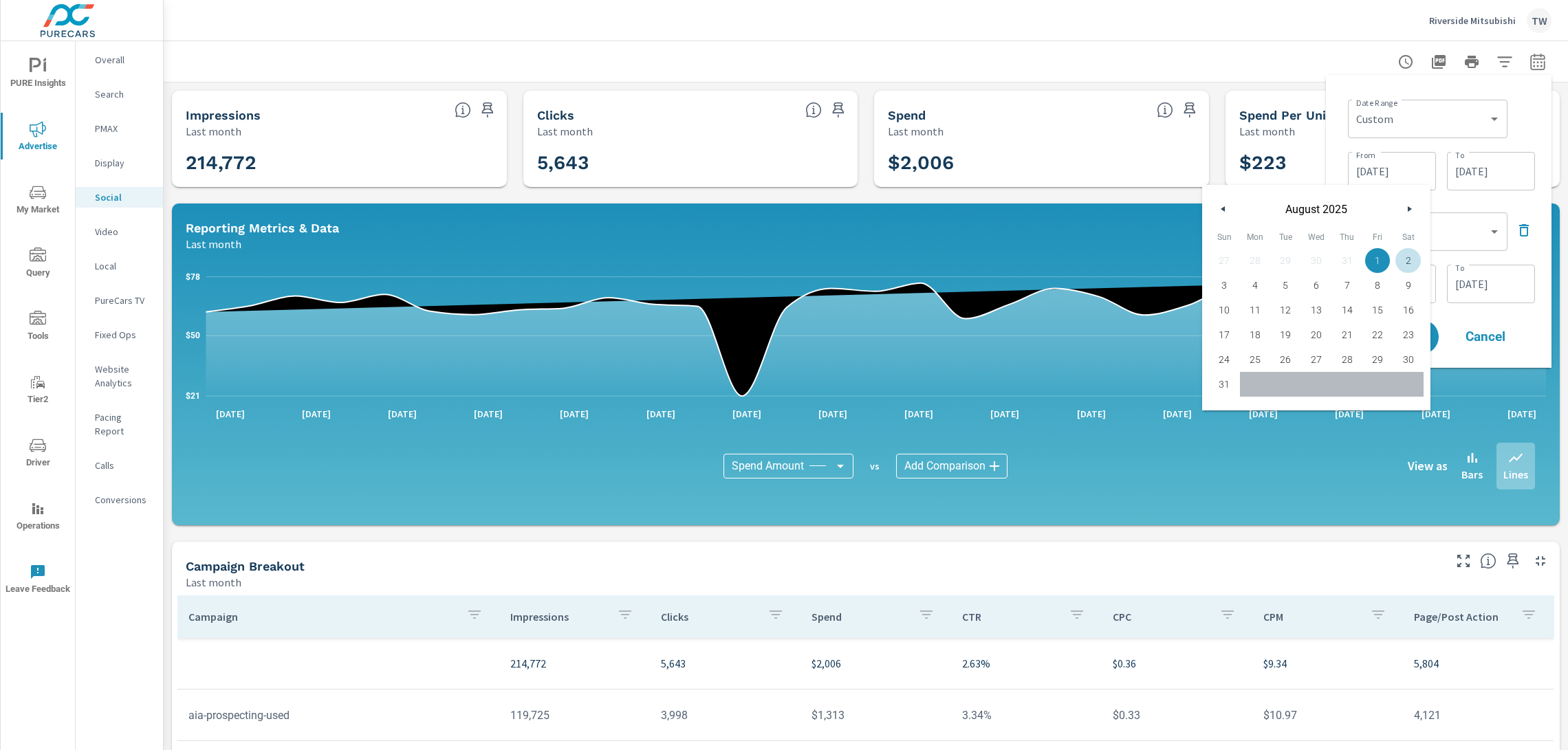
click at [1408, 208] on icon "button" at bounding box center [1411, 209] width 6 height 6
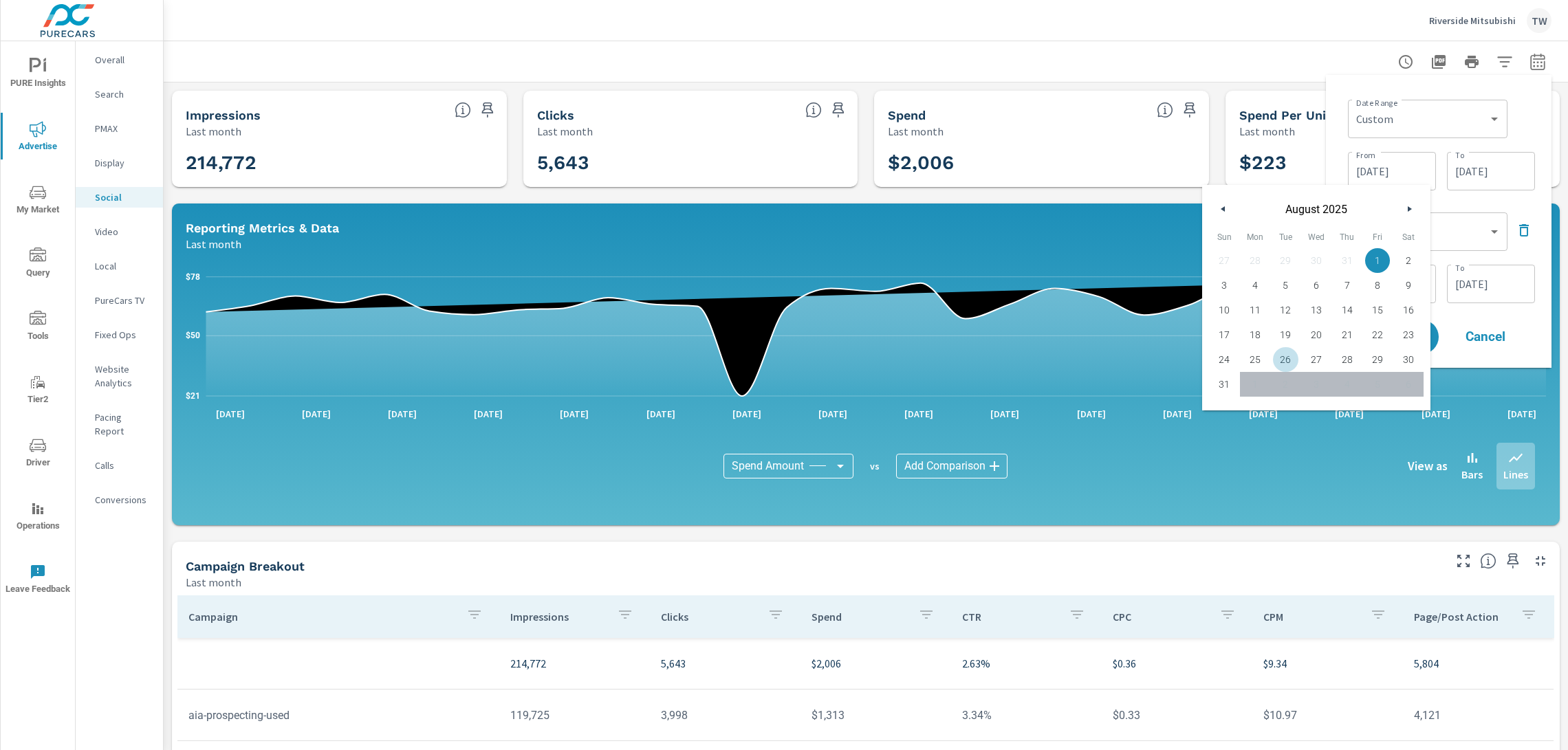
click at [1263, 385] on div "27 28 29 30 31 1 2 3 4 5 6 7 8 9 10 11 12 13 14 15 16 17 18 19 20 21 22 23 24 2…" at bounding box center [1315, 322] width 214 height 149
click at [1341, 389] on div "27 28 29 30 31 1 2 3 4 5 6 7 8 9 10 11 12 13 14 15 16 17 18 19 20 21 22 23 24 2…" at bounding box center [1315, 322] width 214 height 149
click at [1529, 200] on div "Date Range Custom [DATE] Last week Last 7 days Last 14 days Last 30 days Last 4…" at bounding box center [1438, 222] width 203 height 271
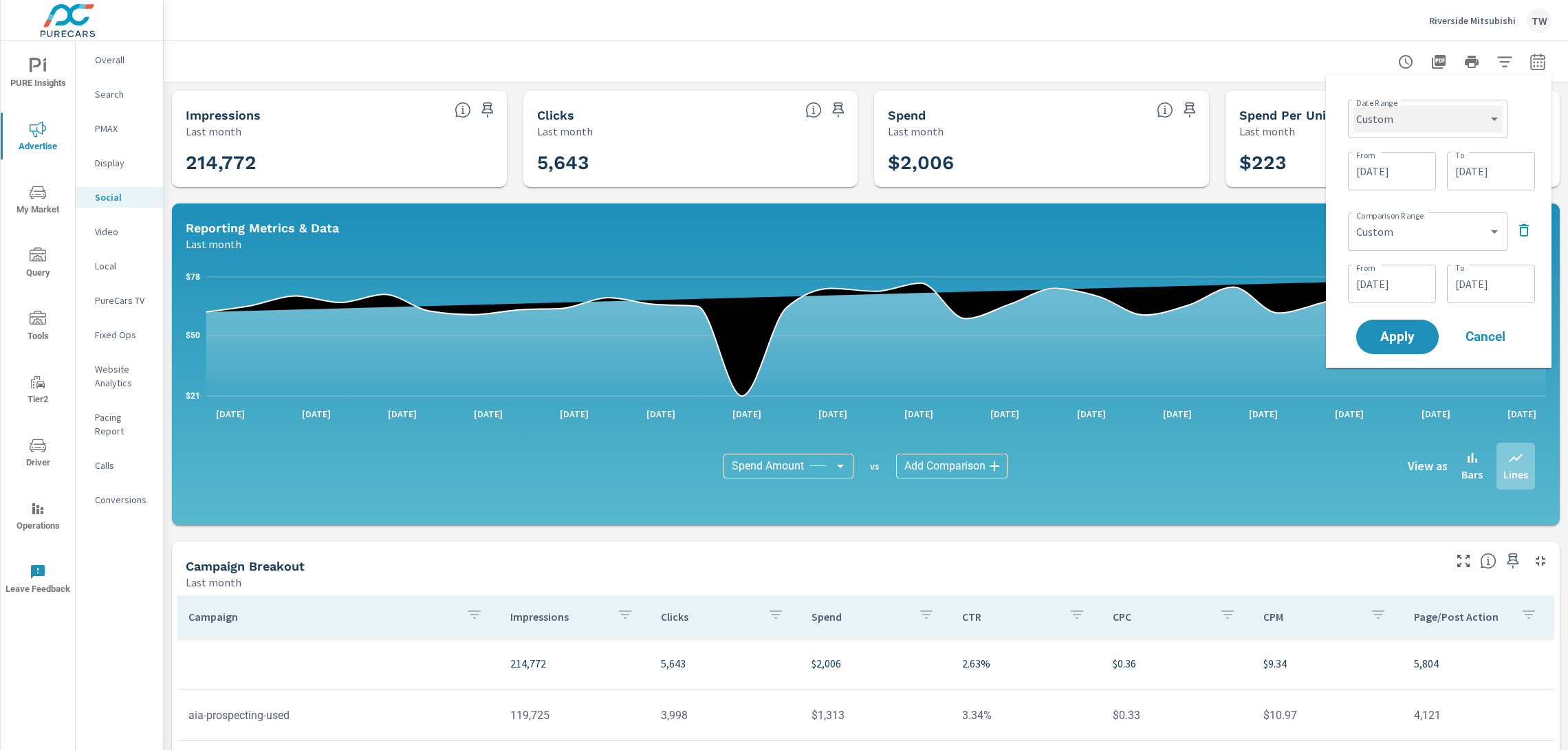
click at [1462, 123] on select "Custom [DATE] Last week Last 7 days Last 14 days Last 30 days Last 45 days Last…" at bounding box center [1428, 119] width 149 height 28
click at [1354, 105] on select "Custom [DATE] Last week Last 7 days Last 14 days Last 30 days Last 45 days Last…" at bounding box center [1428, 119] width 149 height 28
select select "Month to date"
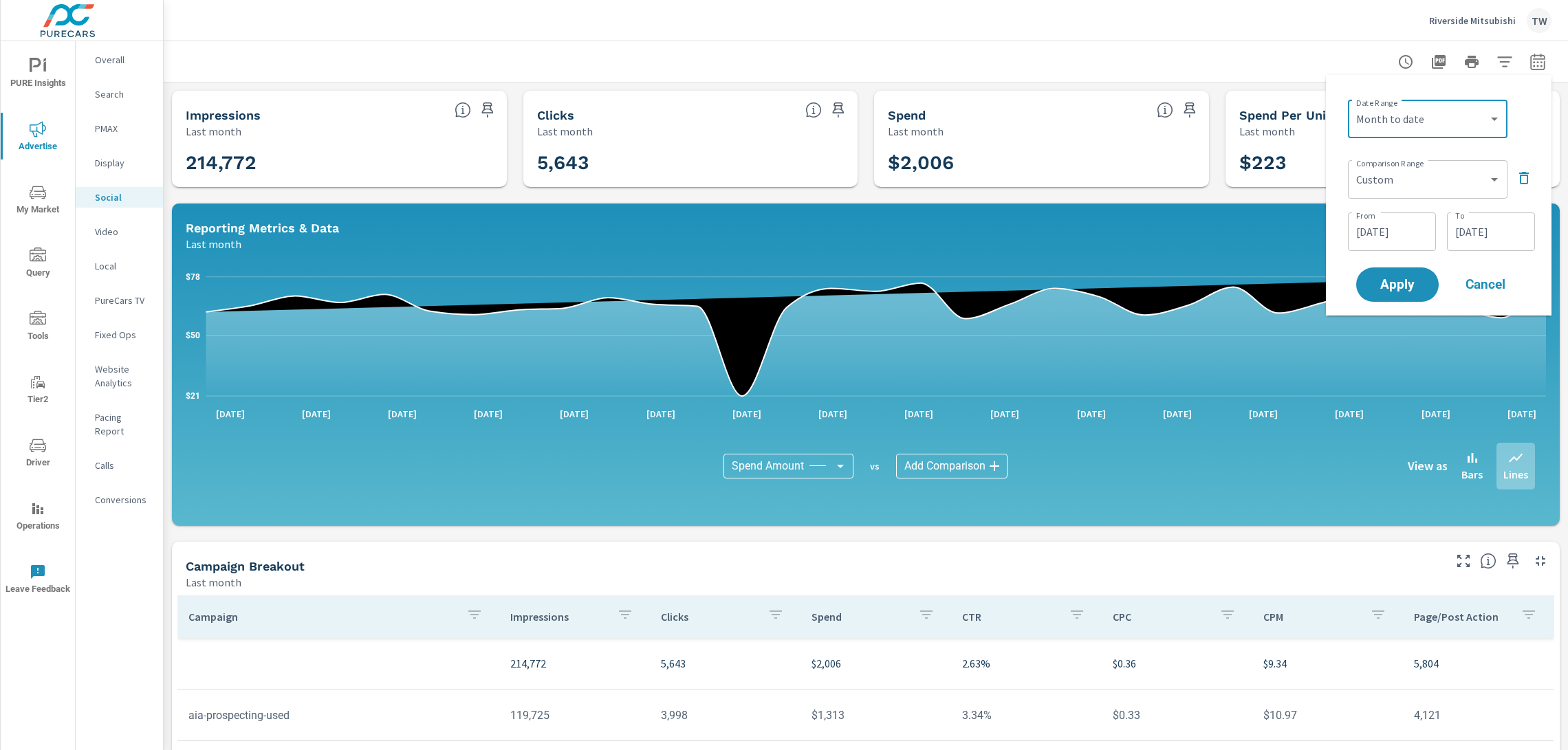
click at [1418, 237] on input "[DATE]" at bounding box center [1392, 232] width 77 height 28
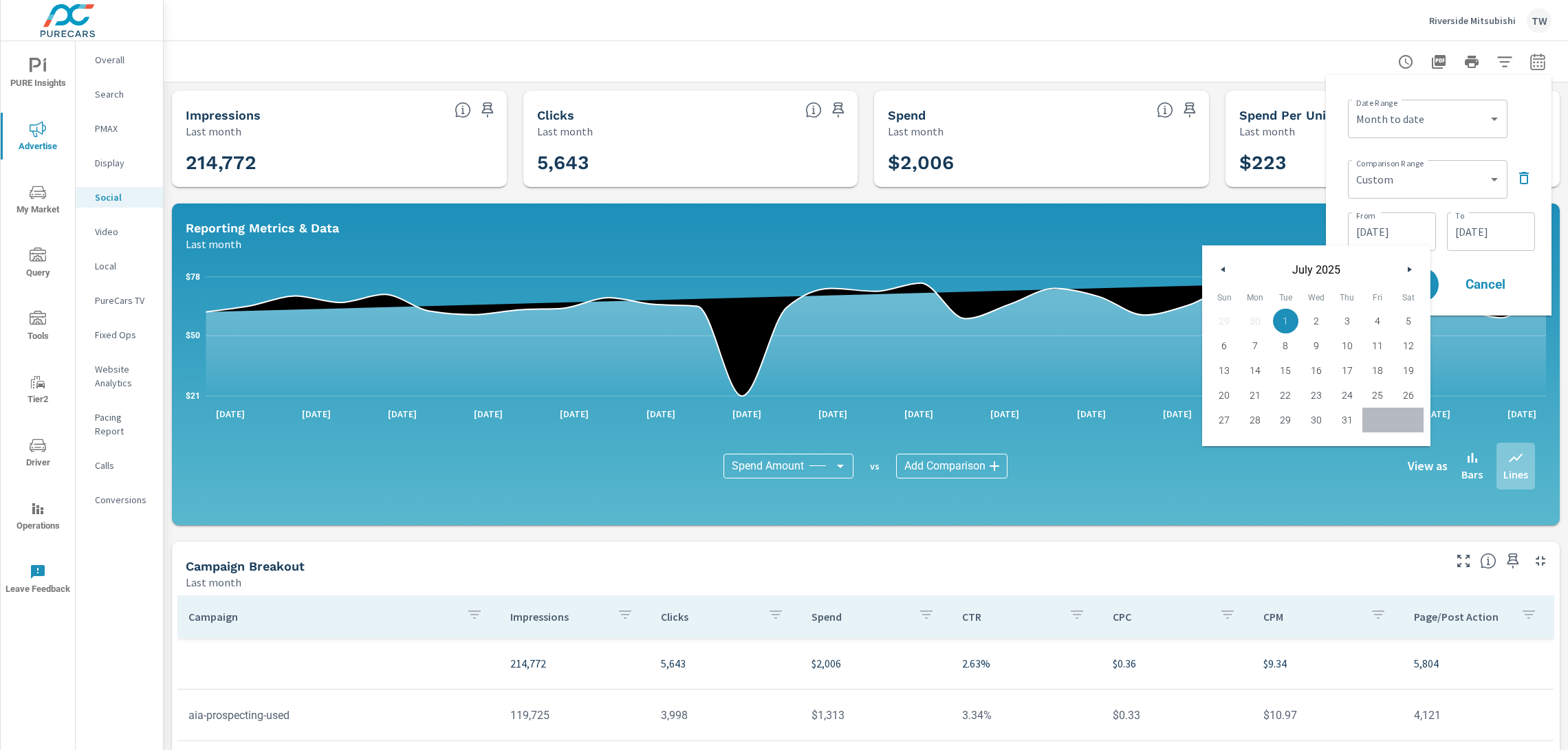
click at [1408, 269] on icon "button" at bounding box center [1411, 269] width 6 height 6
click at [1533, 265] on div "Date Range Custom [DATE] Last week Last 7 days Last 14 days Last 30 days Last 4…" at bounding box center [1438, 196] width 203 height 219
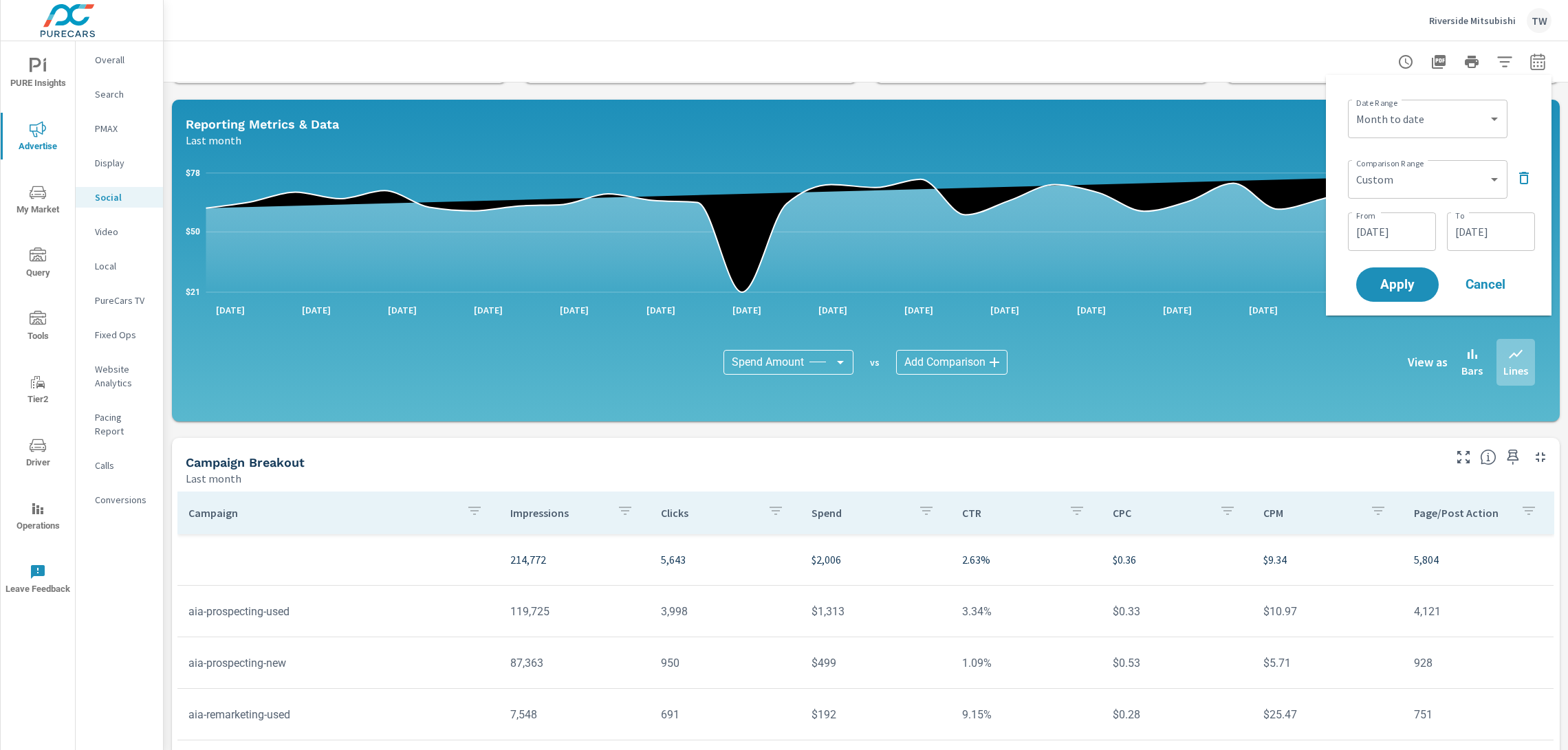
scroll to position [2, 0]
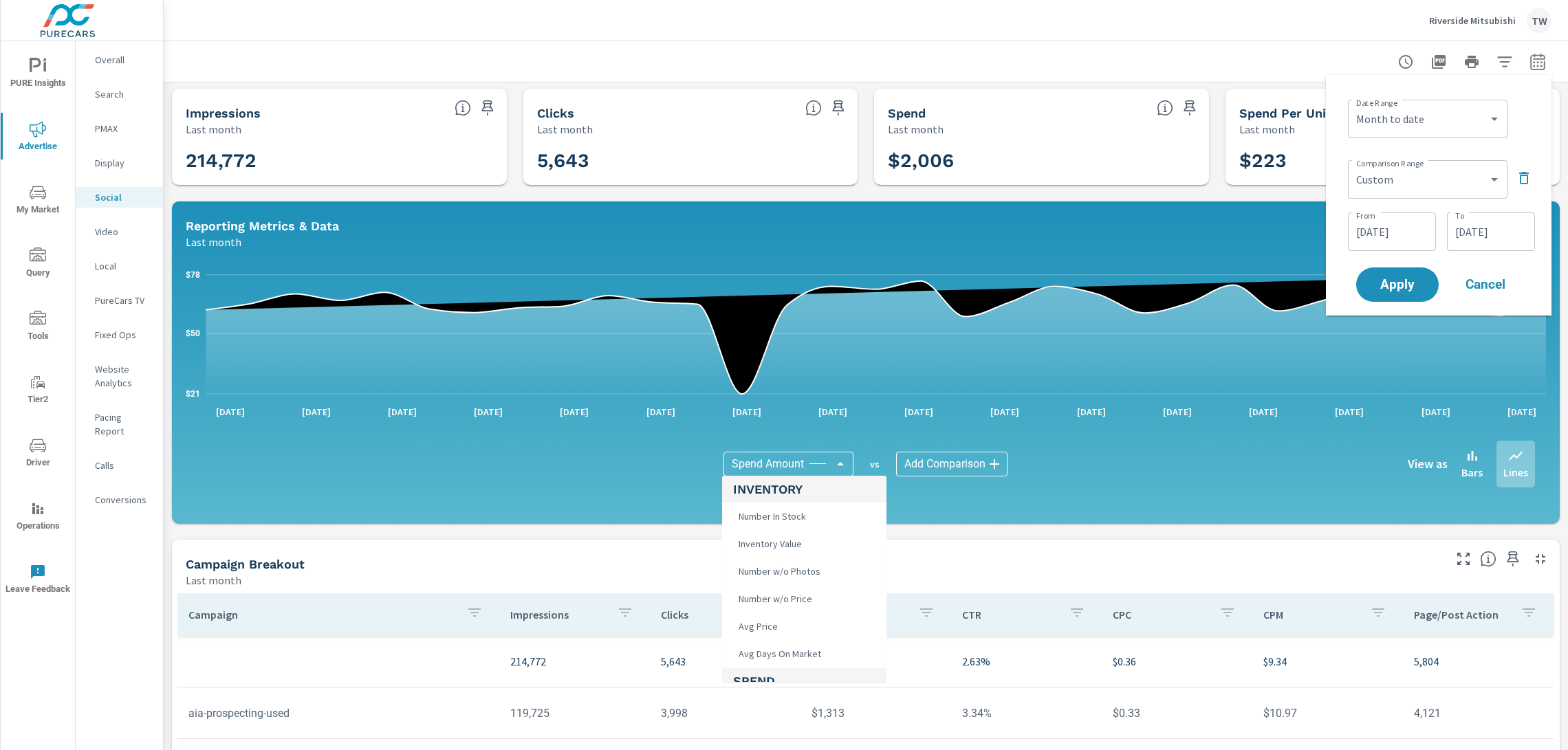
click at [805, 466] on body "PURE Insights Advertise My Market Query Tools Tier2 Driver Operations Leave Fee…" at bounding box center [784, 375] width 1568 height 750
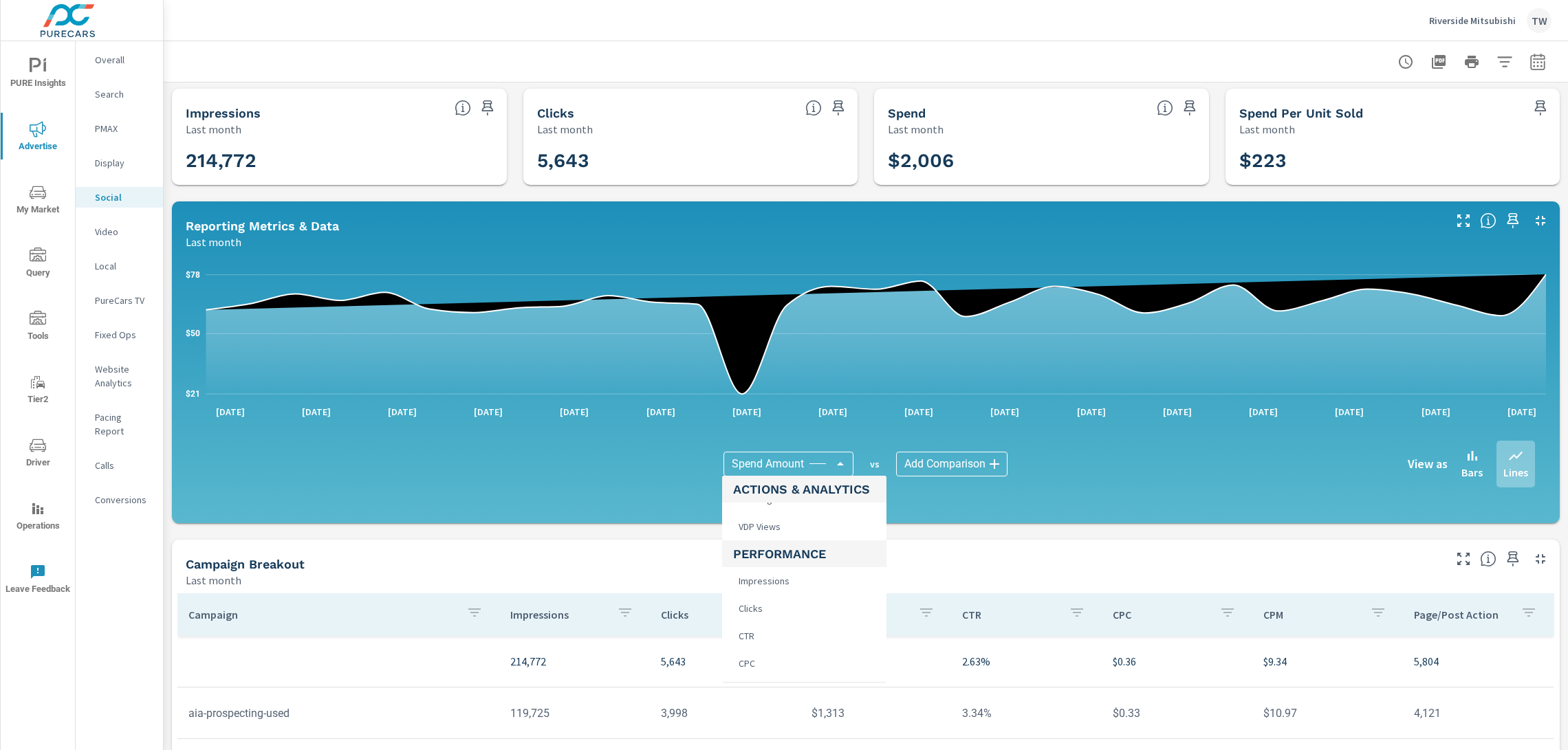
click at [794, 612] on li "Clicks" at bounding box center [804, 609] width 164 height 28
type input "Clicks"
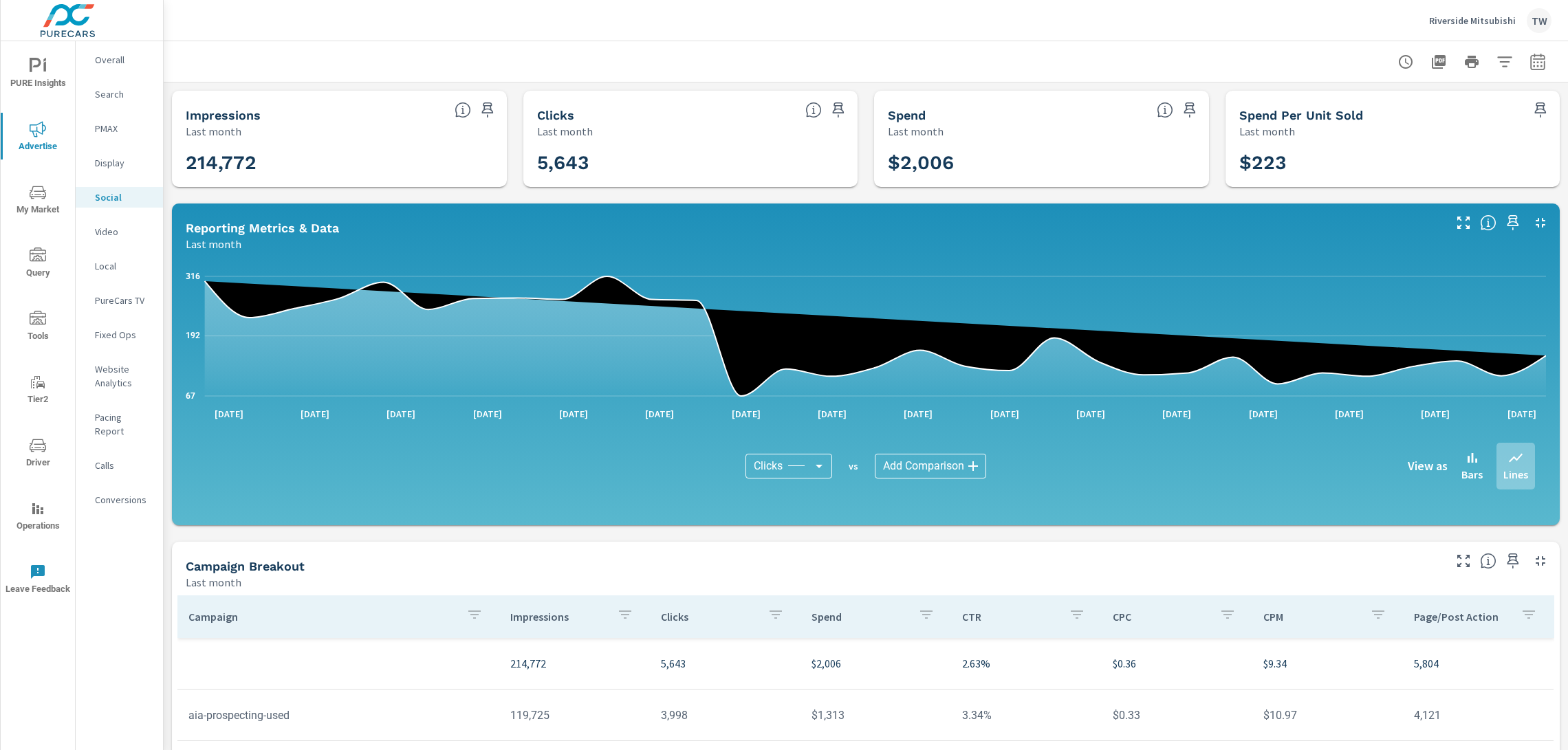
click at [1537, 67] on icon "button" at bounding box center [1538, 62] width 17 height 17
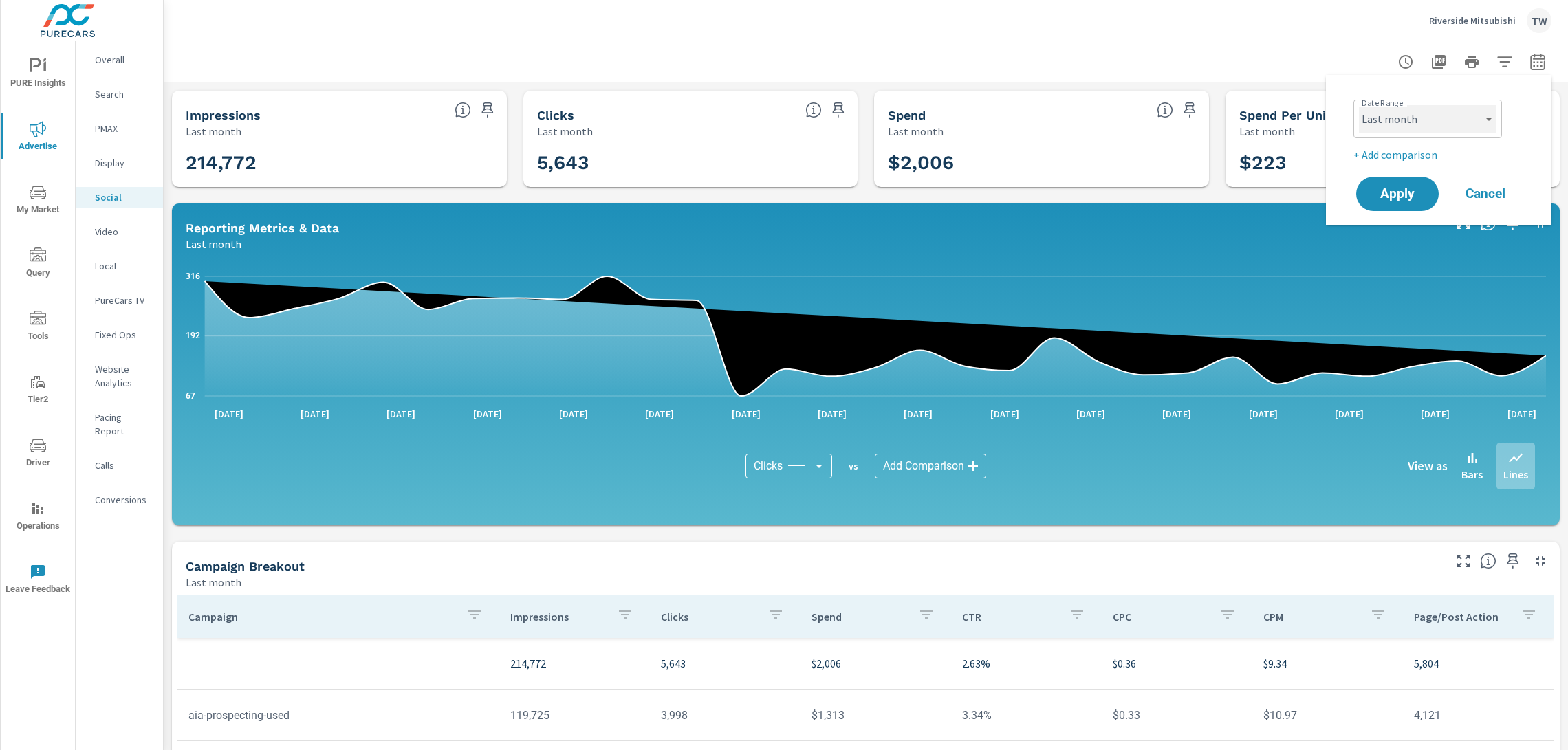
click at [1463, 118] on select "Custom [DATE] Last week Last 7 days Last 14 days Last 30 days Last 45 days Last…" at bounding box center [1428, 119] width 137 height 28
click at [1359, 105] on select "Custom [DATE] Last week Last 7 days Last 14 days Last 30 days Last 45 days Last…" at bounding box center [1428, 119] width 137 height 28
click at [1471, 128] on select "Custom [DATE] Last week Last 7 days Last 14 days Last 30 days Last 45 days Last…" at bounding box center [1428, 119] width 137 height 28
click at [1359, 105] on select "Custom [DATE] Last week Last 7 days Last 14 days Last 30 days Last 45 days Last…" at bounding box center [1428, 119] width 137 height 28
select select "Last 30 days"
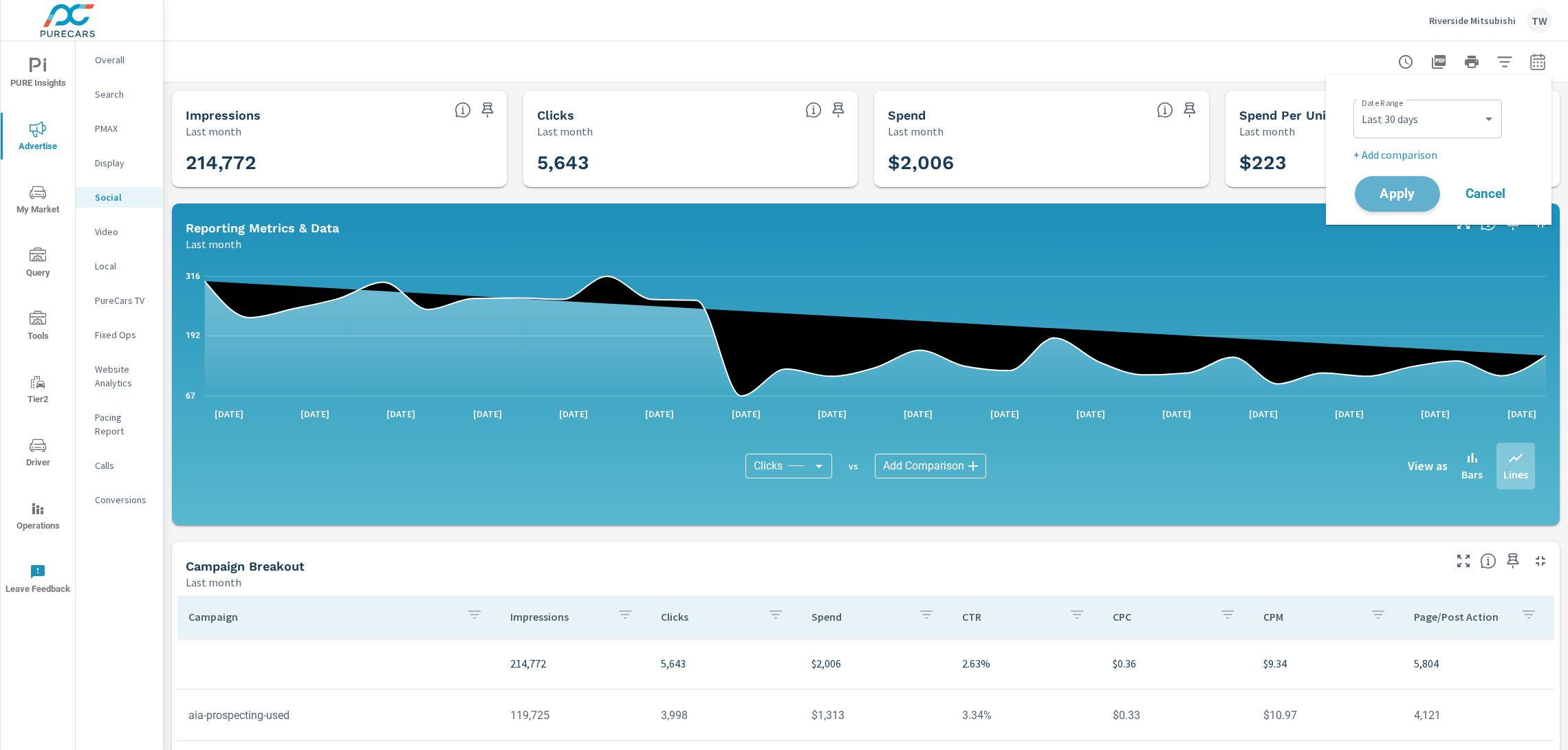
click at [1405, 195] on span "Apply" at bounding box center [1397, 194] width 57 height 13
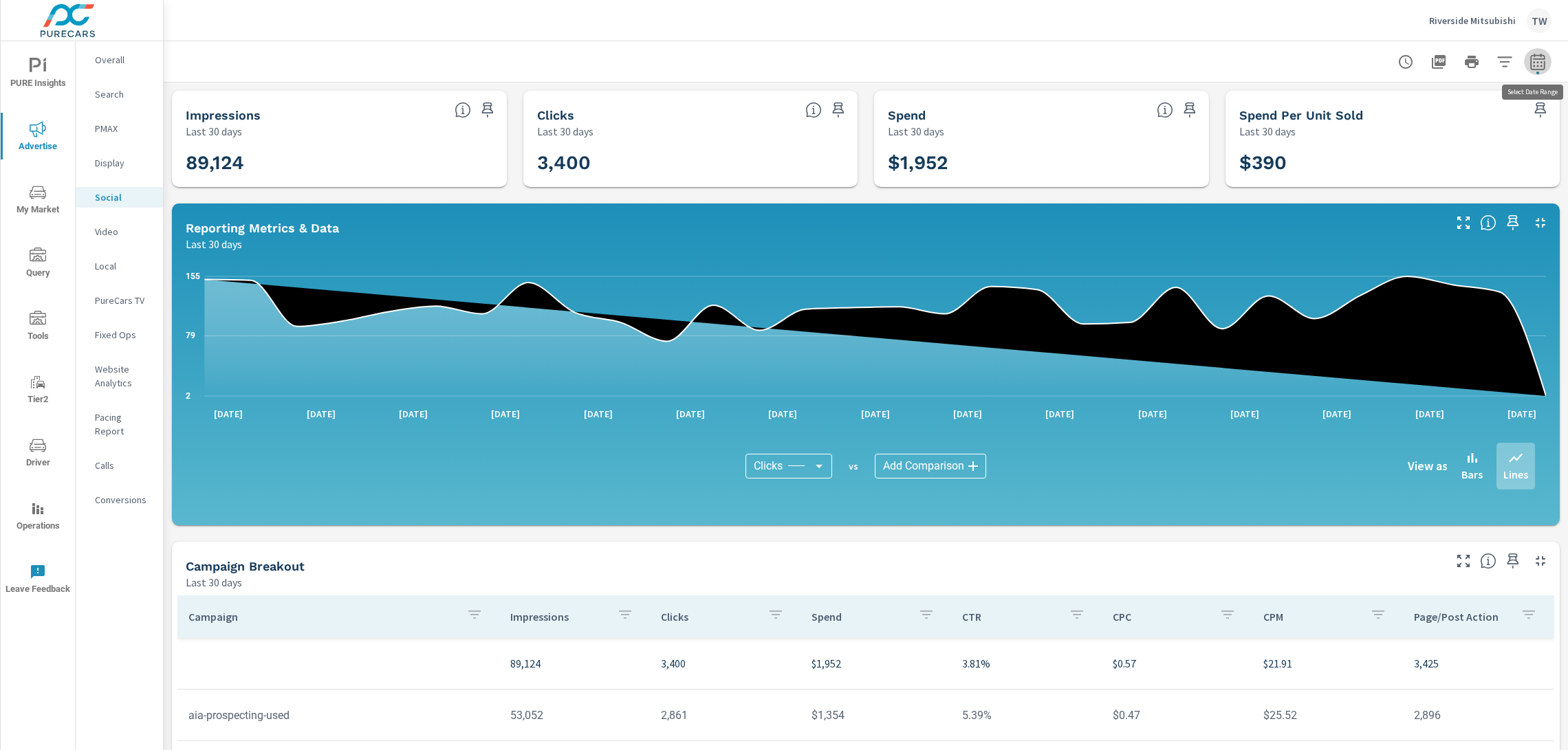
click at [1536, 69] on icon "button" at bounding box center [1537, 61] width 15 height 17
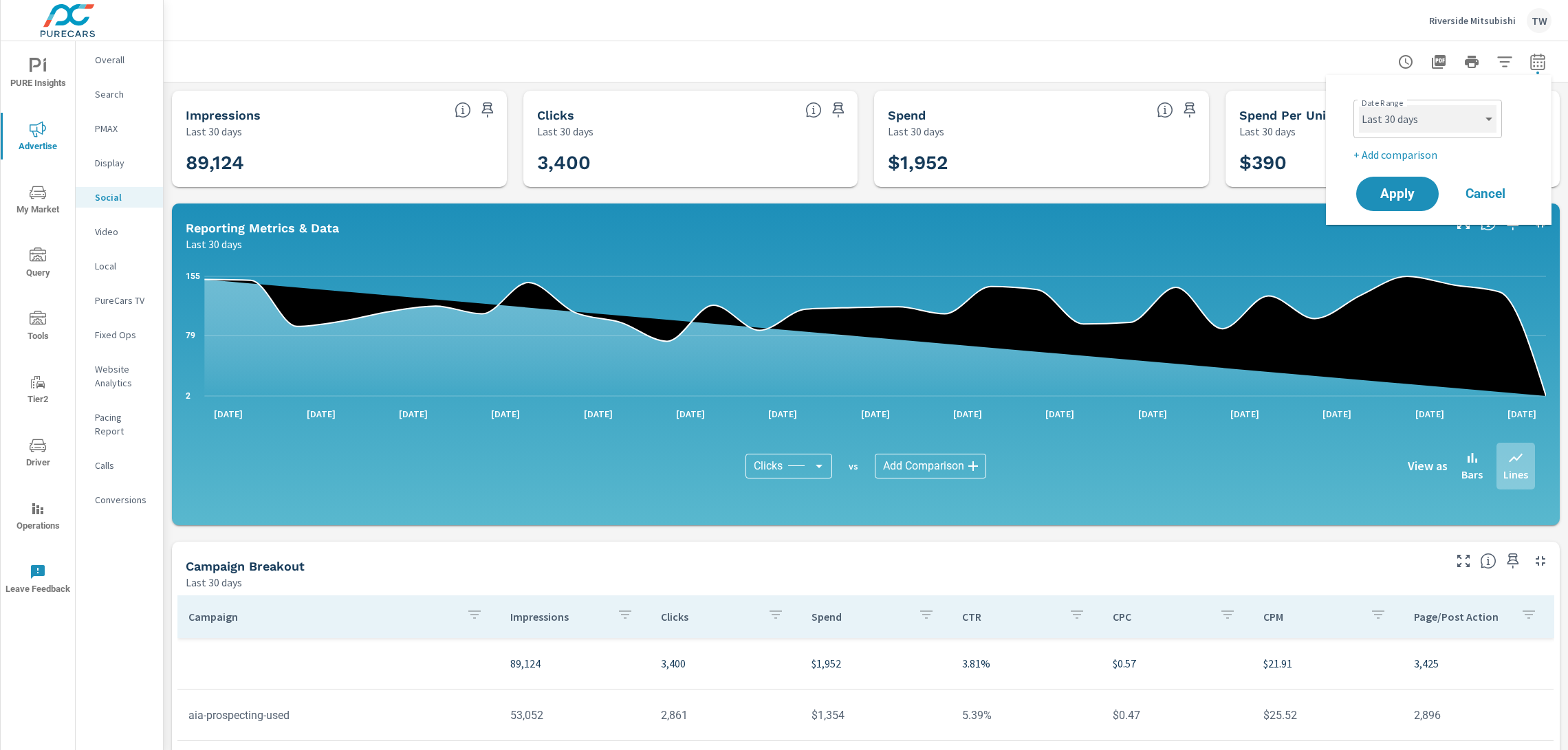
click at [1470, 127] on select "Custom [DATE] Last week Last 7 days Last 14 days Last 30 days Last 45 days Last…" at bounding box center [1428, 119] width 137 height 28
click at [1359, 105] on select "Custom [DATE] Last week Last 7 days Last 14 days Last 30 days Last 45 days Last…" at bounding box center [1428, 119] width 137 height 28
select select "Last 60 days"
click at [1415, 195] on span "Apply" at bounding box center [1397, 194] width 57 height 13
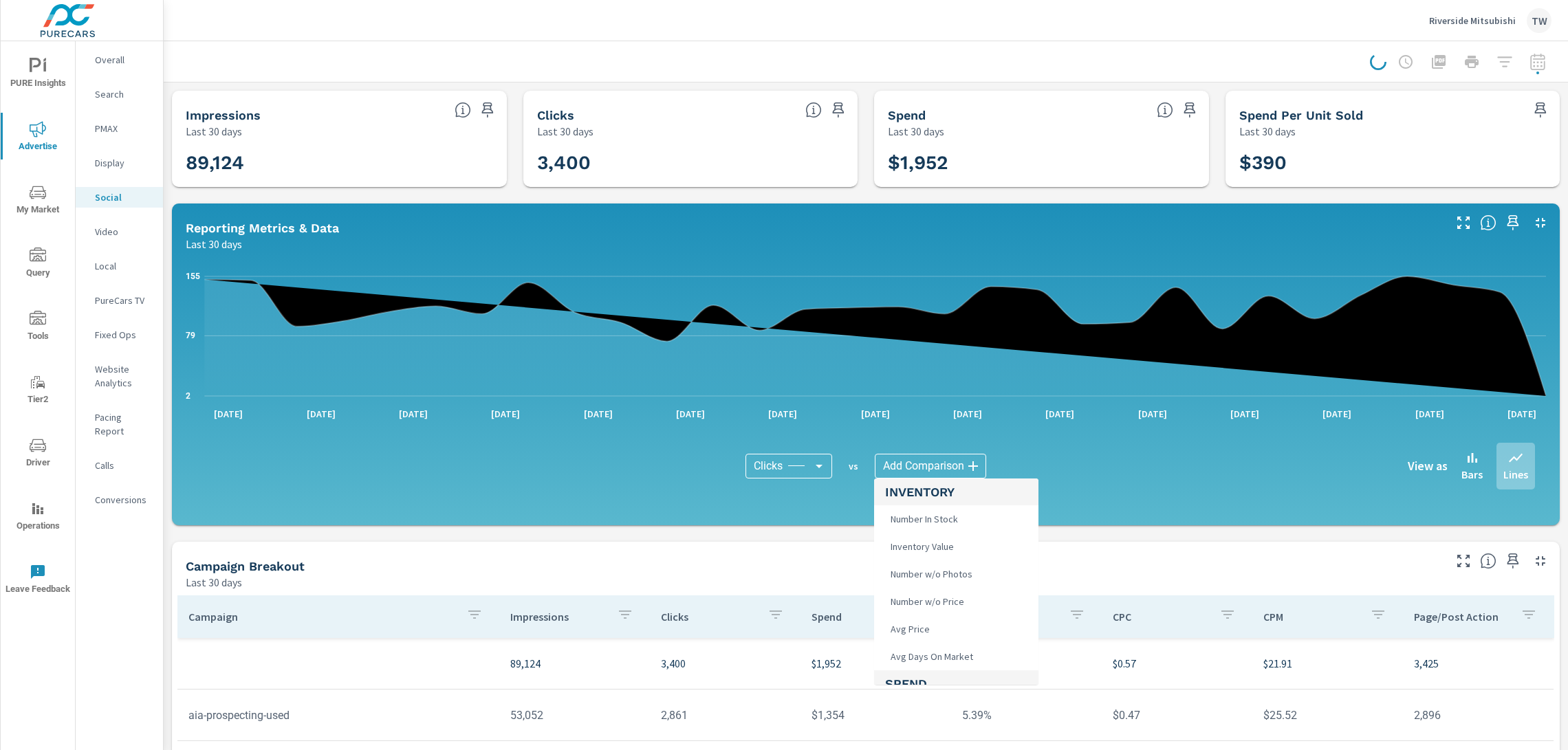
click at [967, 469] on body "PURE Insights Advertise My Market Query Tools Tier2 Driver Operations Leave Fee…" at bounding box center [784, 375] width 1568 height 750
click at [916, 585] on li "CPC" at bounding box center [956, 588] width 164 height 28
type input "CPC"
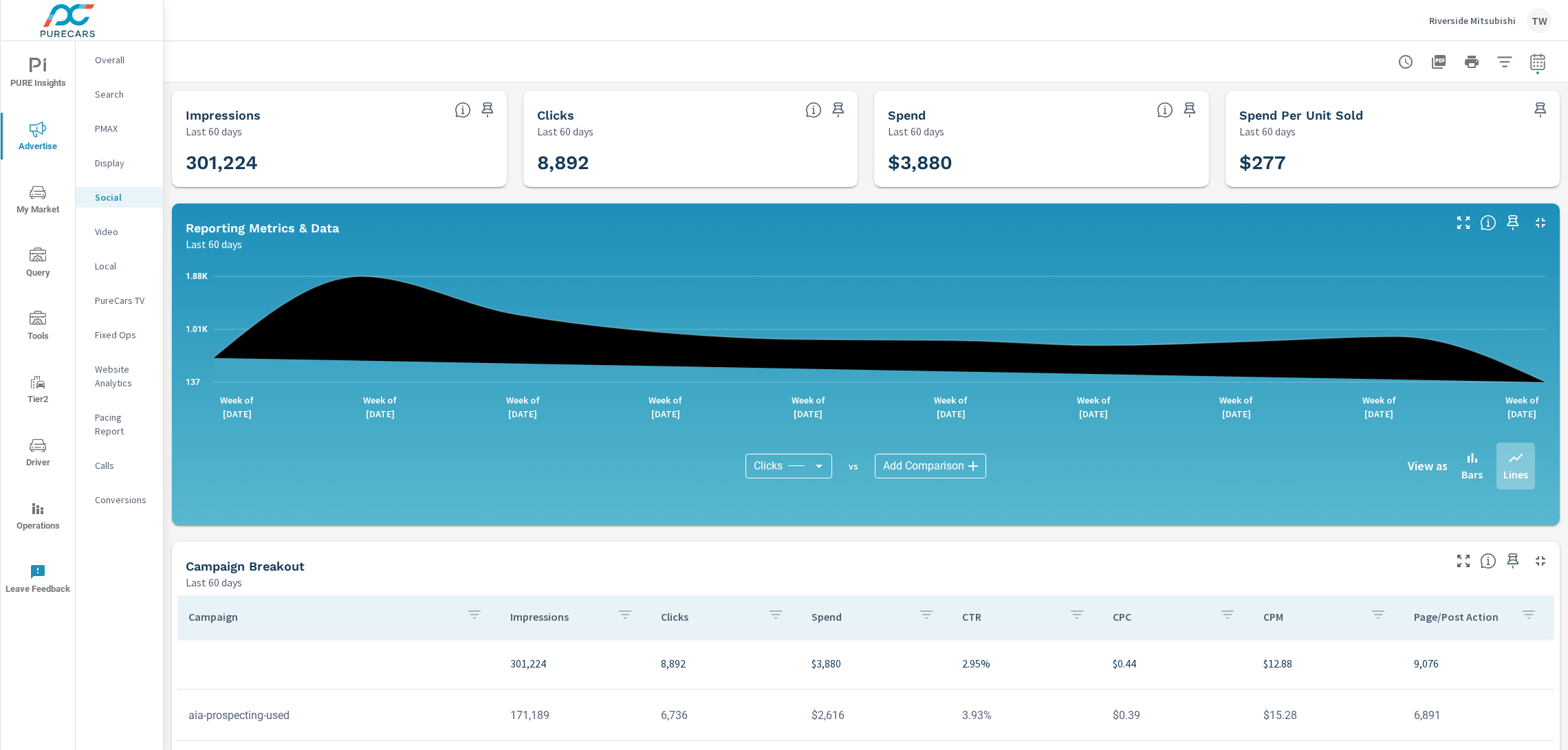
click at [925, 467] on body "PURE Insights Advertise My Market Query Tools Tier2 Driver Operations Leave Fee…" at bounding box center [784, 375] width 1568 height 750
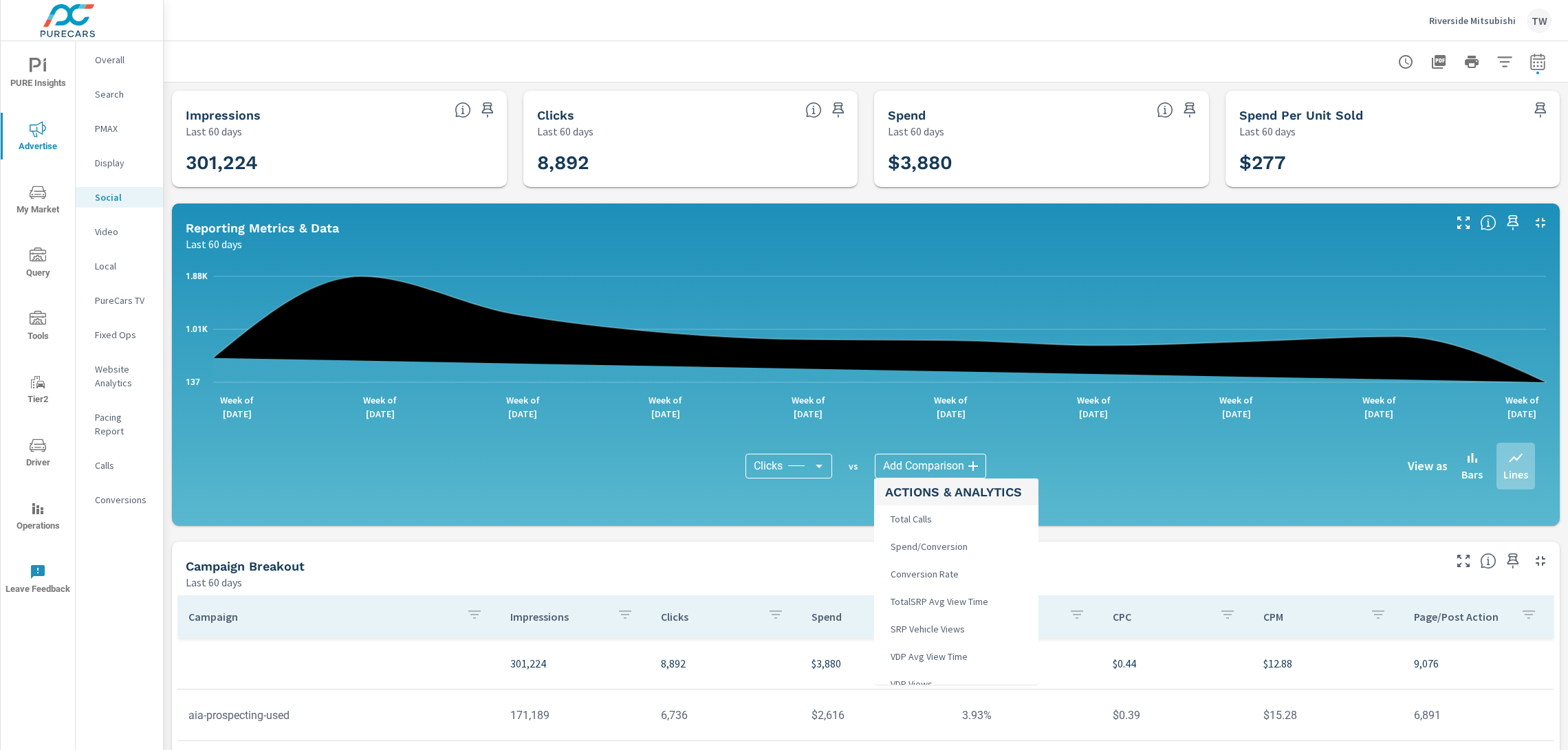
scroll to position [338, 0]
click at [806, 462] on div at bounding box center [784, 375] width 1568 height 750
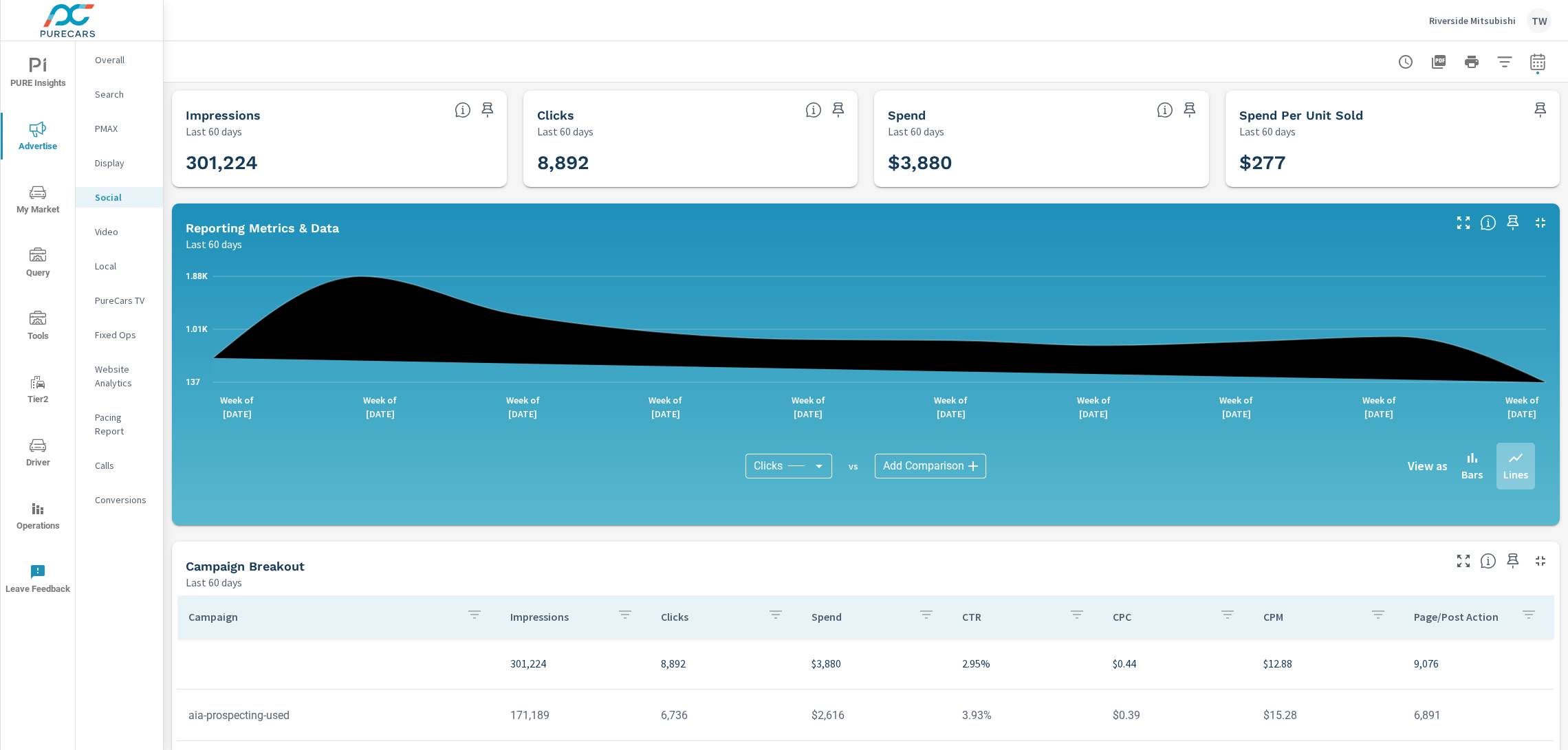
click at [817, 468] on body "PURE Insights Advertise My Market Query Tools Tier2 Driver Operations Leave Fee…" at bounding box center [784, 375] width 1568 height 750
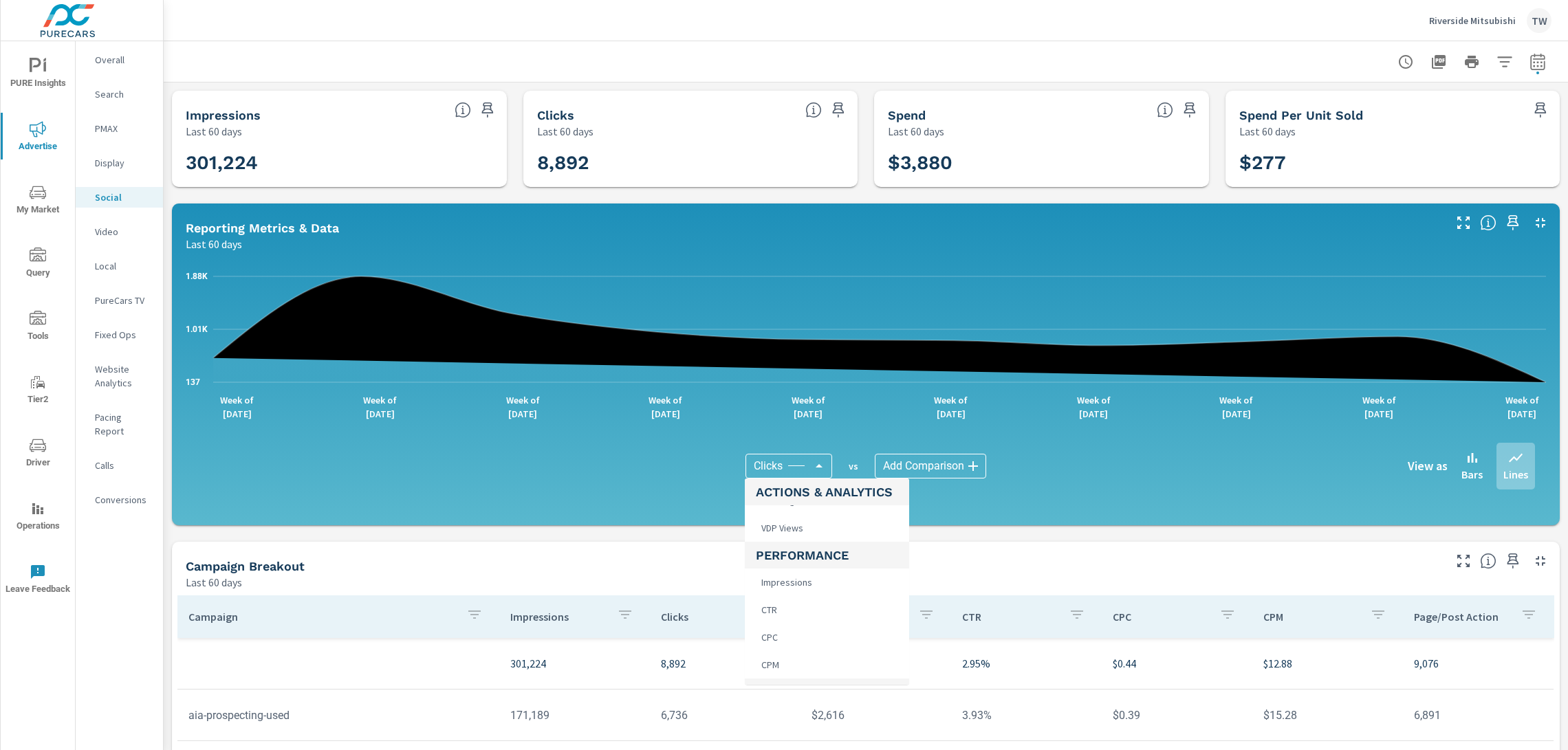
scroll to position [470, 0]
click at [794, 627] on li "CPC" at bounding box center [826, 626] width 164 height 28
type input "CPC"
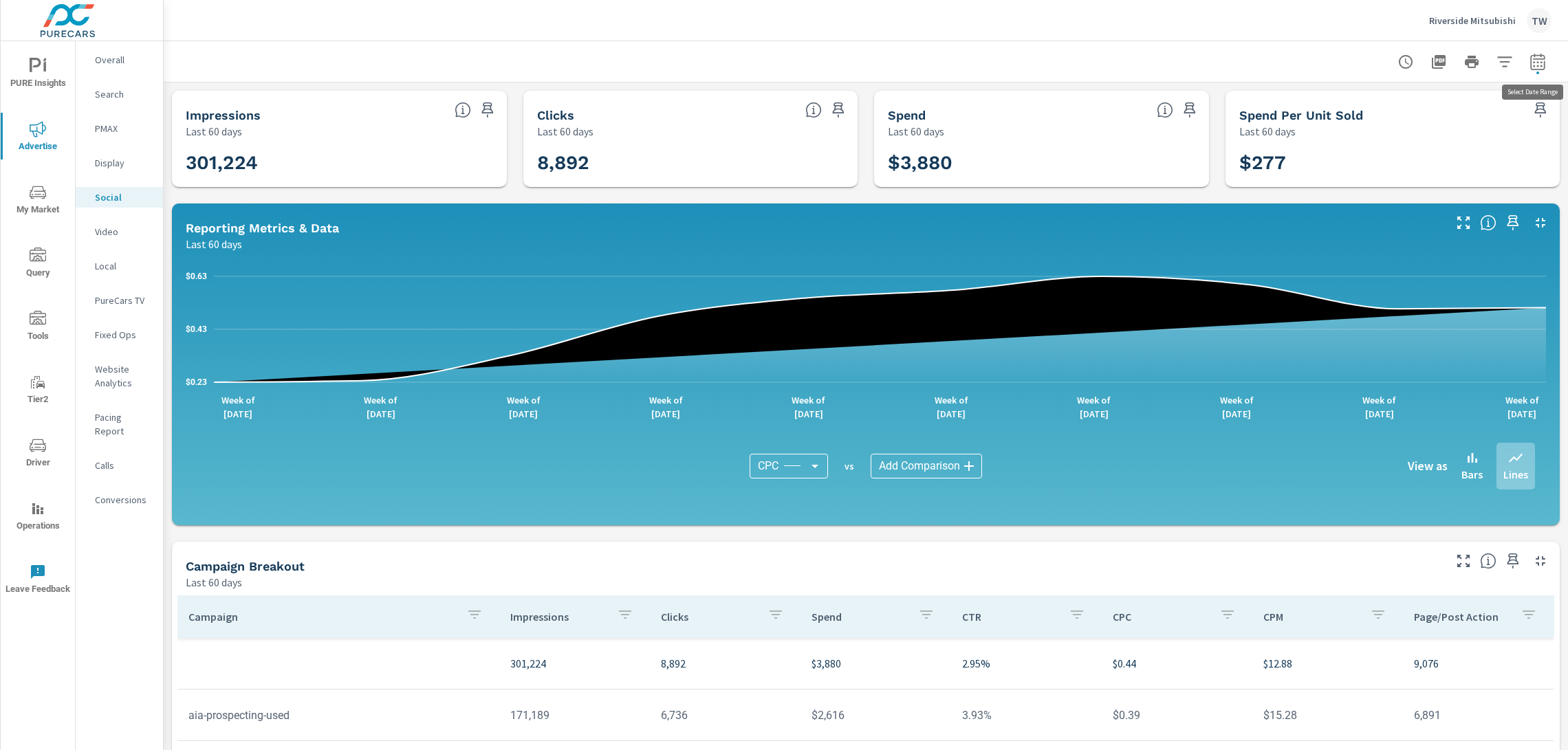
click at [1538, 59] on icon "button" at bounding box center [1538, 62] width 17 height 17
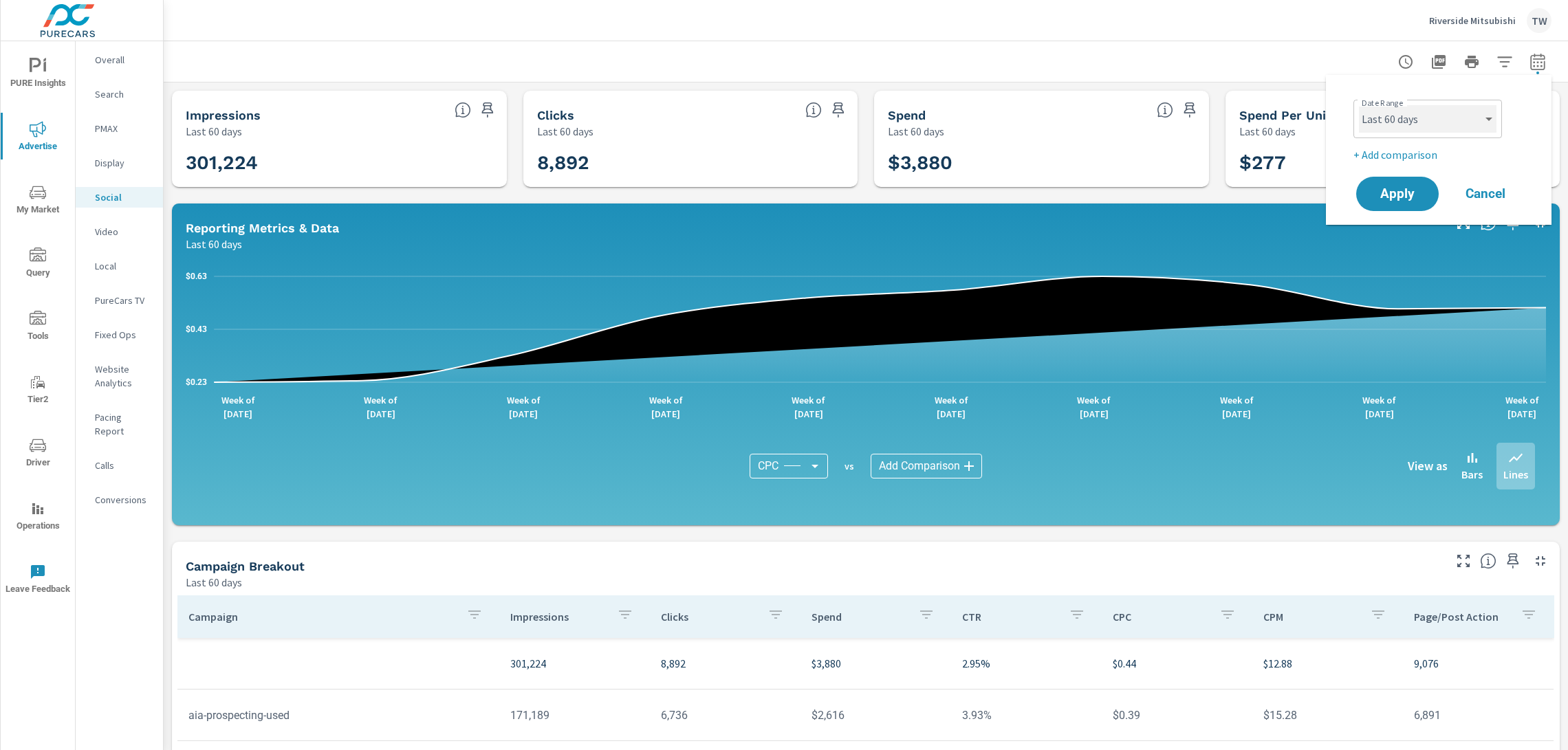
click at [1470, 109] on select "Custom [DATE] Last week Last 7 days Last 14 days Last 30 days Last 45 days Last…" at bounding box center [1428, 119] width 137 height 28
click at [1359, 105] on select "Custom [DATE] Last week Last 7 days Last 14 days Last 30 days Last 45 days Last…" at bounding box center [1428, 119] width 137 height 28
select select "Last 12 months"
click at [1376, 198] on span "Apply" at bounding box center [1397, 194] width 57 height 13
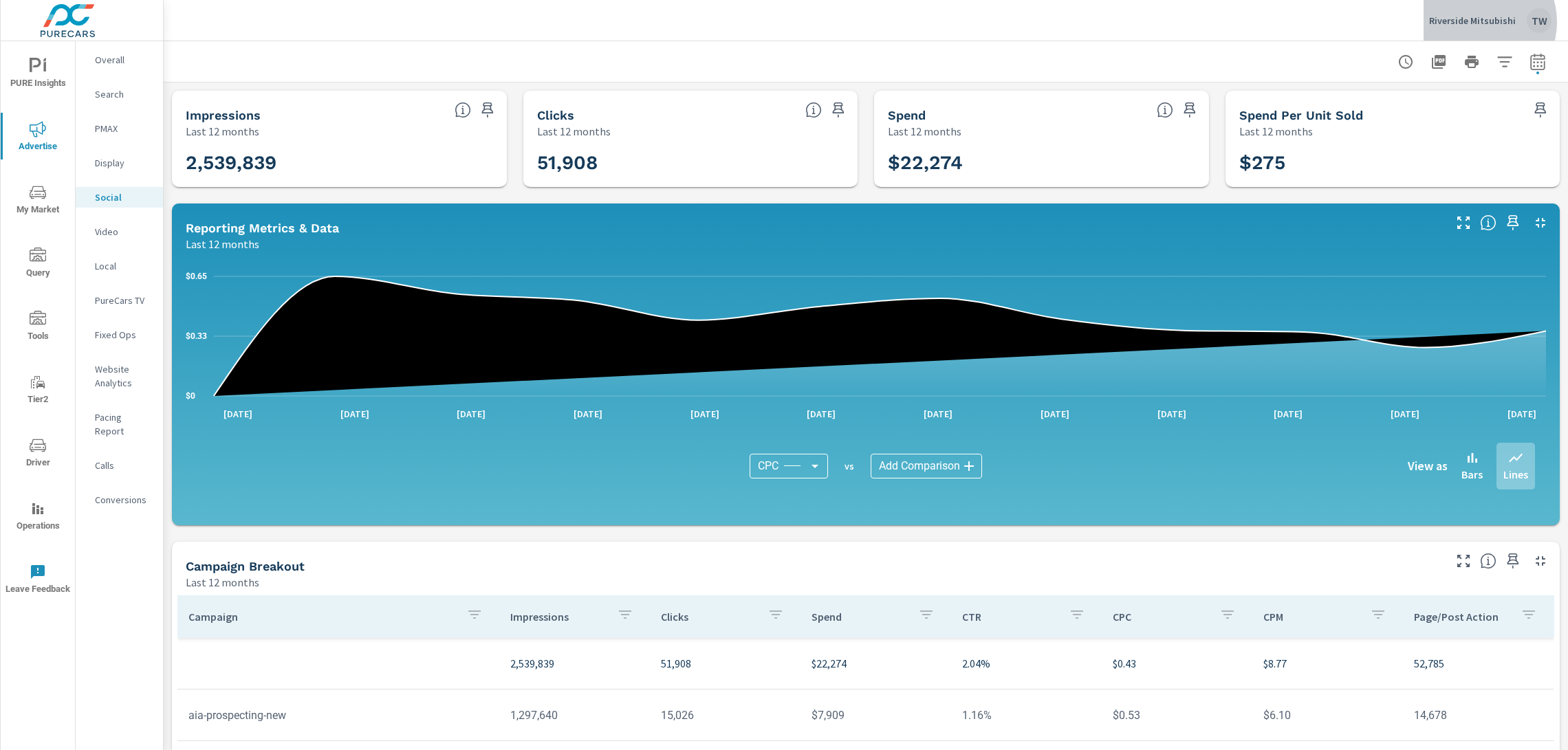
click at [1481, 22] on p "Riverside Mitsubishi" at bounding box center [1472, 20] width 86 height 12
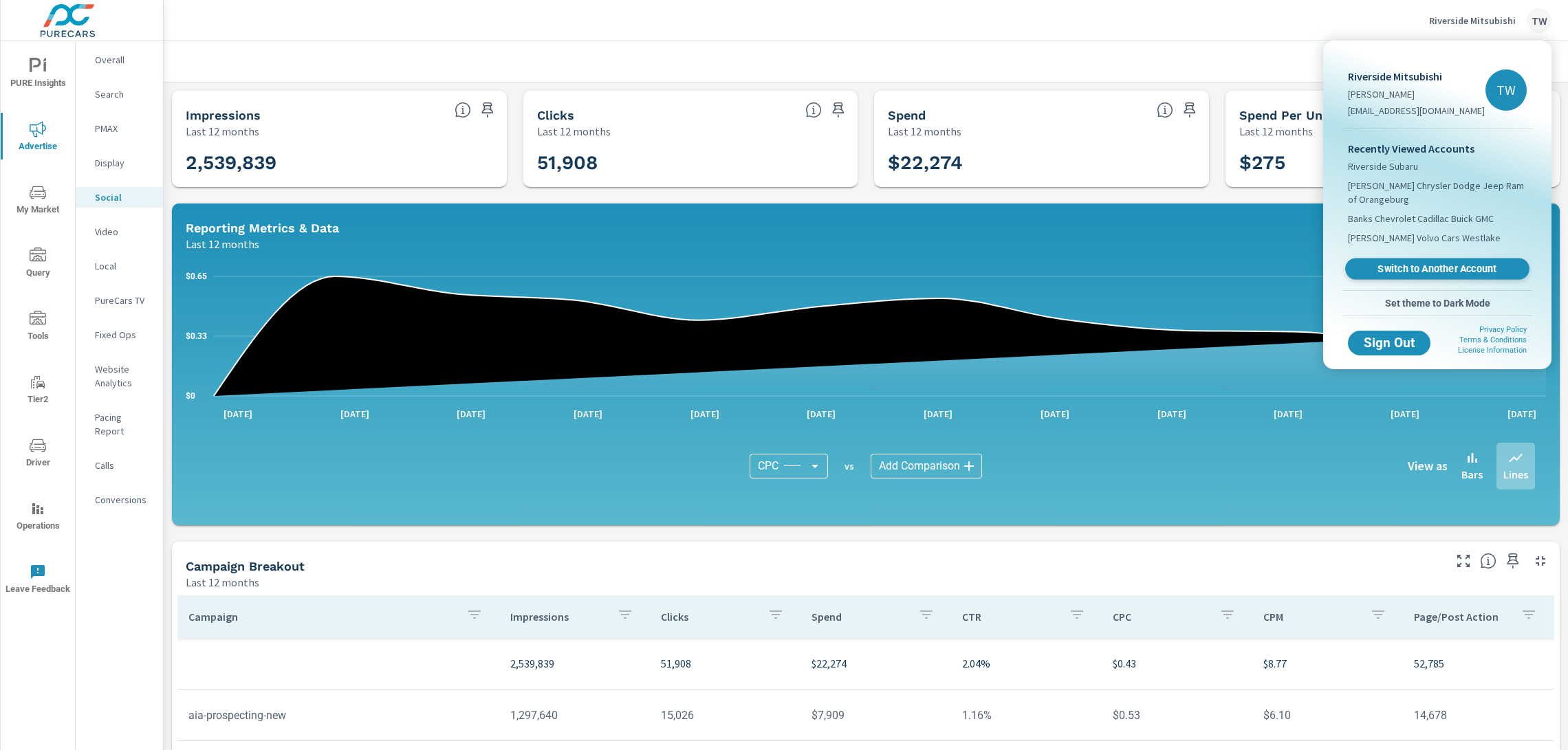
click at [1440, 265] on span "Switch to Another Account" at bounding box center [1437, 269] width 169 height 13
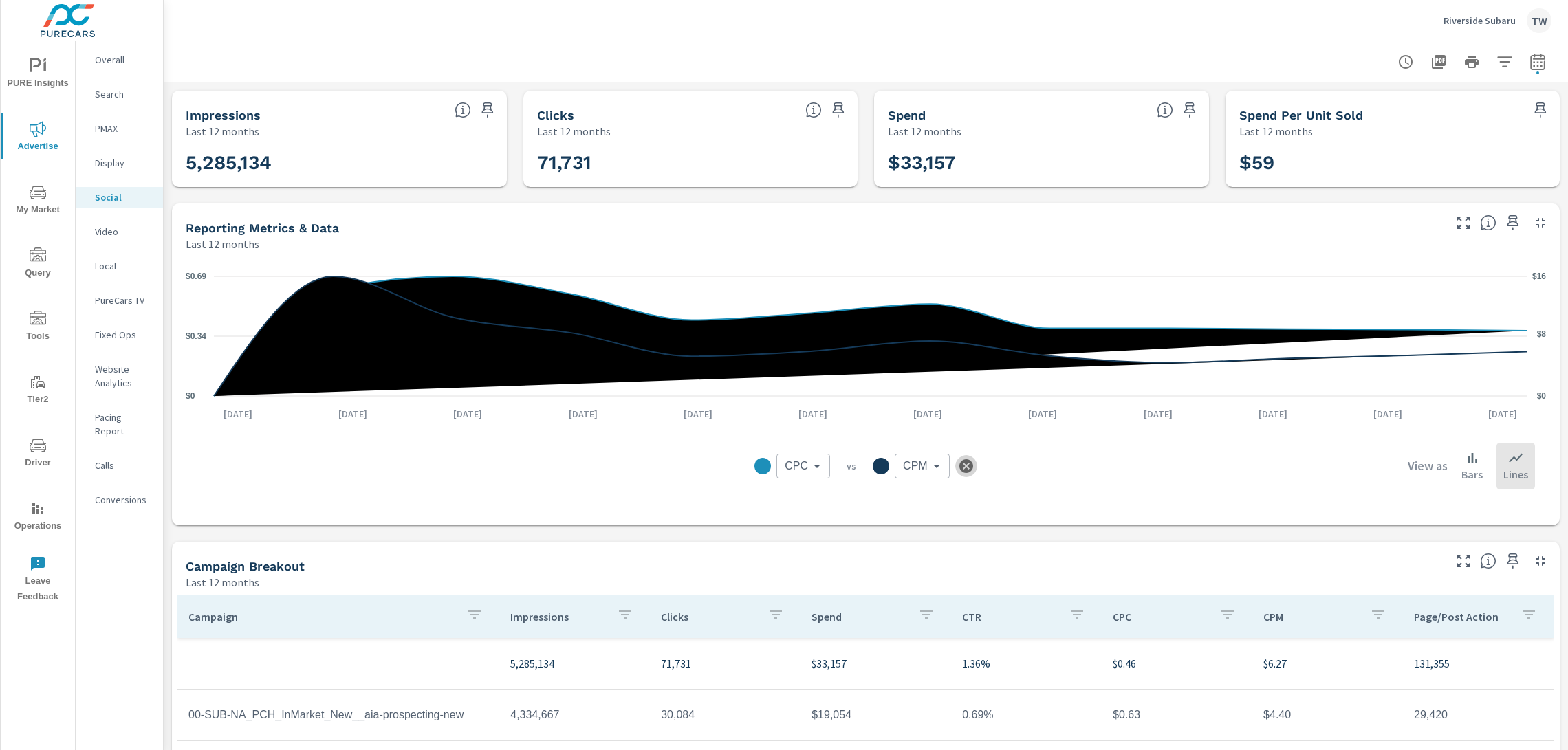
click at [965, 466] on icon "button" at bounding box center [966, 466] width 17 height 17
